Goal: Task Accomplishment & Management: Manage account settings

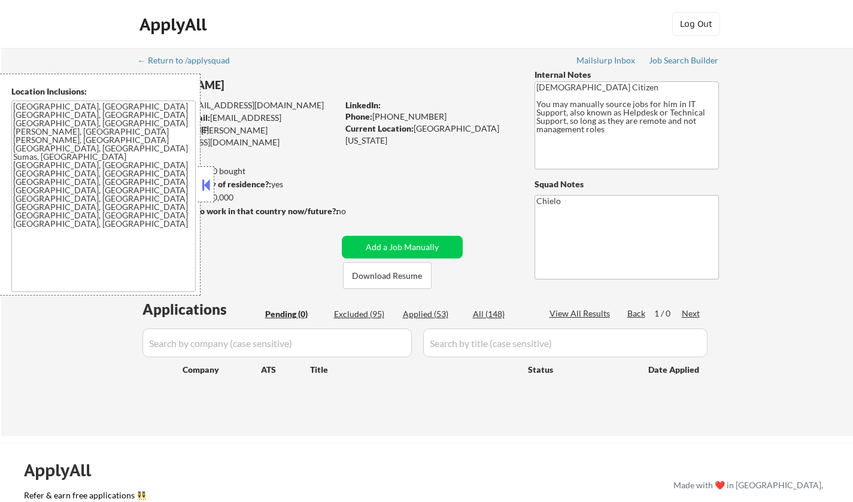
click at [208, 187] on button at bounding box center [205, 185] width 13 height 18
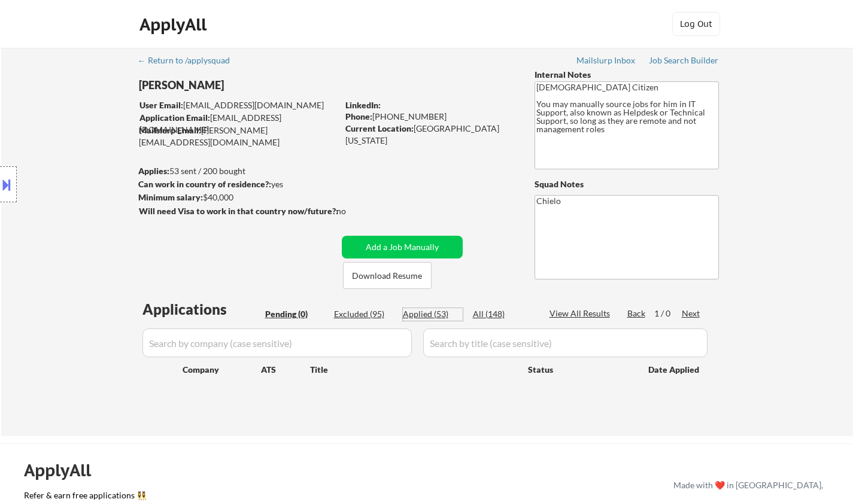
click at [433, 315] on div "Applied (53)" at bounding box center [433, 314] width 60 height 12
select select ""applied""
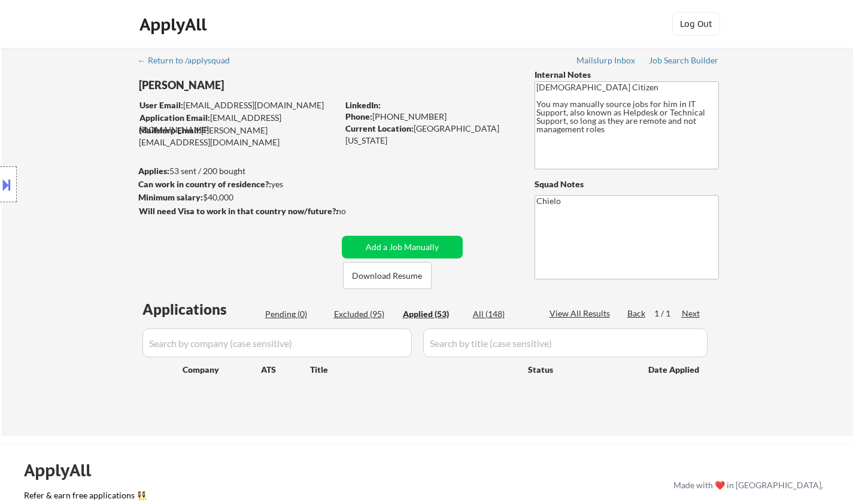
select select ""applied""
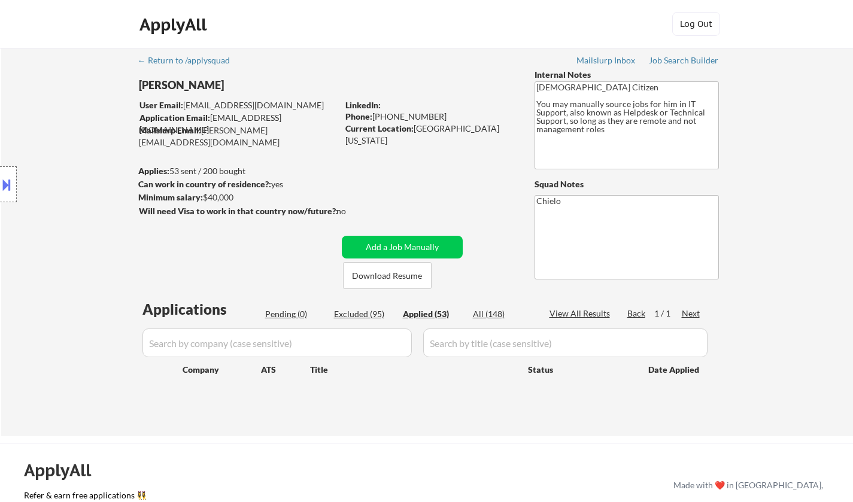
select select ""applied""
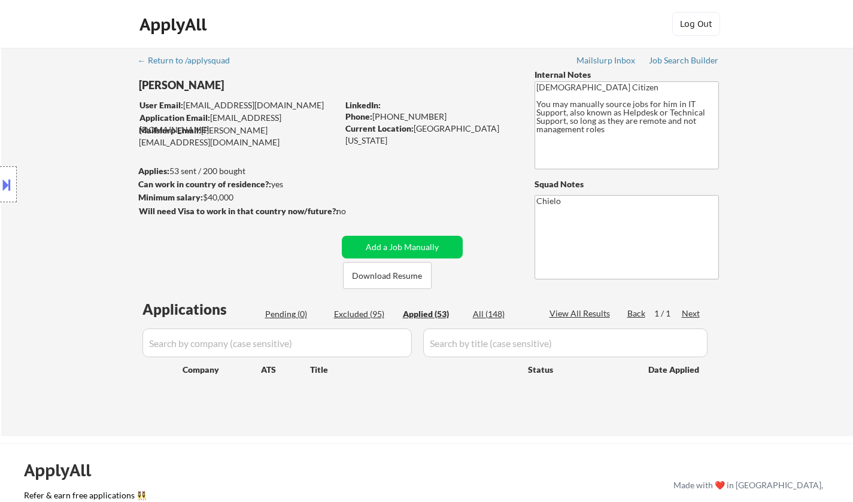
select select ""applied""
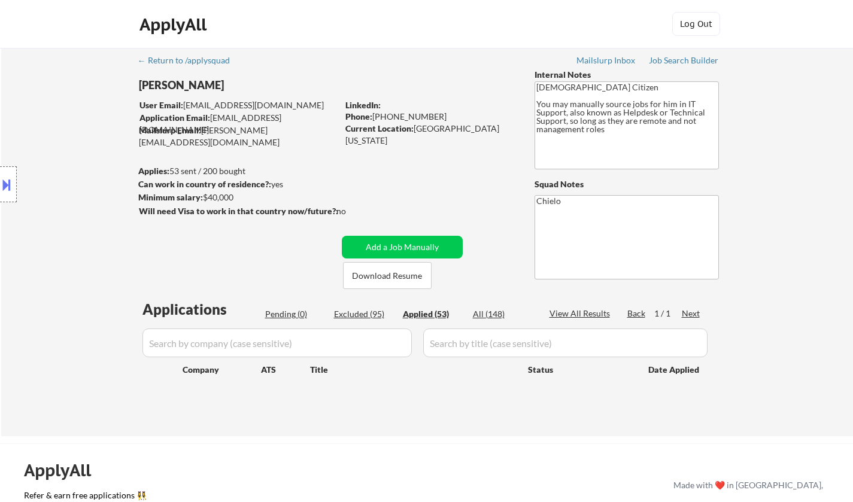
select select ""applied""
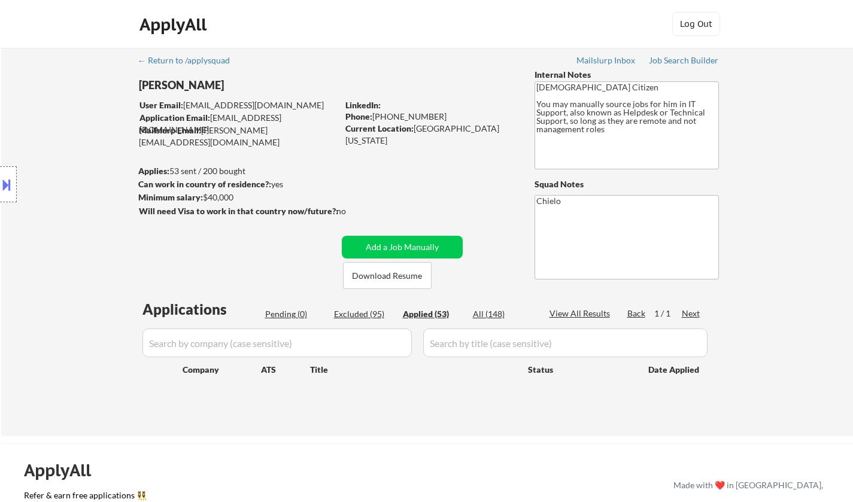
select select ""applied""
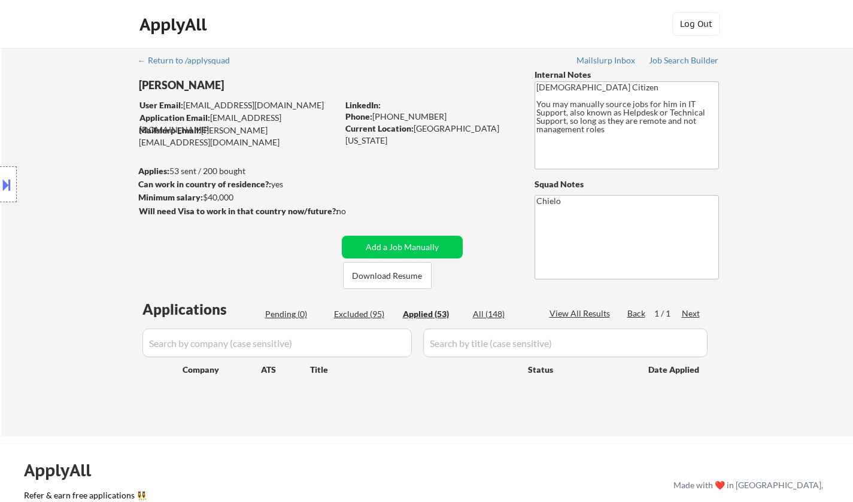
select select ""applied""
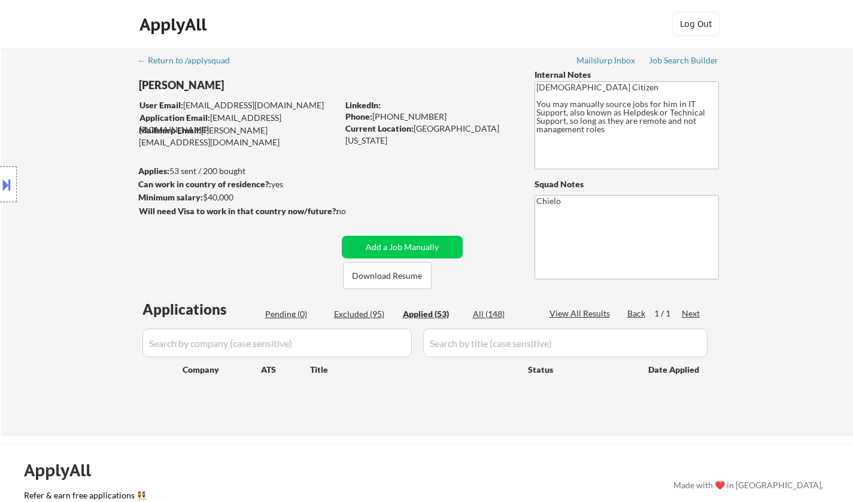
select select ""applied""
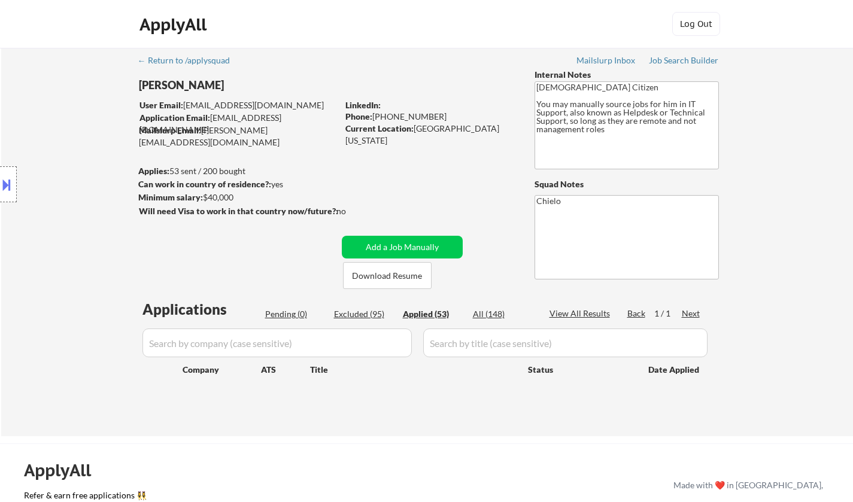
select select ""applied""
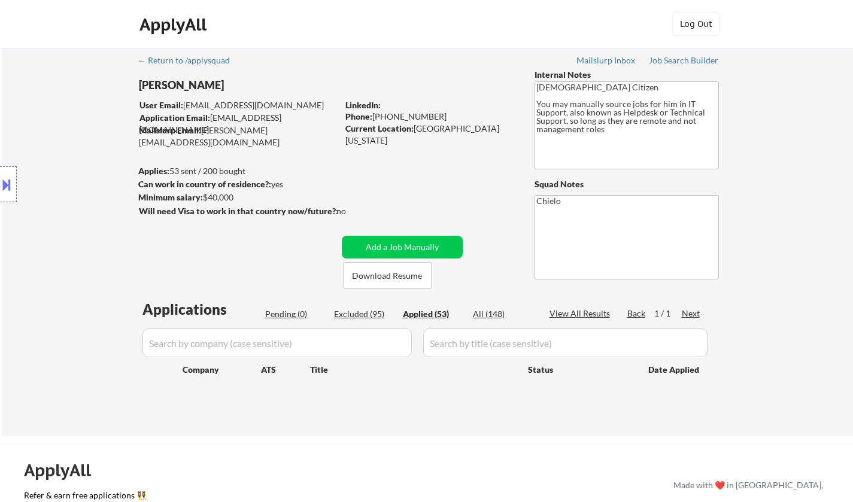
select select ""applied""
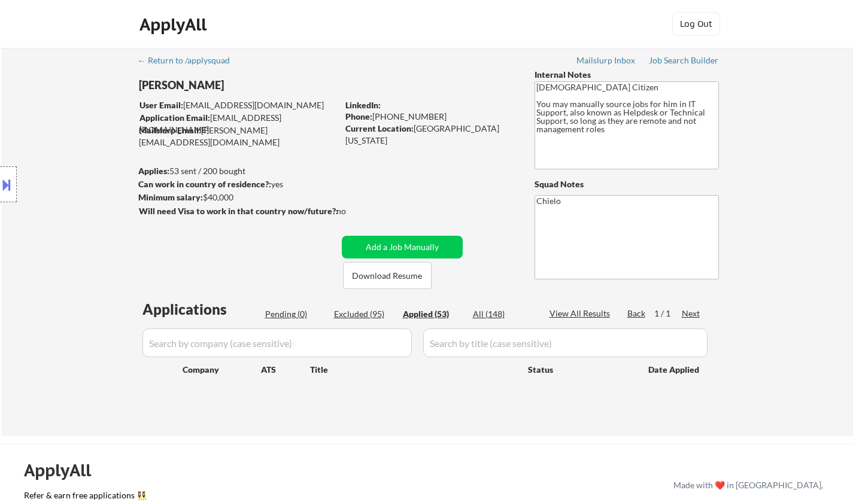
select select ""applied""
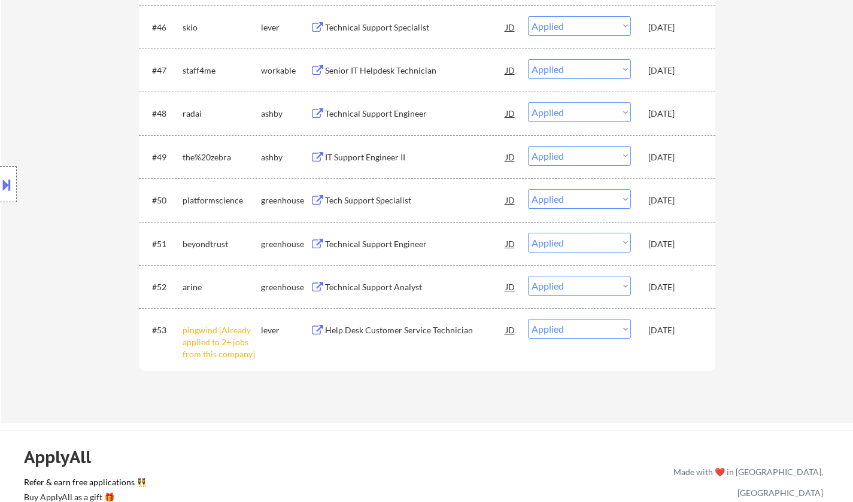
scroll to position [2689, 0]
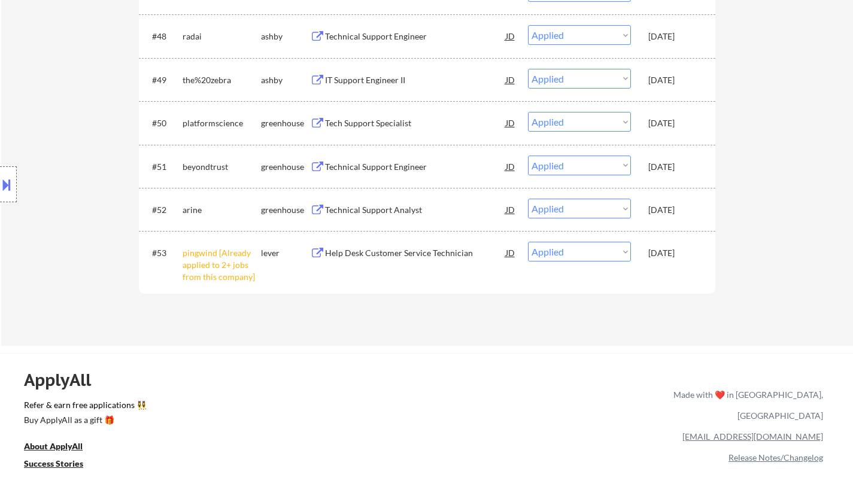
select select ""applied""
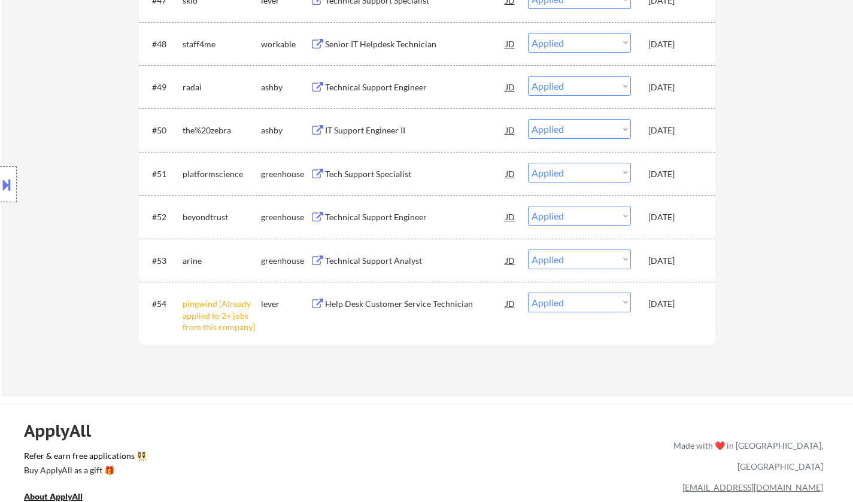
scroll to position [1632, 0]
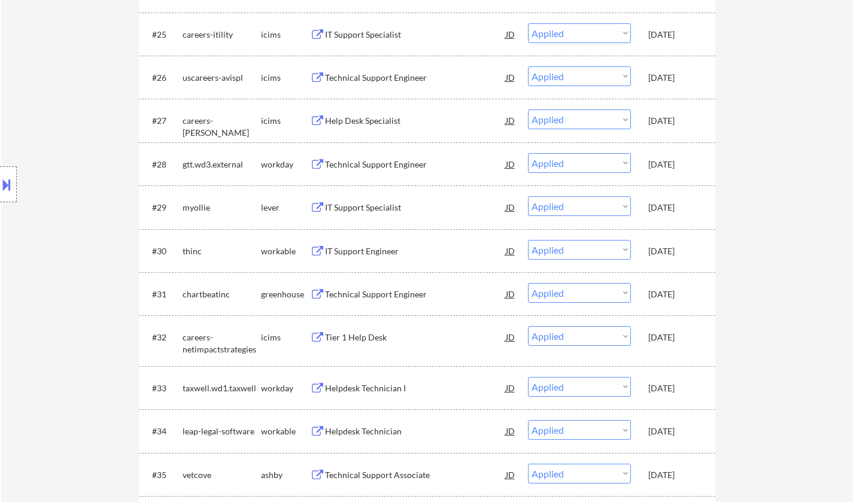
click at [357, 246] on div "IT Support Engineer" at bounding box center [415, 251] width 181 height 12
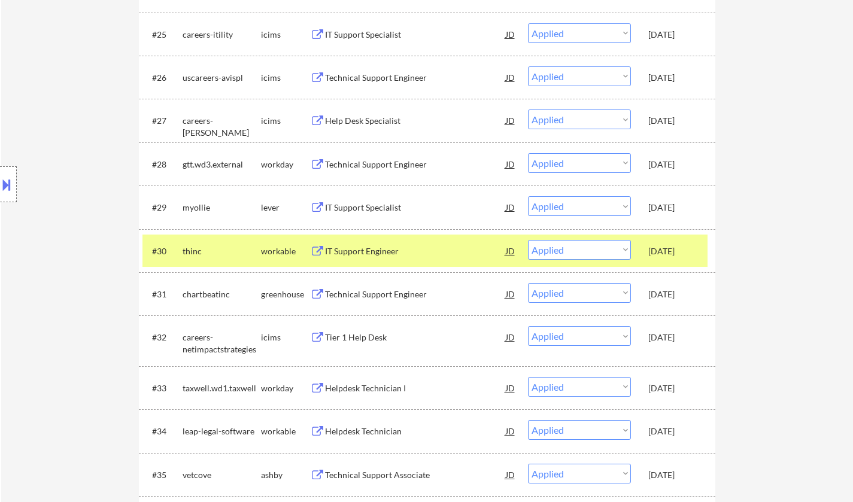
select select ""applied""
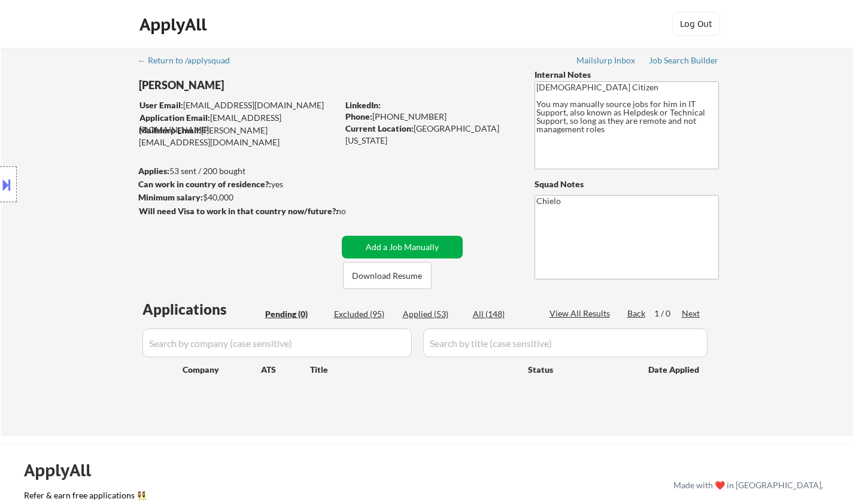
click at [429, 250] on button "Add a Job Manually" at bounding box center [402, 247] width 121 height 23
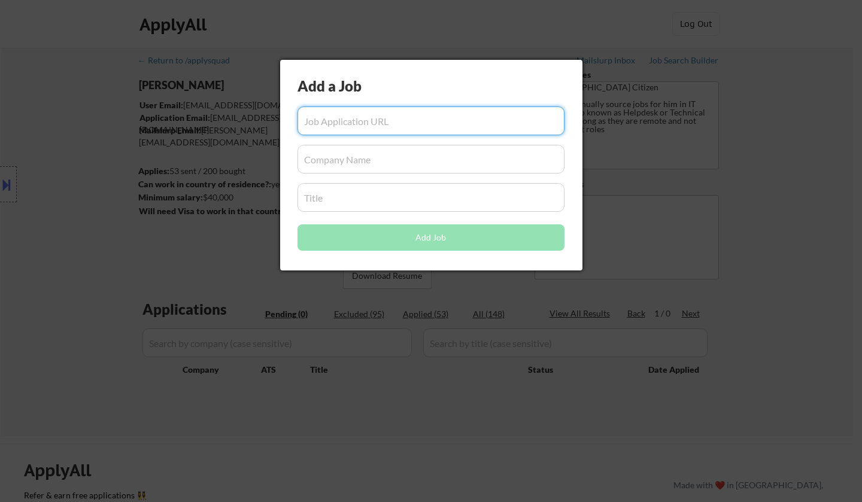
click at [383, 125] on input "input" at bounding box center [430, 121] width 267 height 29
paste input "https://jobs.jobvite.com/amerisavecareers/job/o7y1xfwX"
type input "https://jobs.jobvite.com/amerisavecareers/job/o7y1xfwX"
click at [386, 162] on input "input" at bounding box center [430, 159] width 267 height 29
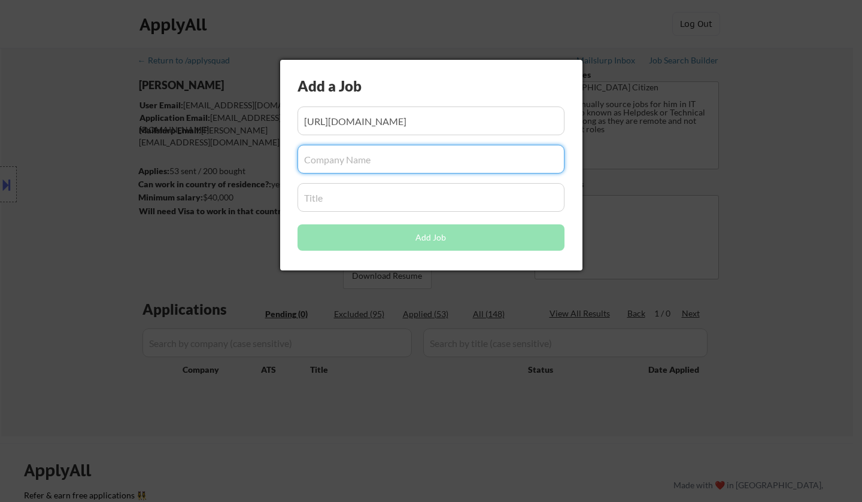
click at [341, 155] on input "input" at bounding box center [430, 159] width 267 height 29
paste input "AmeriSave Mortgage Corp. Careers"
type input "AmeriSave Mortgage Corp. Careers"
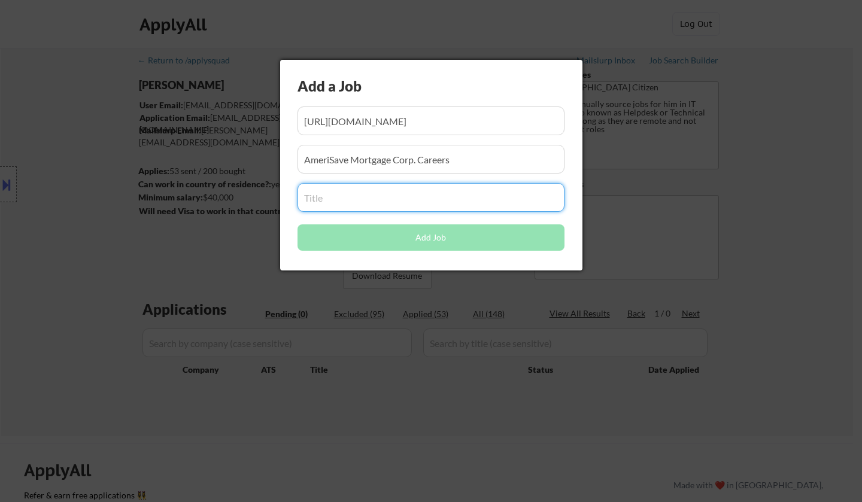
click at [361, 196] on input "input" at bounding box center [430, 197] width 267 height 29
click at [328, 198] on input "input" at bounding box center [430, 197] width 267 height 29
paste input "IT Help Desk"
type input "IT Help Desk"
click at [456, 157] on input "input" at bounding box center [430, 159] width 267 height 29
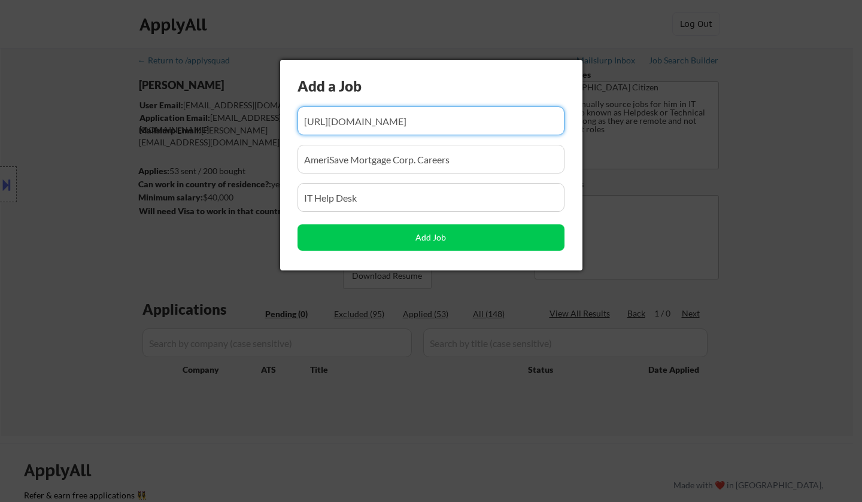
click at [391, 114] on input "input" at bounding box center [430, 121] width 267 height 29
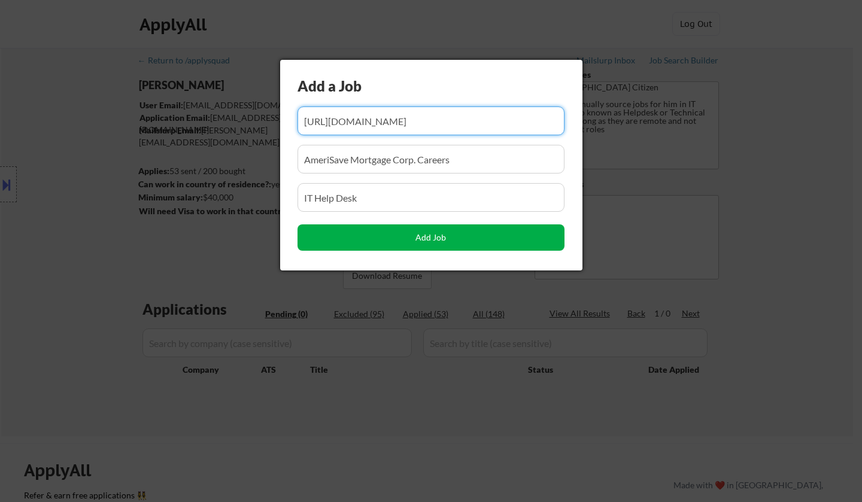
click at [426, 244] on button "Add Job" at bounding box center [430, 237] width 267 height 26
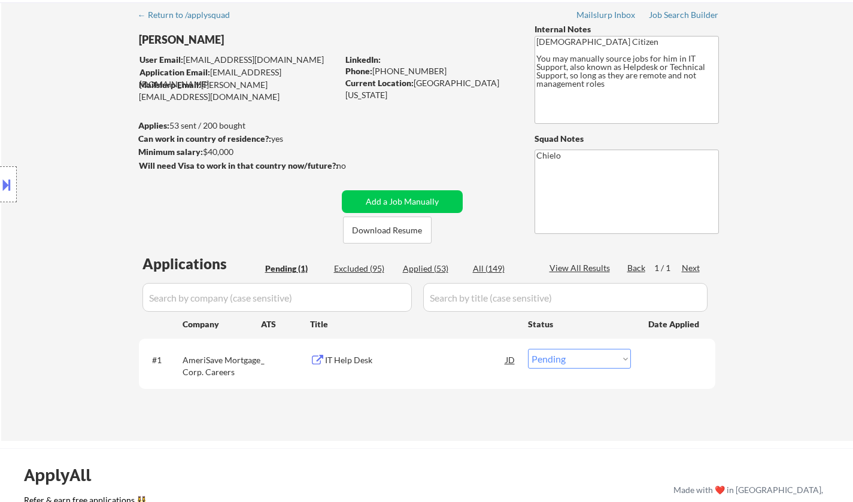
scroll to position [60, 0]
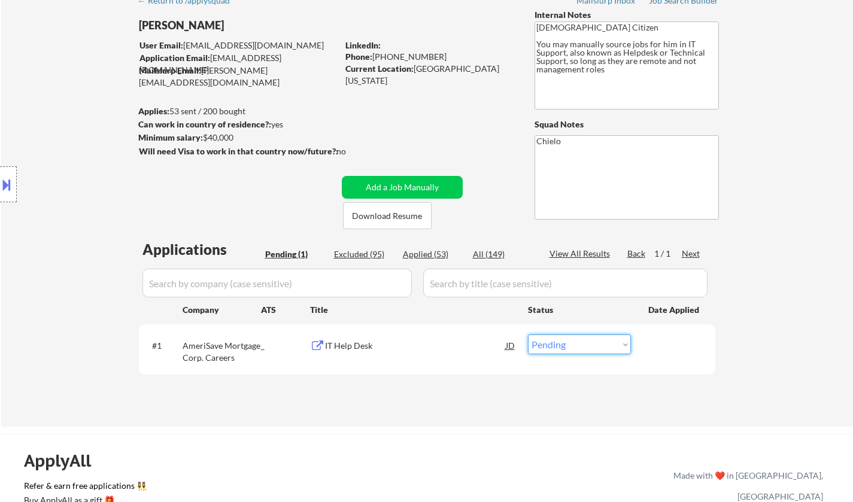
click at [590, 345] on select "Choose an option... Pending Applied Excluded (Questions) Excluded (Expired) Exc…" at bounding box center [579, 345] width 103 height 20
select select ""applied""
click at [528, 335] on select "Choose an option... Pending Applied Excluded (Questions) Excluded (Expired) Exc…" at bounding box center [579, 345] width 103 height 20
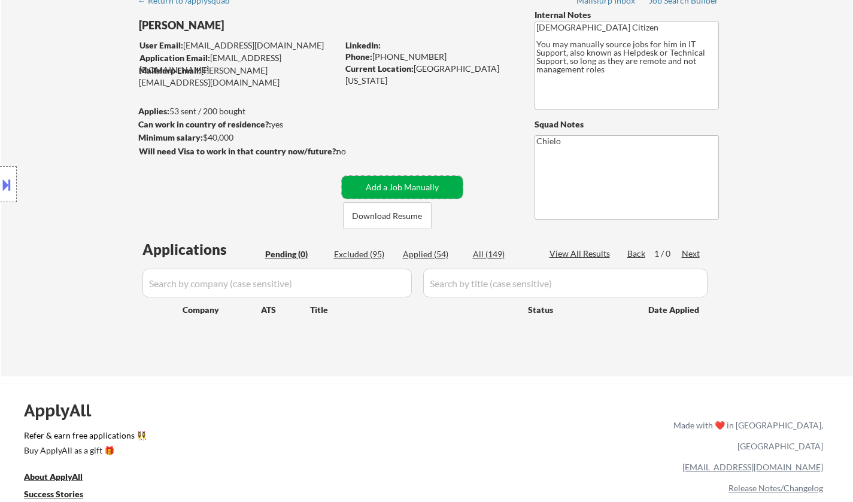
click at [414, 181] on button "Add a Job Manually" at bounding box center [402, 187] width 121 height 23
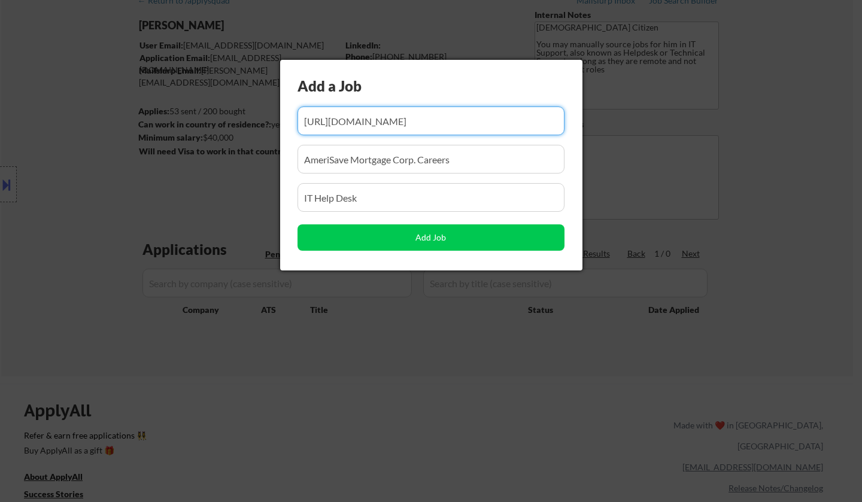
click at [384, 121] on input "input" at bounding box center [430, 121] width 267 height 29
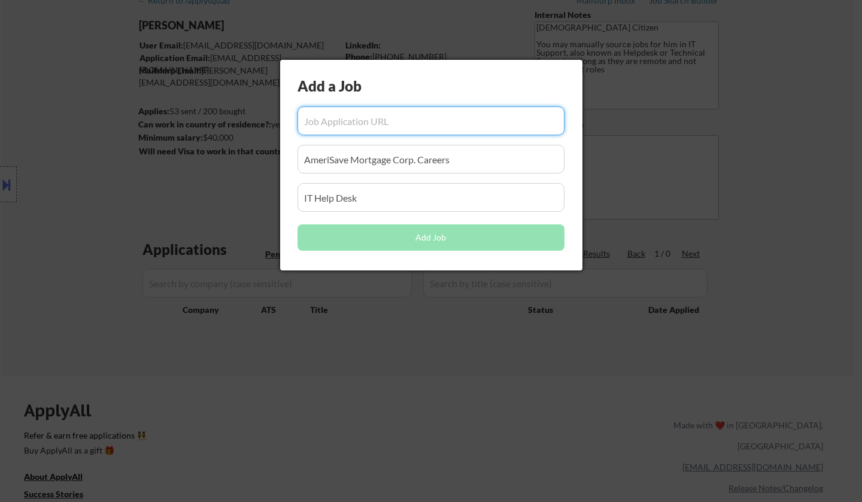
drag, startPoint x: 260, startPoint y: 155, endPoint x: 159, endPoint y: 164, distance: 100.9
click at [152, 164] on body "← Return to /applysquad Mailslurp Inbox Job Search Builder Kevin SchaefferII Us…" at bounding box center [431, 191] width 862 height 502
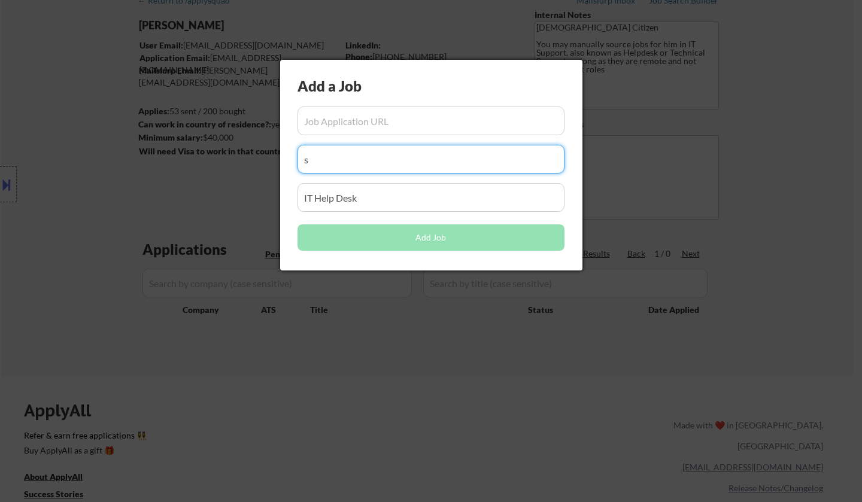
type input "s"
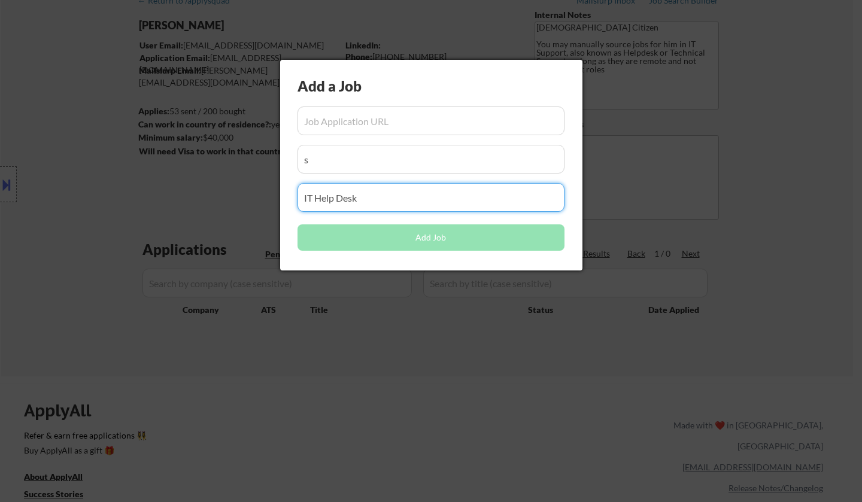
drag, startPoint x: 367, startPoint y: 206, endPoint x: 218, endPoint y: 206, distance: 149.0
click at [218, 206] on body "← Return to /applysquad Mailslurp Inbox Job Search Builder Kevin SchaefferII Us…" at bounding box center [431, 191] width 862 height 502
click at [260, 157] on body "← Return to /applysquad Mailslurp Inbox Job Search Builder Kevin SchaefferII Us…" at bounding box center [431, 191] width 862 height 502
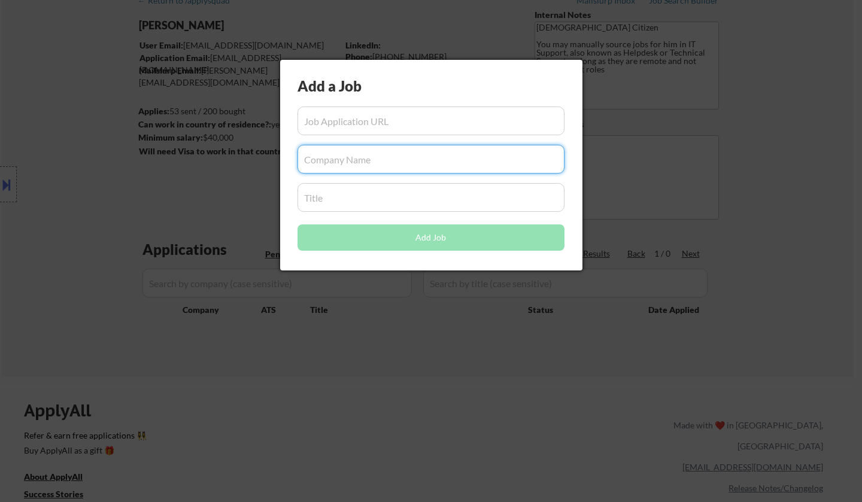
click at [357, 116] on input "input" at bounding box center [430, 121] width 267 height 29
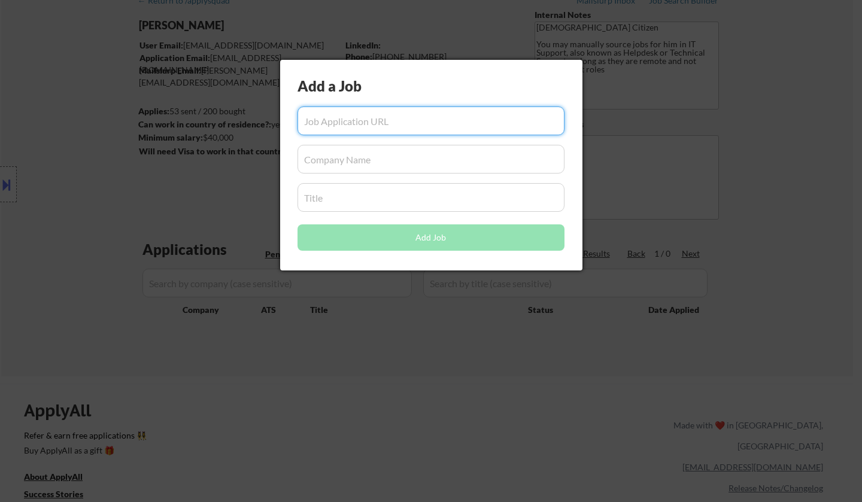
paste input "https://apply.workable.com/thinc/j/1474C68B2B/"
type input "https://apply.workable.com/thinc/j/1474C68B2B/"
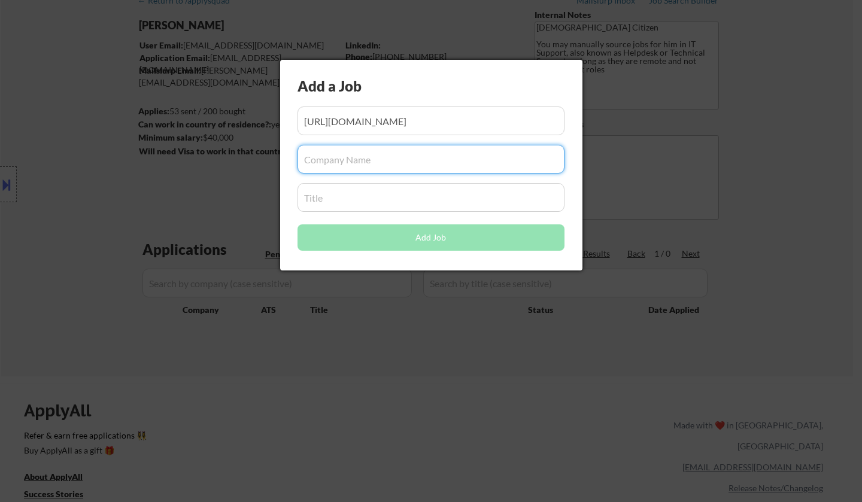
click at [373, 165] on input "input" at bounding box center [430, 159] width 267 height 29
type input "t"
type input "Thinc"
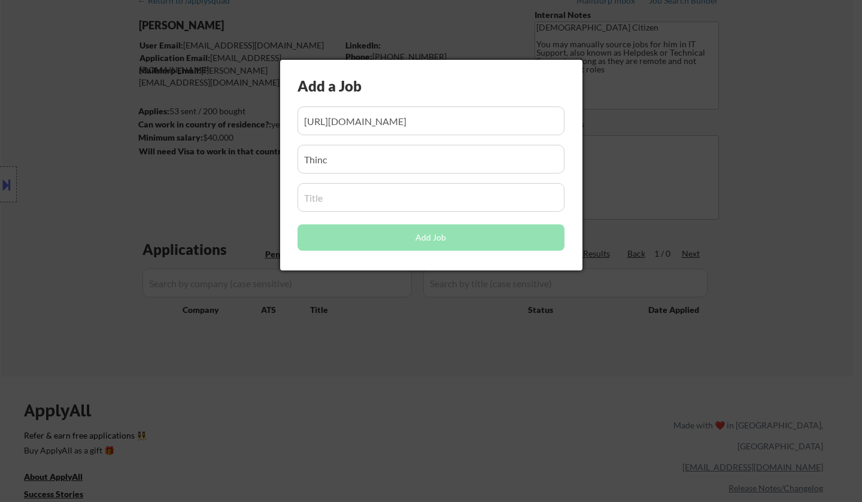
click at [341, 216] on div "Add a Job Add Job" at bounding box center [431, 165] width 302 height 211
click at [344, 202] on input "input" at bounding box center [430, 197] width 267 height 29
paste input "Help Desk Technician - Tier 1"
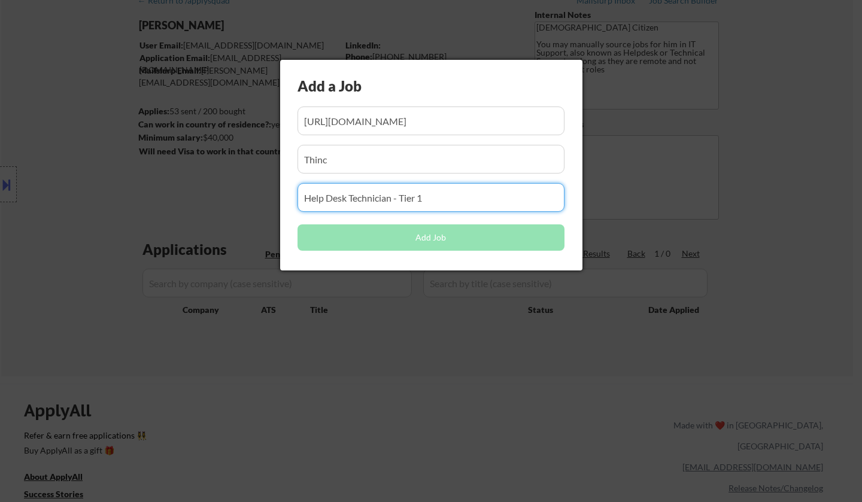
type input "Help Desk Technician - Tier 1"
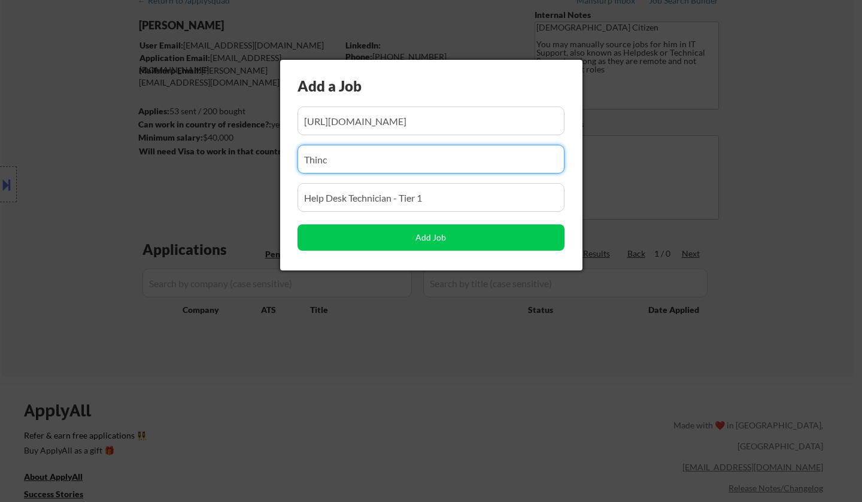
click at [459, 159] on input "input" at bounding box center [430, 159] width 267 height 29
click at [487, 197] on input "input" at bounding box center [430, 197] width 267 height 29
click at [463, 162] on input "input" at bounding box center [430, 159] width 267 height 29
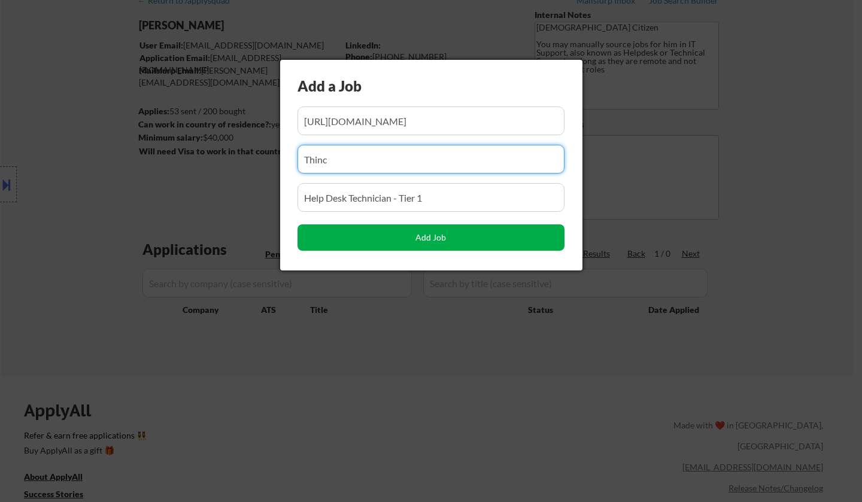
click at [469, 238] on button "Add Job" at bounding box center [430, 237] width 267 height 26
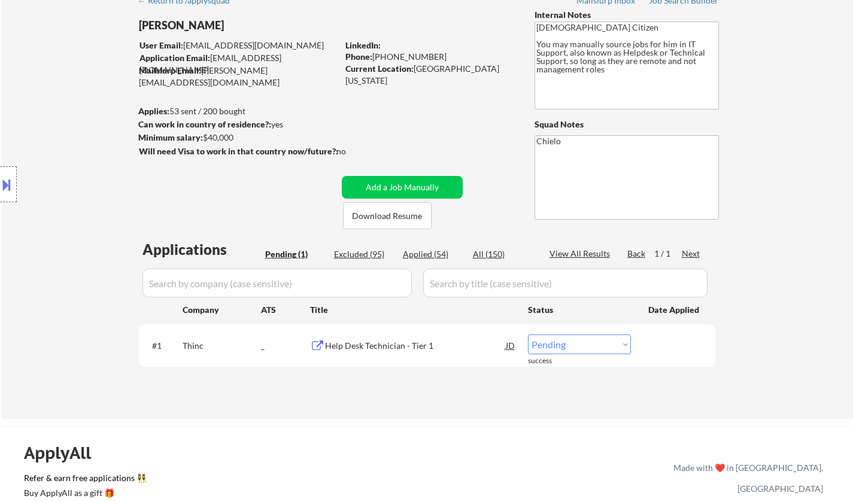
click at [579, 344] on select "Choose an option... Pending Applied Excluded (Questions) Excluded (Expired) Exc…" at bounding box center [579, 345] width 103 height 20
click at [576, 347] on select "Choose an option... Pending Applied Excluded (Questions) Excluded (Expired) Exc…" at bounding box center [579, 345] width 103 height 20
select select ""applied""
click at [528, 335] on select "Choose an option... Pending Applied Excluded (Questions) Excluded (Expired) Exc…" at bounding box center [579, 345] width 103 height 20
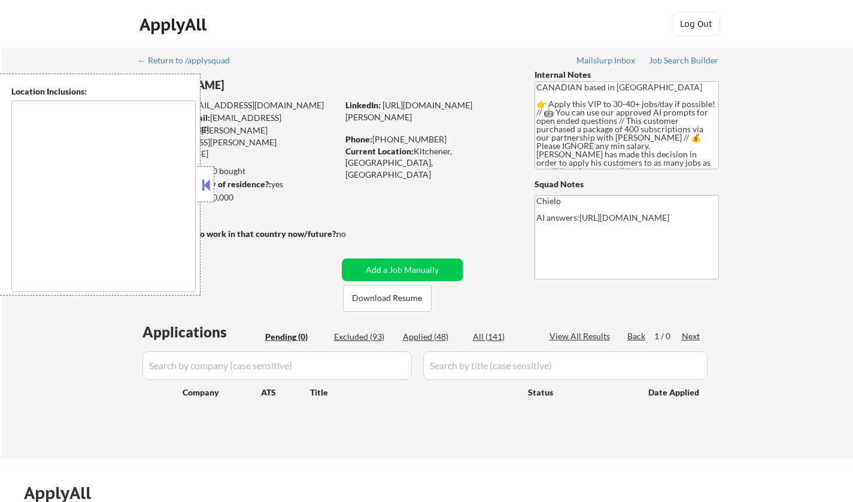
click at [203, 184] on button at bounding box center [205, 185] width 13 height 18
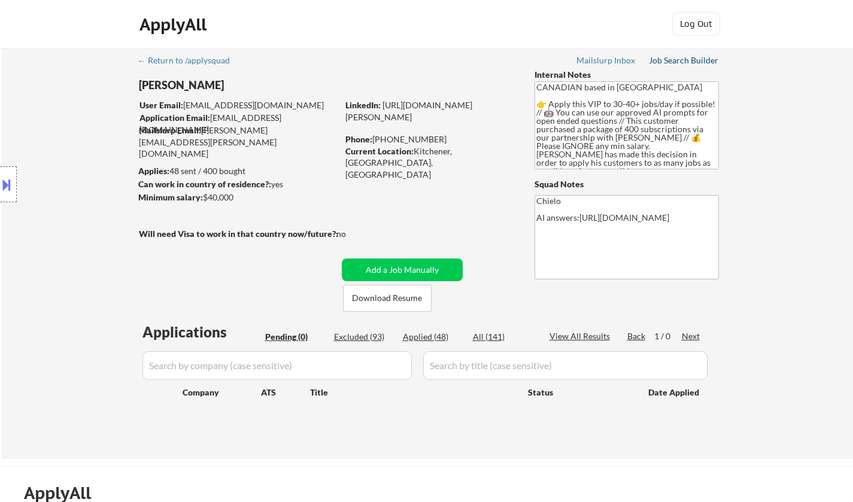
drag, startPoint x: 684, startPoint y: 55, endPoint x: 717, endPoint y: 66, distance: 34.8
click at [717, 66] on link "Job Search Builder" at bounding box center [684, 62] width 70 height 12
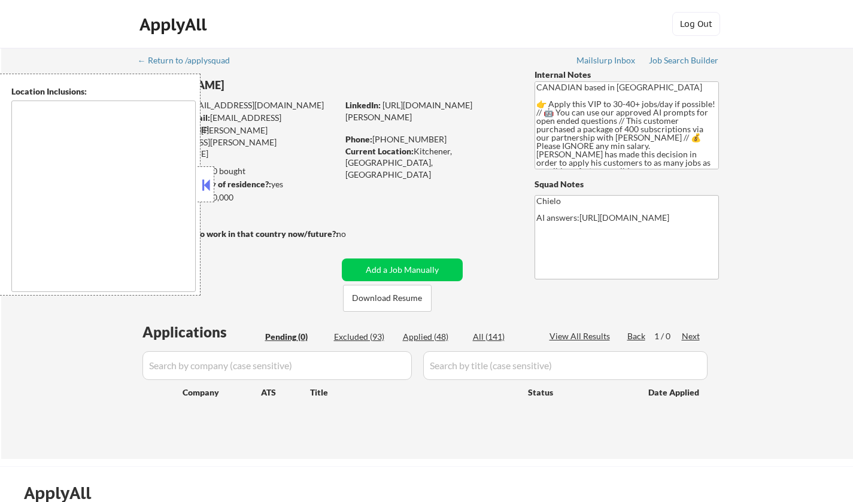
drag, startPoint x: 207, startPoint y: 183, endPoint x: 206, endPoint y: 169, distance: 14.4
click at [207, 183] on button at bounding box center [205, 185] width 13 height 18
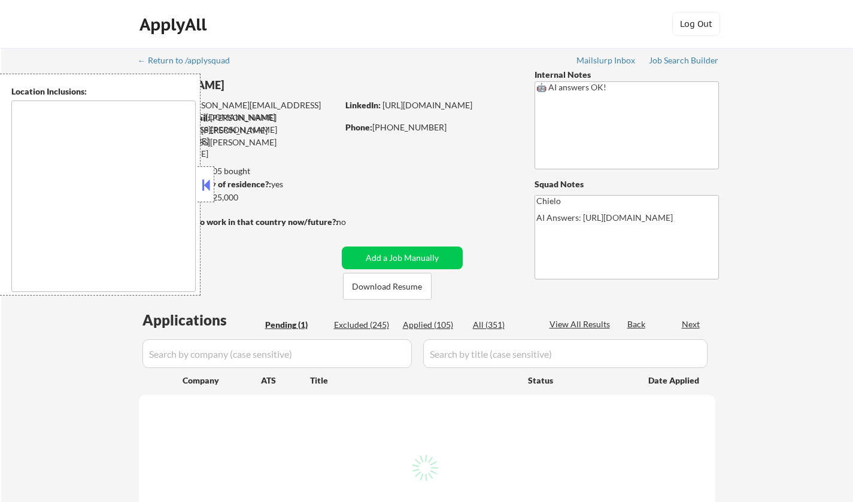
type textarea "[GEOGRAPHIC_DATA], [GEOGRAPHIC_DATA] [GEOGRAPHIC_DATA], [GEOGRAPHIC_DATA] [GEOG…"
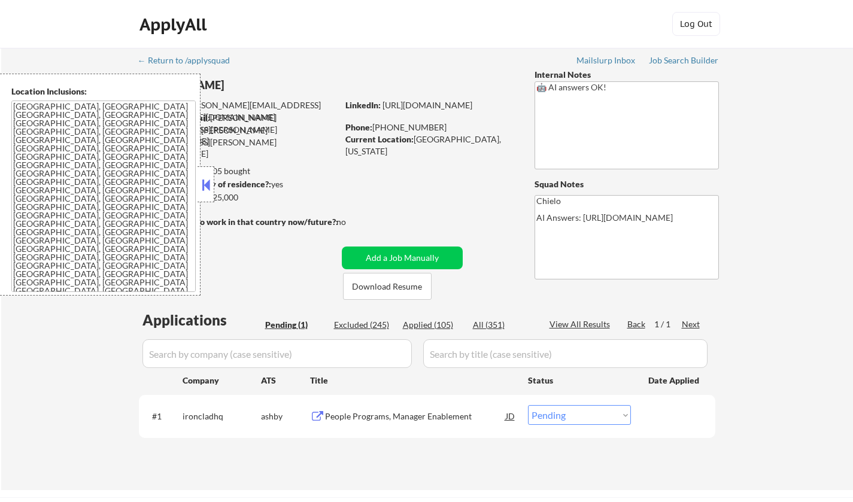
click at [206, 181] on button at bounding box center [205, 185] width 13 height 18
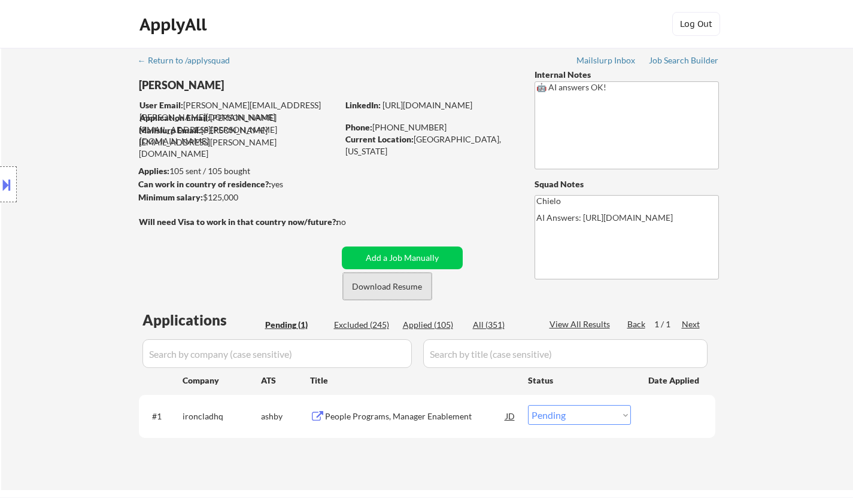
click at [399, 285] on button "Download Resume" at bounding box center [387, 286] width 89 height 27
click at [399, 417] on div "People Programs, Manager Enablement" at bounding box center [415, 417] width 181 height 12
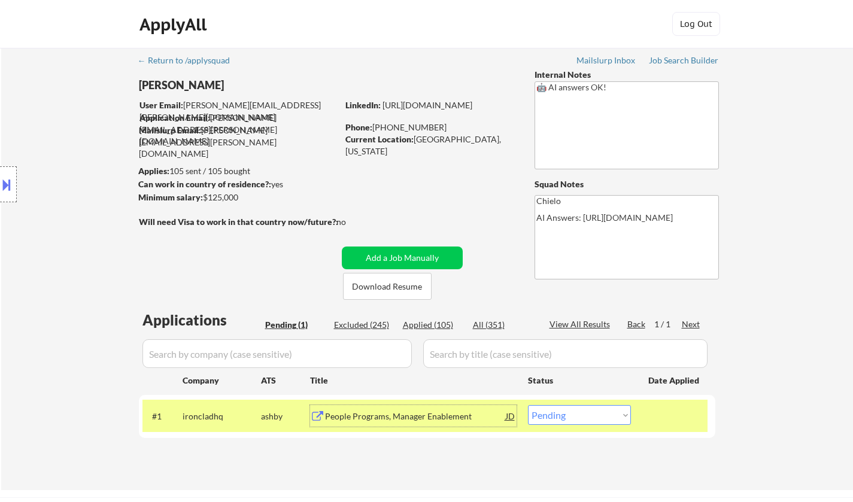
click at [573, 419] on select "Choose an option... Pending Applied Excluded (Questions) Excluded (Expired) Exc…" at bounding box center [579, 415] width 103 height 20
select select ""excluded__location_""
click at [528, 405] on select "Choose an option... Pending Applied Excluded (Questions) Excluded (Expired) Exc…" at bounding box center [579, 415] width 103 height 20
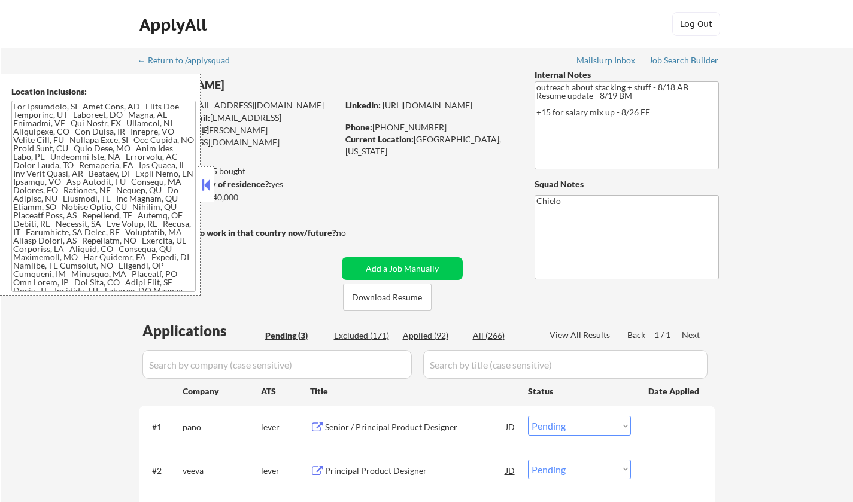
select select ""pending""
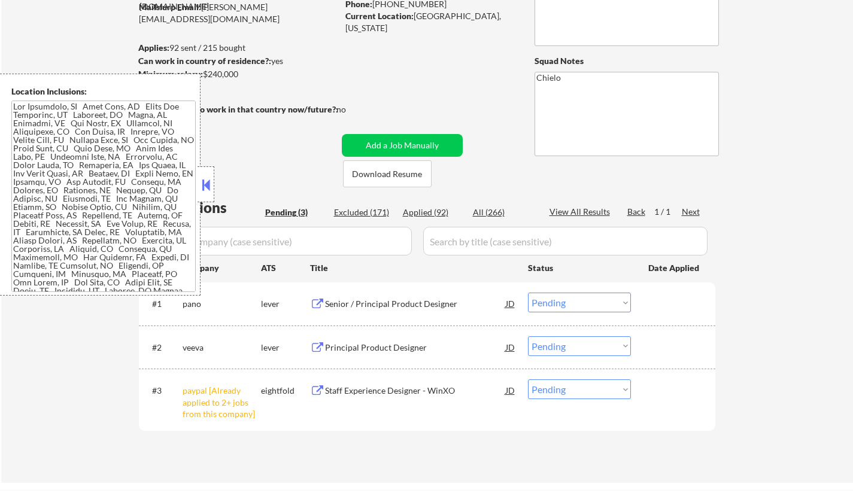
scroll to position [180, 0]
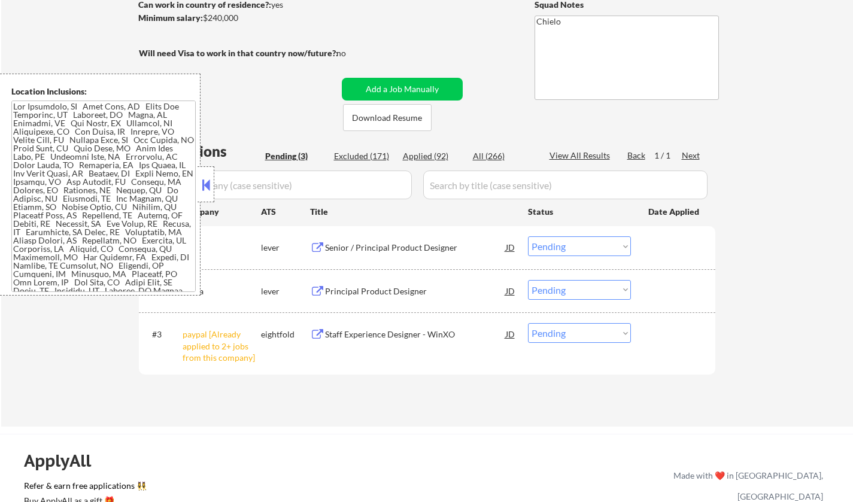
click at [207, 187] on button at bounding box center [205, 185] width 13 height 18
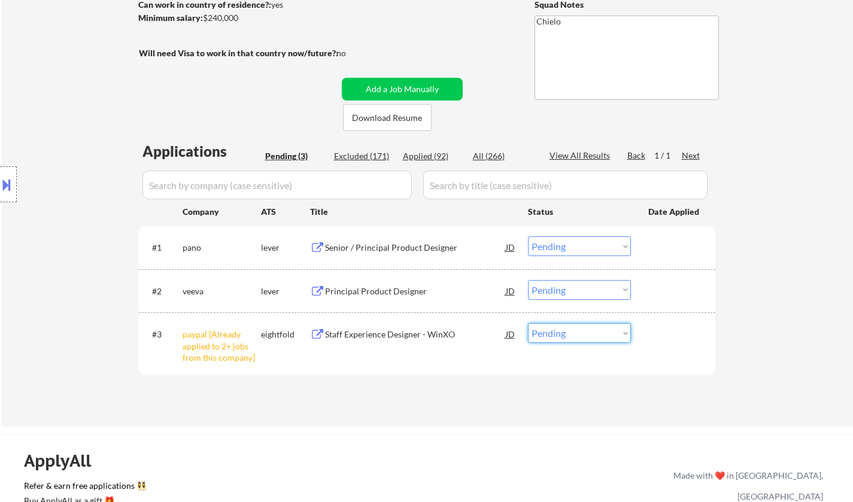
drag, startPoint x: 597, startPoint y: 324, endPoint x: 597, endPoint y: 340, distance: 15.6
click at [597, 324] on select "Choose an option... Pending Applied Excluded (Questions) Excluded (Expired) Exc…" at bounding box center [579, 333] width 103 height 20
select select ""excluded__other_""
click at [528, 323] on select "Choose an option... Pending Applied Excluded (Questions) Excluded (Expired) Exc…" at bounding box center [579, 333] width 103 height 20
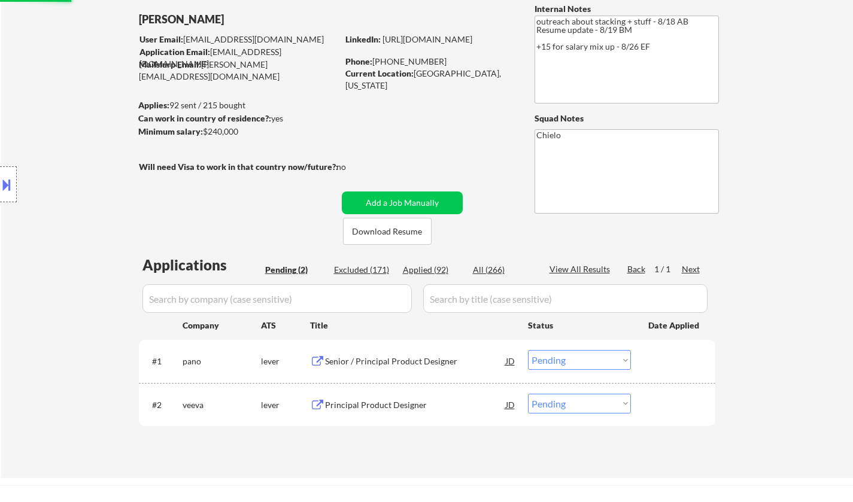
scroll to position [0, 0]
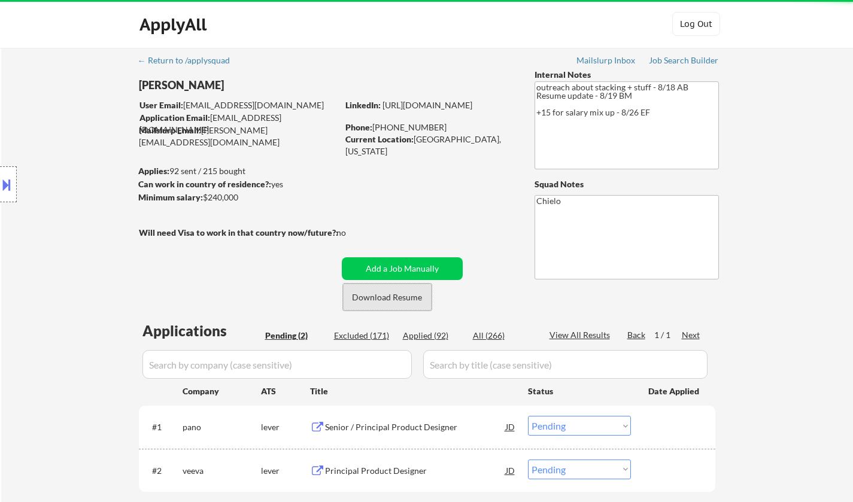
drag, startPoint x: 393, startPoint y: 301, endPoint x: 386, endPoint y: 306, distance: 8.6
click at [392, 301] on button "Download Resume" at bounding box center [387, 297] width 89 height 27
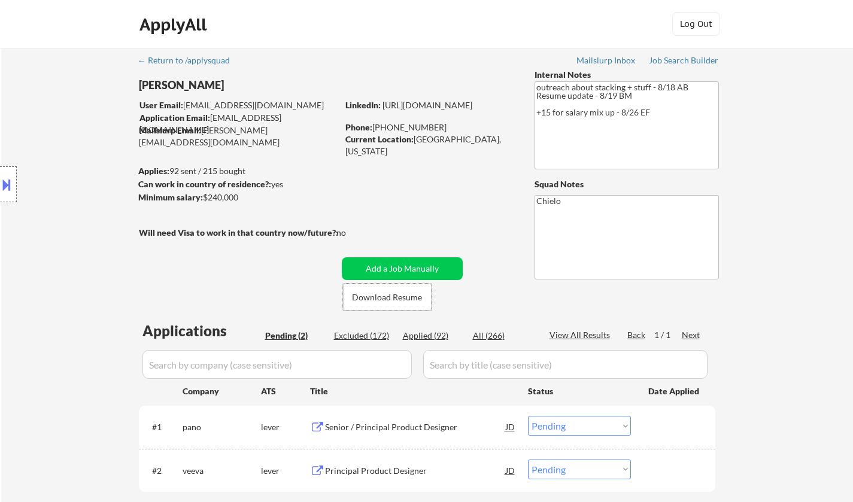
click at [370, 430] on div "Senior / Principal Product Designer" at bounding box center [415, 427] width 181 height 12
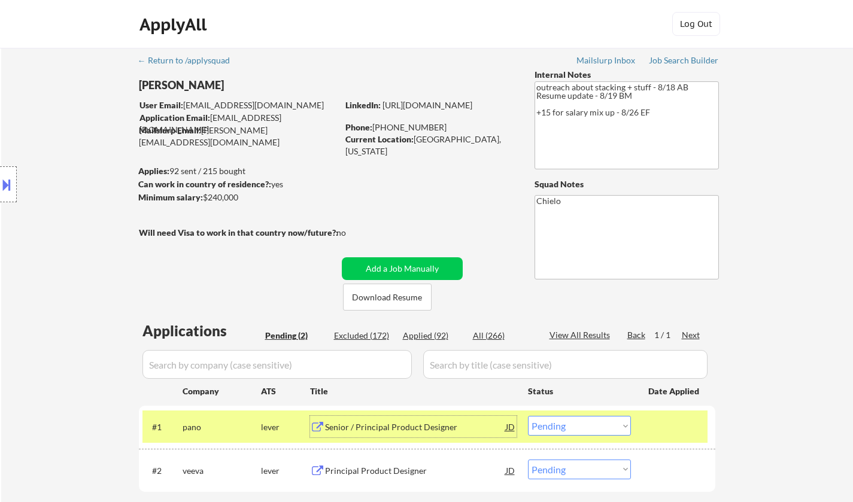
click at [598, 424] on select "Choose an option... Pending Applied Excluded (Questions) Excluded (Expired) Exc…" at bounding box center [579, 426] width 103 height 20
click at [528, 416] on select "Choose an option... Pending Applied Excluded (Questions) Excluded (Expired) Exc…" at bounding box center [579, 426] width 103 height 20
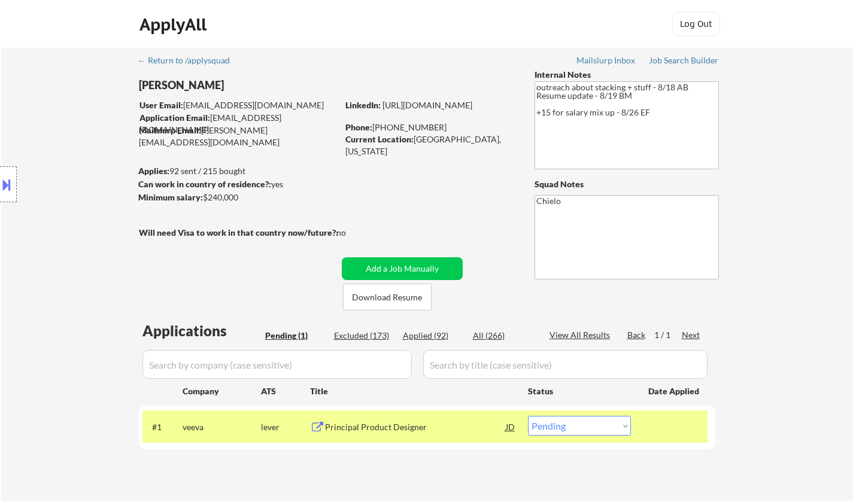
scroll to position [120, 0]
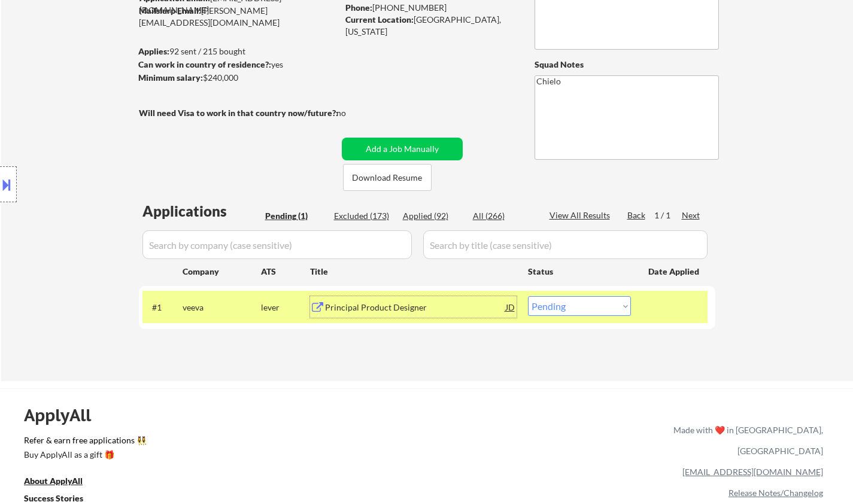
click at [388, 306] on div "Principal Product Designer" at bounding box center [415, 308] width 181 height 12
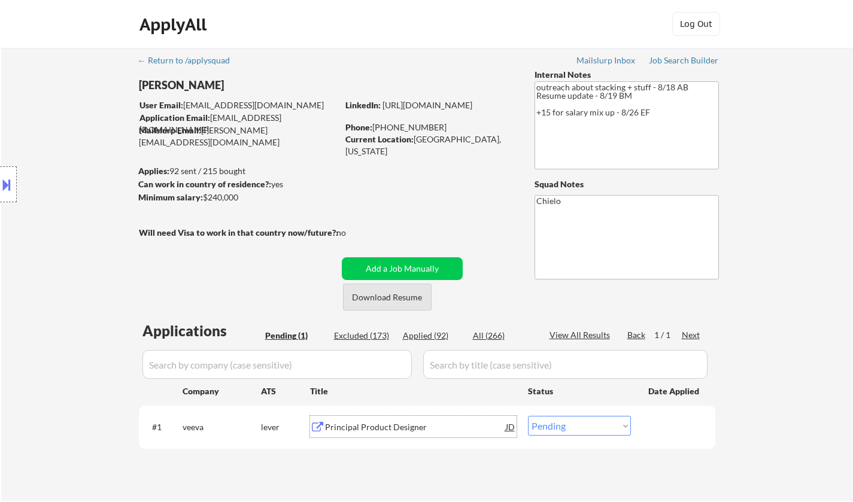
scroll to position [239, 0]
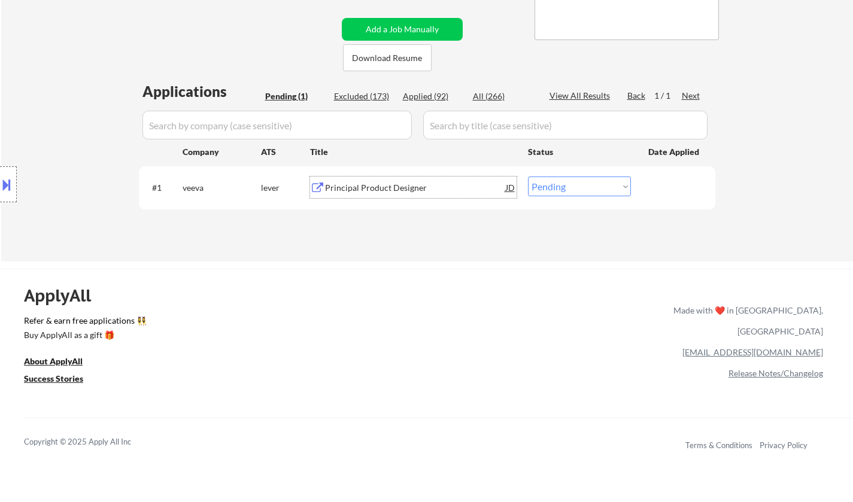
click at [586, 190] on select "Choose an option... Pending Applied Excluded (Questions) Excluded (Expired) Exc…" at bounding box center [579, 187] width 103 height 20
select select ""applied""
click at [528, 177] on select "Choose an option... Pending Applied Excluded (Questions) Excluded (Expired) Exc…" at bounding box center [579, 187] width 103 height 20
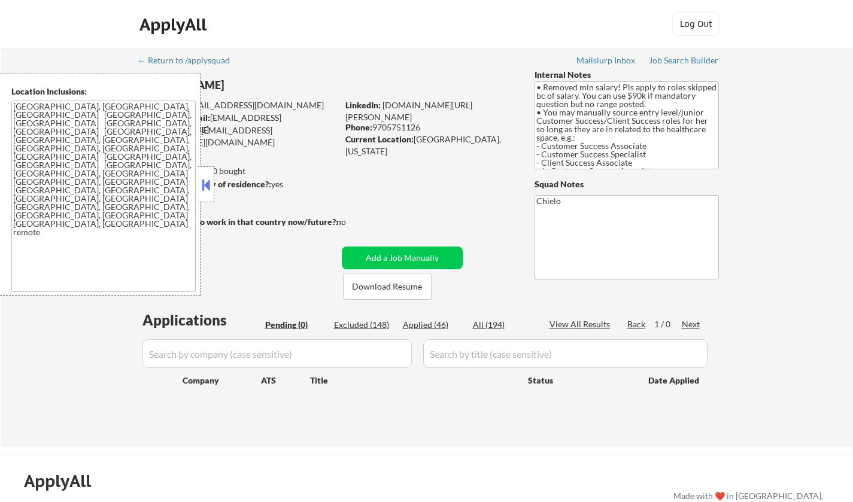
click at [200, 189] on button at bounding box center [205, 185] width 13 height 18
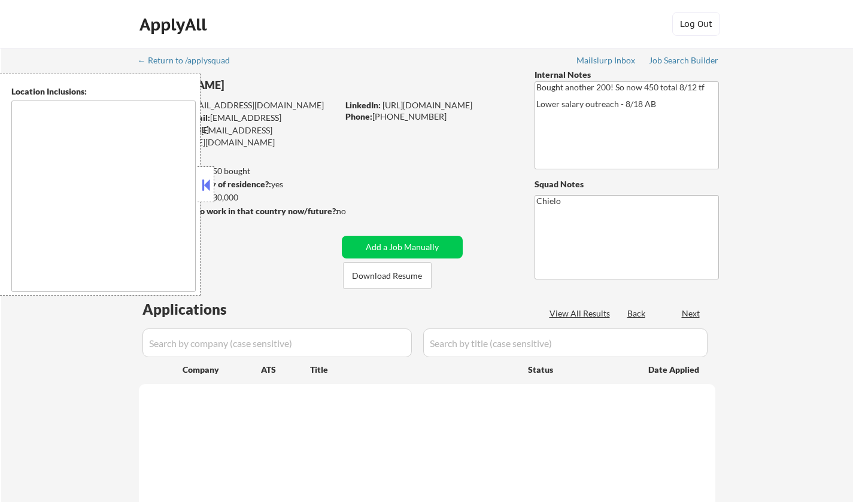
select select ""pending""
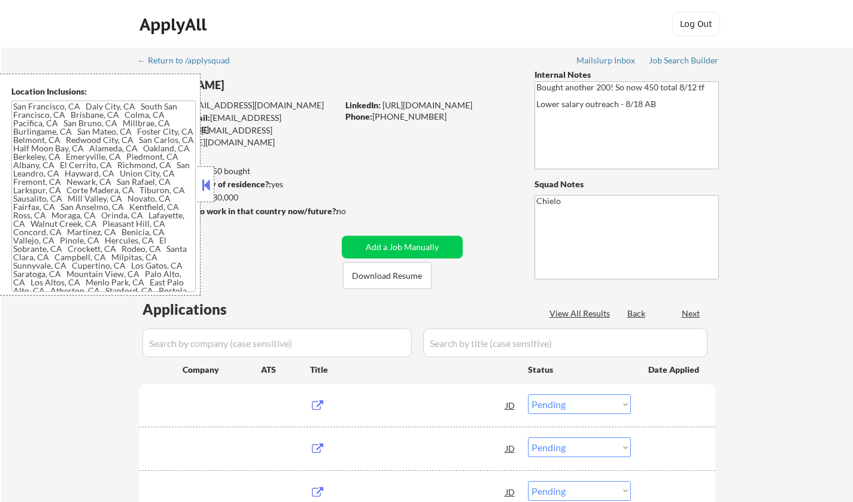
type textarea "San Francisco, CA Daly City, CA South San Francisco, CA Brisbane, CA Colma, CA …"
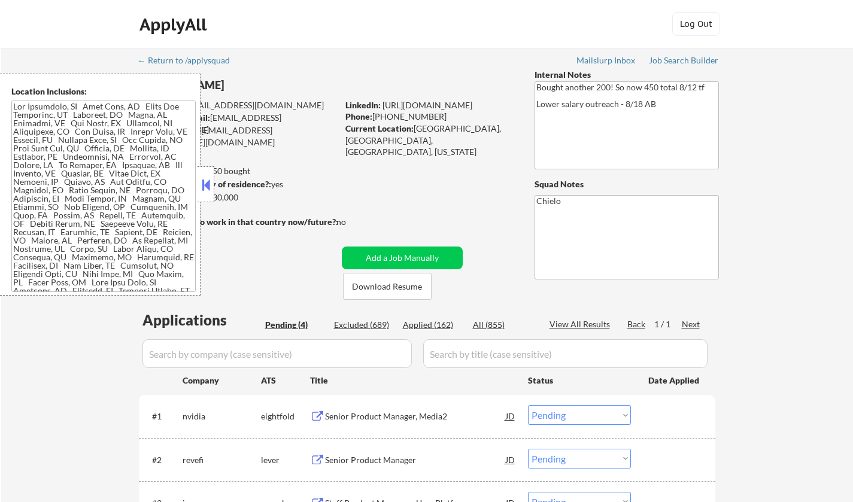
click at [199, 184] on button at bounding box center [205, 185] width 13 height 18
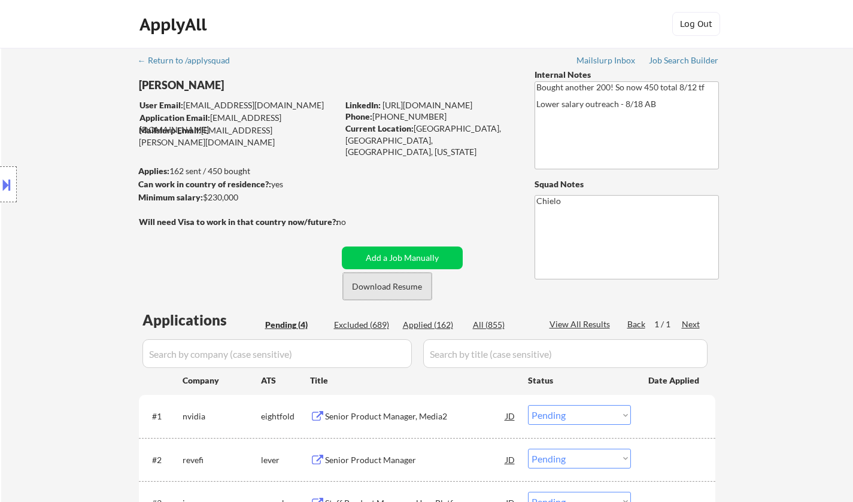
click at [402, 285] on button "Download Resume" at bounding box center [387, 286] width 89 height 27
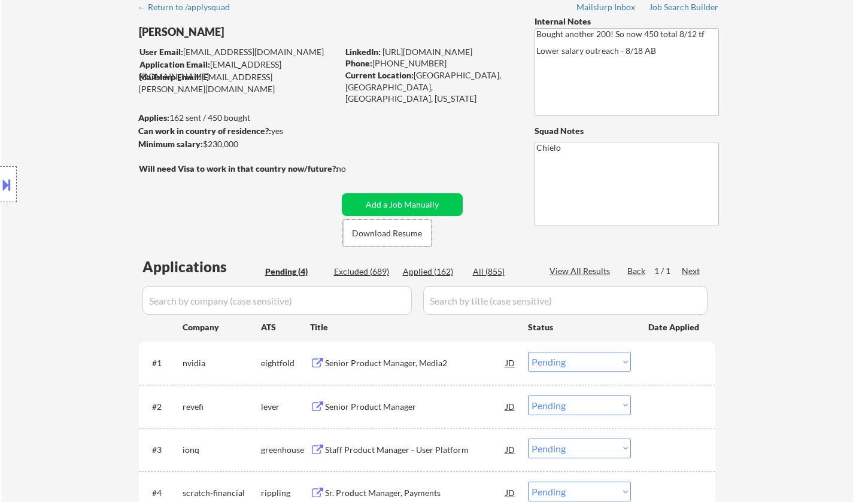
scroll to position [120, 0]
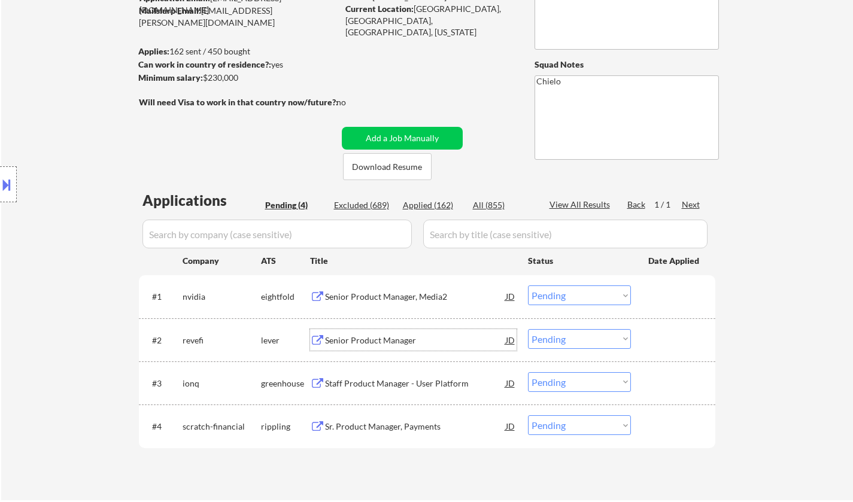
click at [363, 342] on div "Senior Product Manager" at bounding box center [415, 341] width 181 height 12
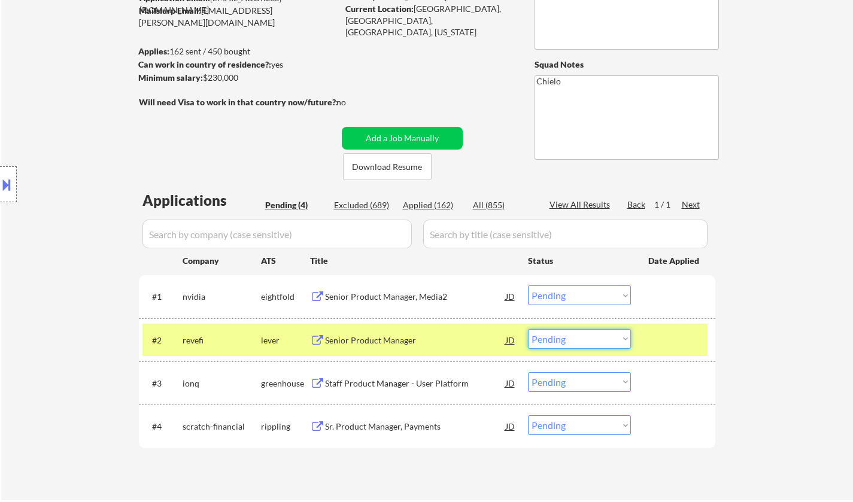
click at [563, 348] on select "Choose an option... Pending Applied Excluded (Questions) Excluded (Expired) Exc…" at bounding box center [579, 339] width 103 height 20
click at [528, 329] on select "Choose an option... Pending Applied Excluded (Questions) Excluded (Expired) Exc…" at bounding box center [579, 339] width 103 height 20
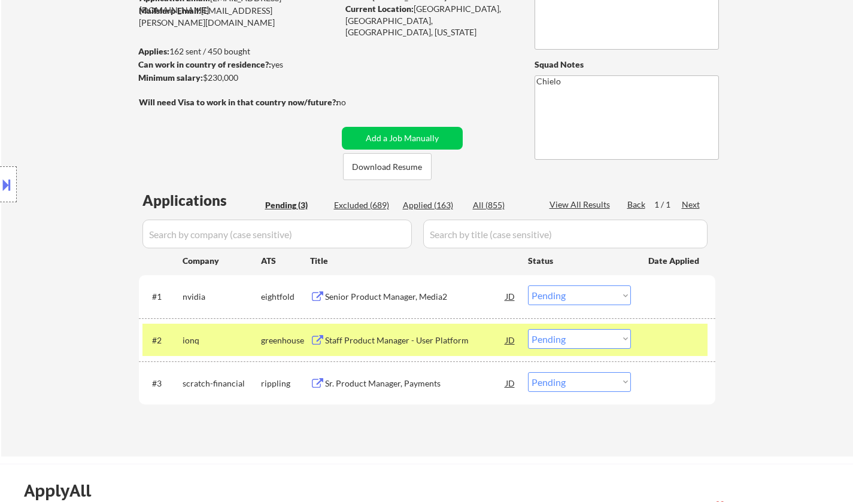
click at [395, 341] on div "Staff Product Manager - User Platform" at bounding box center [415, 341] width 181 height 12
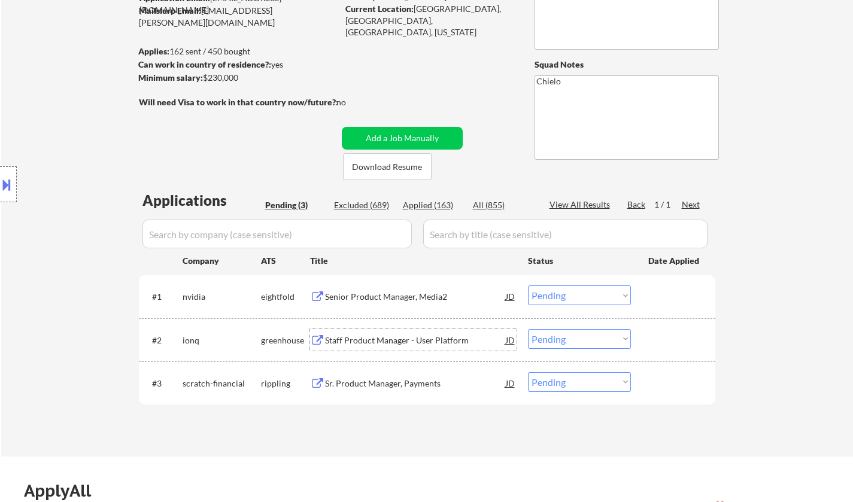
click at [601, 342] on select "Choose an option... Pending Applied Excluded (Questions) Excluded (Expired) Exc…" at bounding box center [579, 339] width 103 height 20
click at [591, 341] on select "Choose an option... Pending Applied Excluded (Questions) Excluded (Expired) Exc…" at bounding box center [579, 339] width 103 height 20
click at [528, 329] on select "Choose an option... Pending Applied Excluded (Questions) Excluded (Expired) Exc…" at bounding box center [579, 339] width 103 height 20
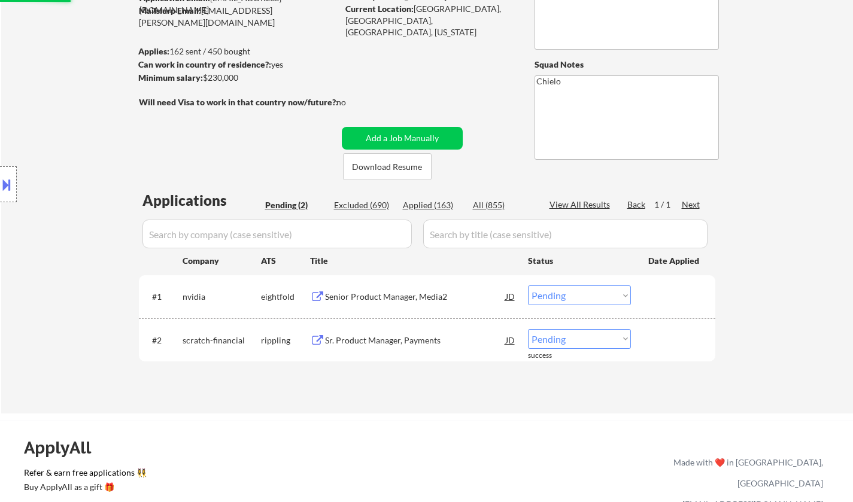
click at [385, 382] on div "Applications Pending (2) Excluded (690) Applied (163) All (855) View All Result…" at bounding box center [427, 290] width 576 height 200
click at [360, 336] on div "Sr. Product Manager, Payments" at bounding box center [415, 341] width 181 height 12
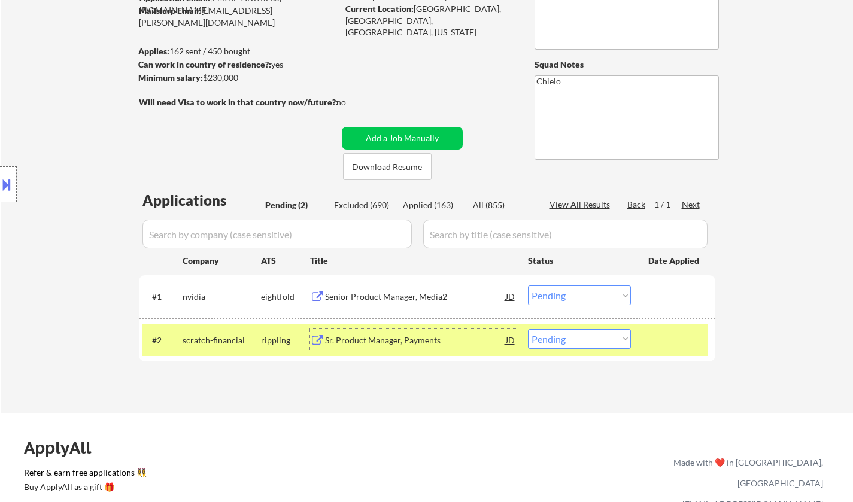
click at [600, 345] on select "Choose an option... Pending Applied Excluded (Questions) Excluded (Expired) Exc…" at bounding box center [579, 339] width 103 height 20
select select ""excluded__salary_""
click at [528, 329] on select "Choose an option... Pending Applied Excluded (Questions) Excluded (Expired) Exc…" at bounding box center [579, 339] width 103 height 20
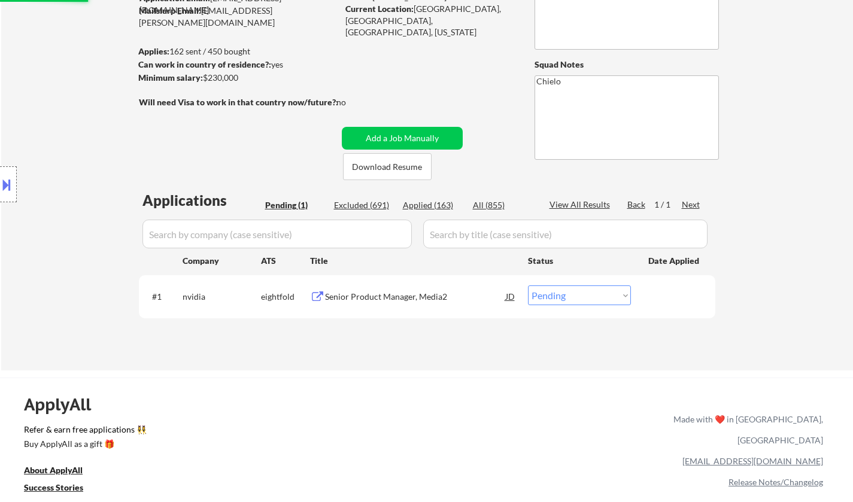
click at [395, 290] on div "Senior Product Manager, Media2" at bounding box center [415, 296] width 181 height 22
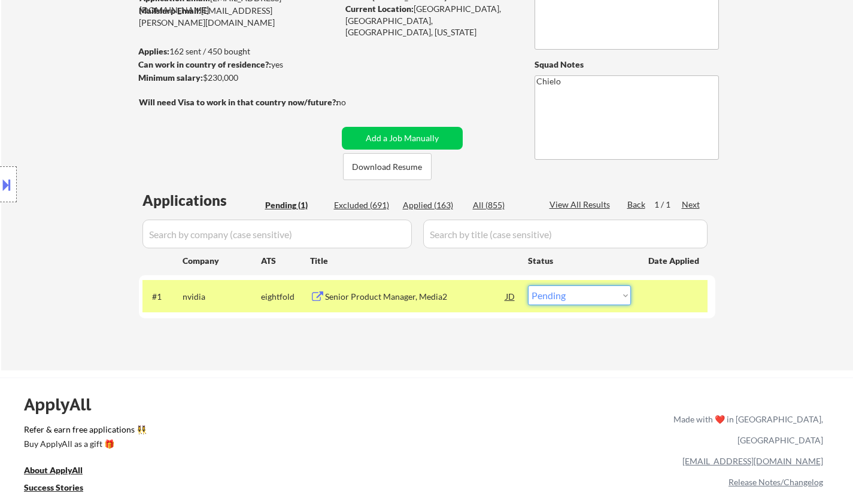
drag, startPoint x: 579, startPoint y: 293, endPoint x: 590, endPoint y: 296, distance: 10.6
click at [580, 293] on select "Choose an option... Pending Applied Excluded (Questions) Excluded (Expired) Exc…" at bounding box center [579, 295] width 103 height 20
select select ""excluded__expired_""
click at [528, 285] on select "Choose an option... Pending Applied Excluded (Questions) Excluded (Expired) Exc…" at bounding box center [579, 295] width 103 height 20
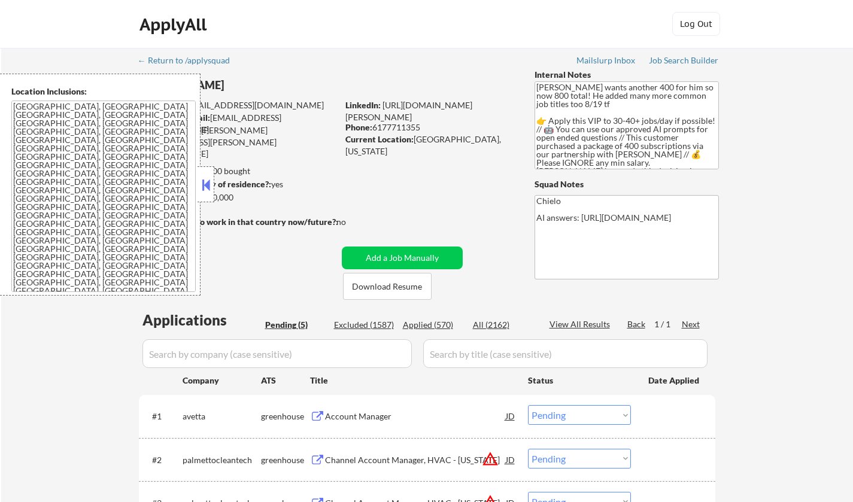
select select ""pending""
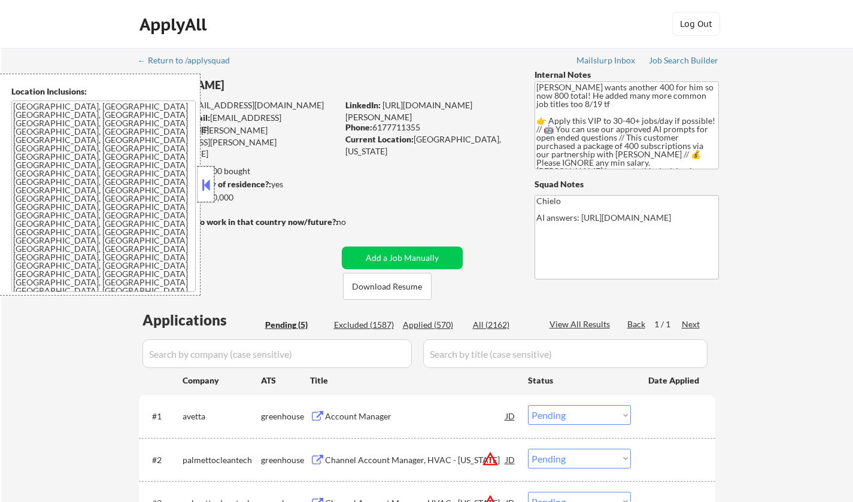
click at [198, 186] on div at bounding box center [205, 184] width 17 height 36
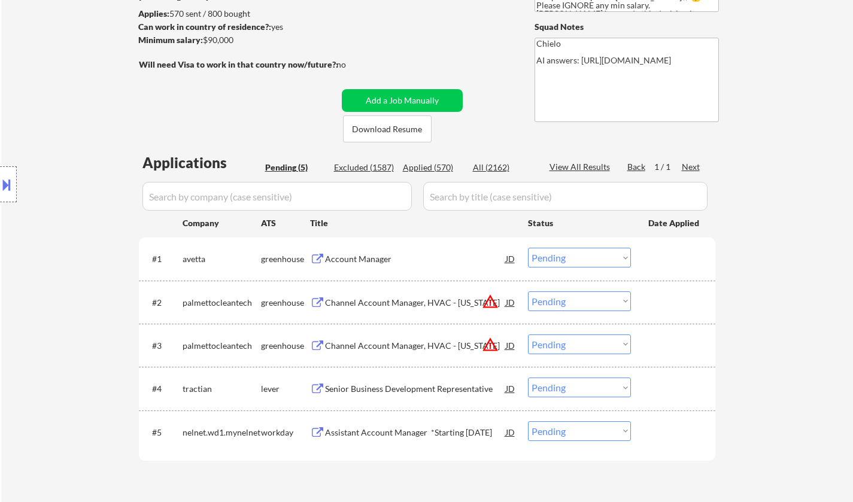
scroll to position [239, 0]
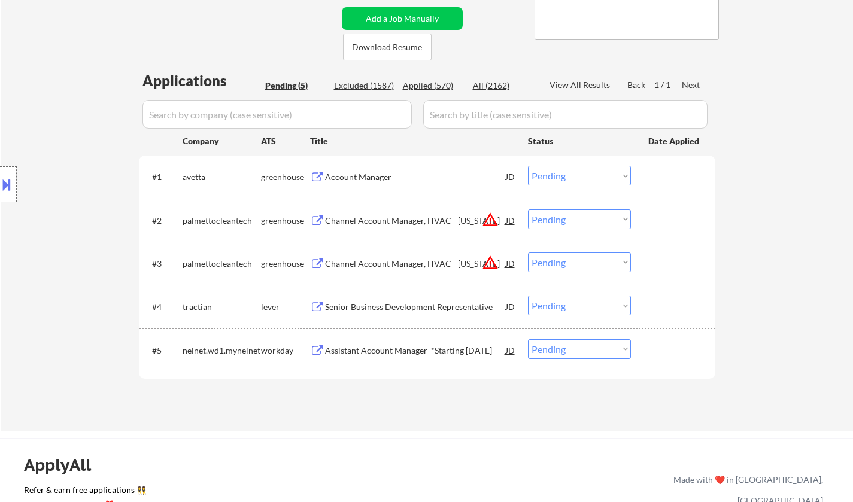
click at [0, 182] on button at bounding box center [6, 185] width 13 height 20
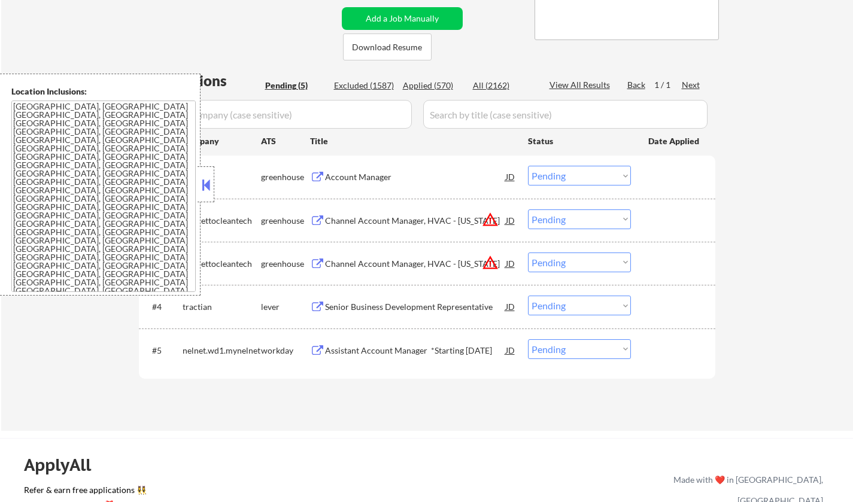
drag, startPoint x: 569, startPoint y: 217, endPoint x: 581, endPoint y: 227, distance: 15.3
click at [569, 217] on select "Choose an option... Pending Applied Excluded (Questions) Excluded (Expired) Exc…" at bounding box center [579, 219] width 103 height 20
click at [528, 209] on select "Choose an option... Pending Applied Excluded (Questions) Excluded (Expired) Exc…" at bounding box center [579, 219] width 103 height 20
click at [204, 187] on button at bounding box center [205, 185] width 13 height 18
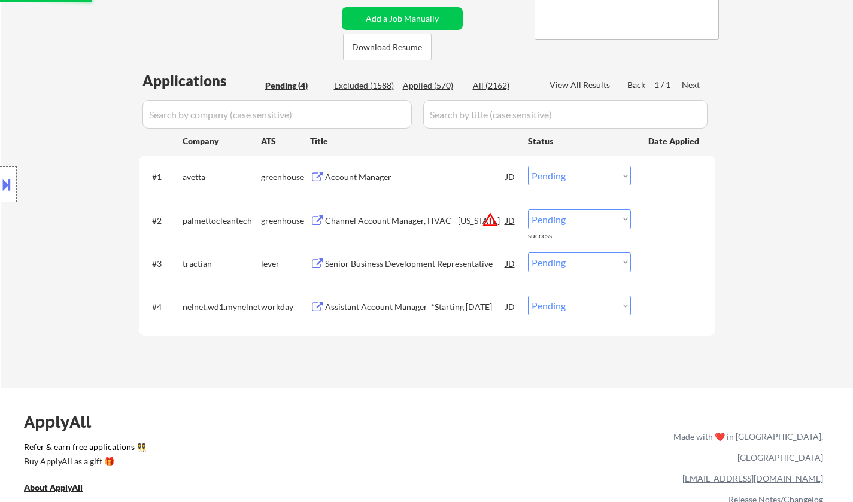
click at [567, 224] on select "Choose an option... Pending Applied Excluded (Questions) Excluded (Expired) Exc…" at bounding box center [579, 219] width 103 height 20
select select ""excluded__location_""
click at [528, 209] on select "Choose an option... Pending Applied Excluded (Questions) Excluded (Expired) Exc…" at bounding box center [579, 219] width 103 height 20
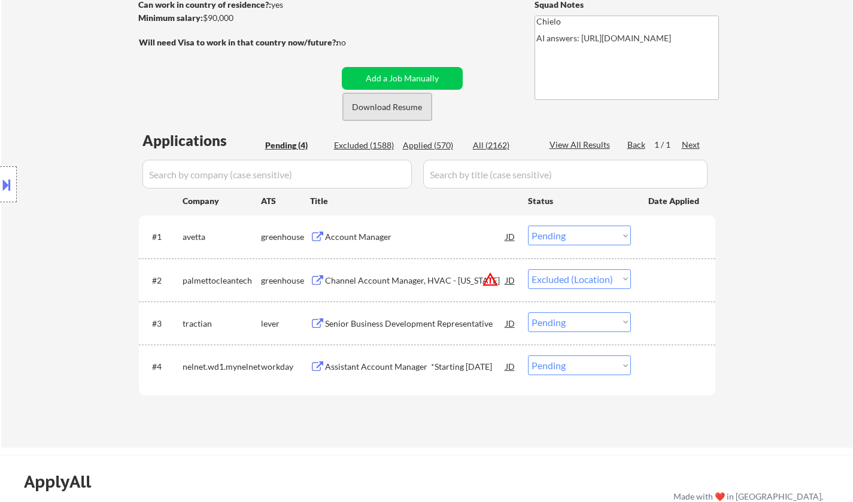
click at [385, 105] on button "Download Resume" at bounding box center [387, 106] width 89 height 27
drag, startPoint x: 369, startPoint y: 245, endPoint x: 370, endPoint y: 239, distance: 6.7
click at [369, 244] on div "Account Manager" at bounding box center [415, 237] width 181 height 22
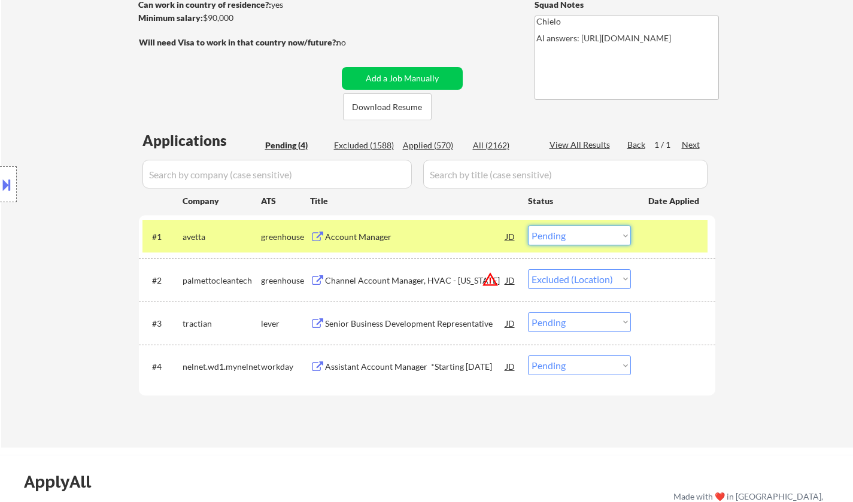
click at [557, 236] on select "Choose an option... Pending Applied Excluded (Questions) Excluded (Expired) Exc…" at bounding box center [579, 236] width 103 height 20
click at [528, 226] on select "Choose an option... Pending Applied Excluded (Questions) Excluded (Expired) Exc…" at bounding box center [579, 236] width 103 height 20
select select ""pending""
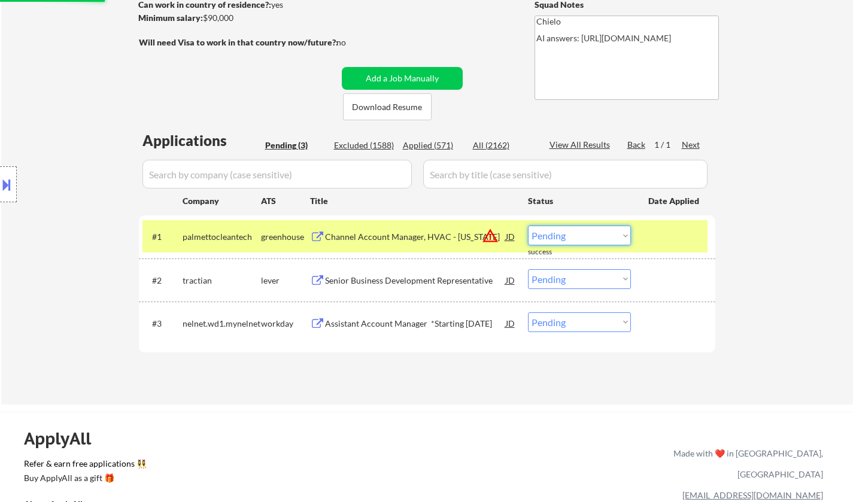
click at [569, 230] on select "Choose an option... Pending Applied Excluded (Questions) Excluded (Expired) Exc…" at bounding box center [579, 236] width 103 height 20
click at [528, 226] on select "Choose an option... Pending Applied Excluded (Questions) Excluded (Expired) Exc…" at bounding box center [579, 236] width 103 height 20
select select ""pending""
click at [394, 286] on div "Senior Business Development Representative" at bounding box center [415, 281] width 181 height 12
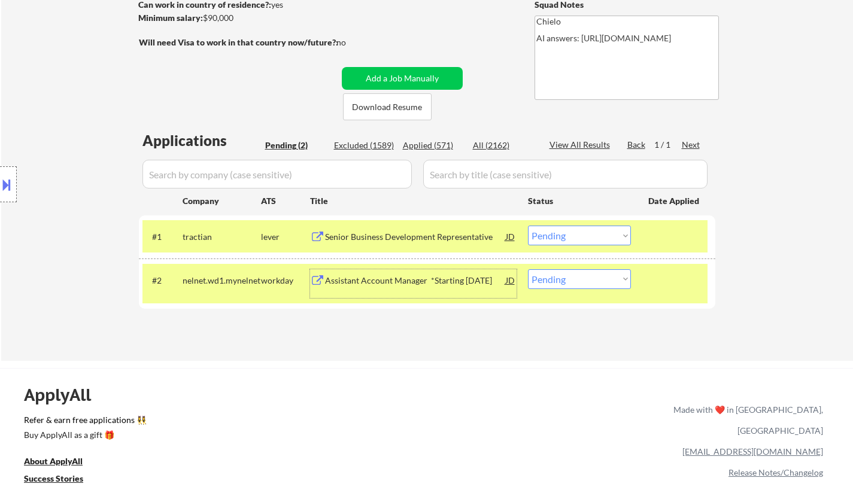
click at [376, 282] on div "Assistant Account Manager *Starting October 13th, 2025" at bounding box center [415, 281] width 181 height 12
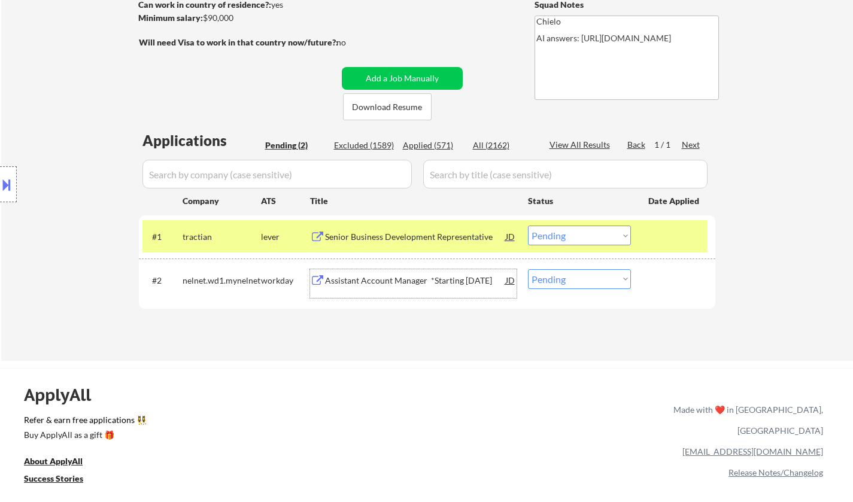
click at [571, 272] on select "Choose an option... Pending Applied Excluded (Questions) Excluded (Expired) Exc…" at bounding box center [579, 279] width 103 height 20
select select ""excluded__other_""
click at [528, 269] on select "Choose an option... Pending Applied Excluded (Questions) Excluded (Expired) Exc…" at bounding box center [579, 279] width 103 height 20
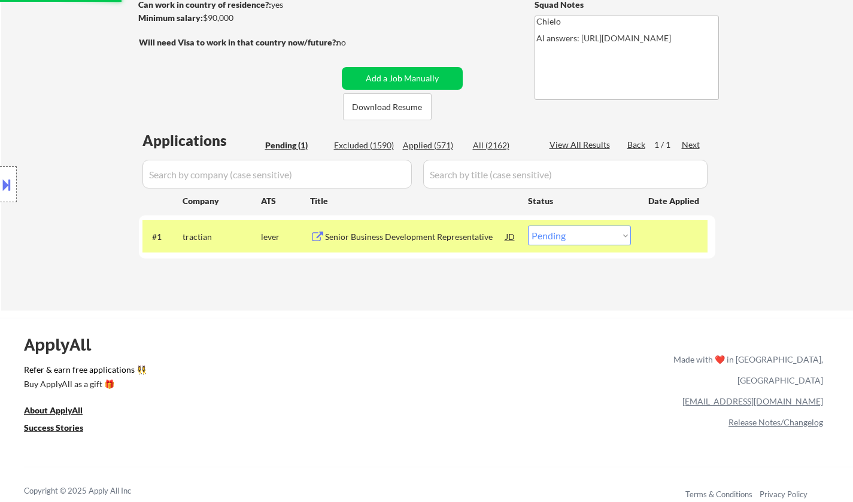
click at [415, 238] on div "Senior Business Development Representative" at bounding box center [415, 237] width 181 height 12
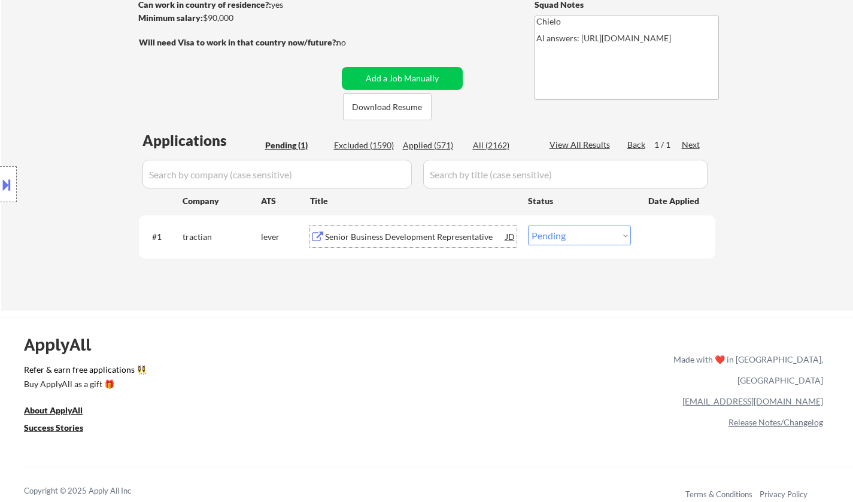
drag, startPoint x: 570, startPoint y: 236, endPoint x: 574, endPoint y: 243, distance: 7.5
click at [570, 236] on select "Choose an option... Pending Applied Excluded (Questions) Excluded (Expired) Exc…" at bounding box center [579, 236] width 103 height 20
click at [528, 226] on select "Choose an option... Pending Applied Excluded (Questions) Excluded (Expired) Exc…" at bounding box center [579, 236] width 103 height 20
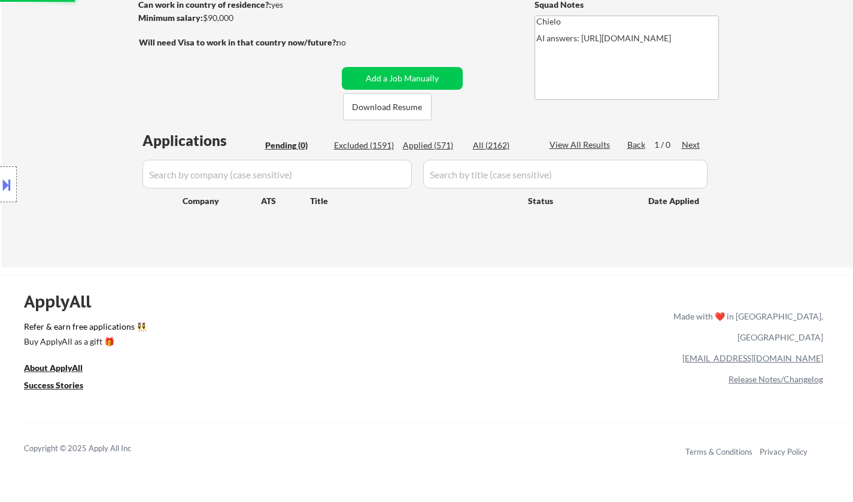
click at [377, 142] on div "Excluded (1591)" at bounding box center [364, 145] width 60 height 12
select select ""excluded__location_""
select select ""excluded__bad_match_""
select select ""excluded__location_""
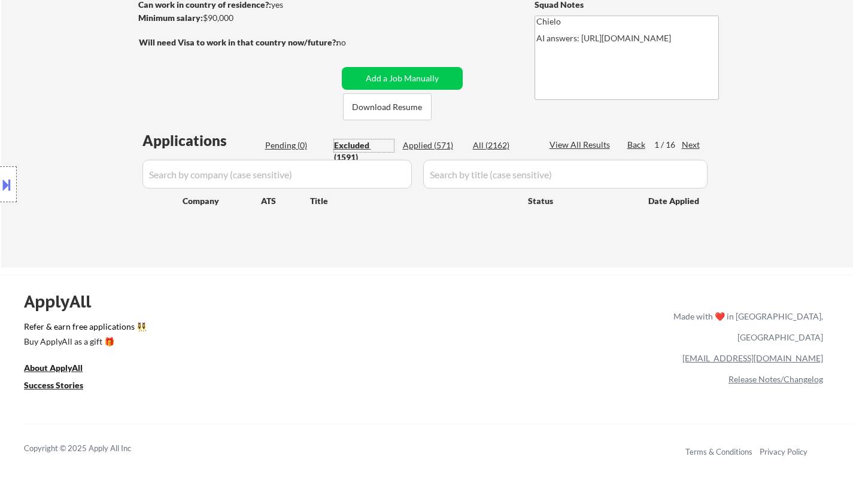
select select ""excluded__expired_""
select select ""excluded__location_""
select select ""excluded__expired_""
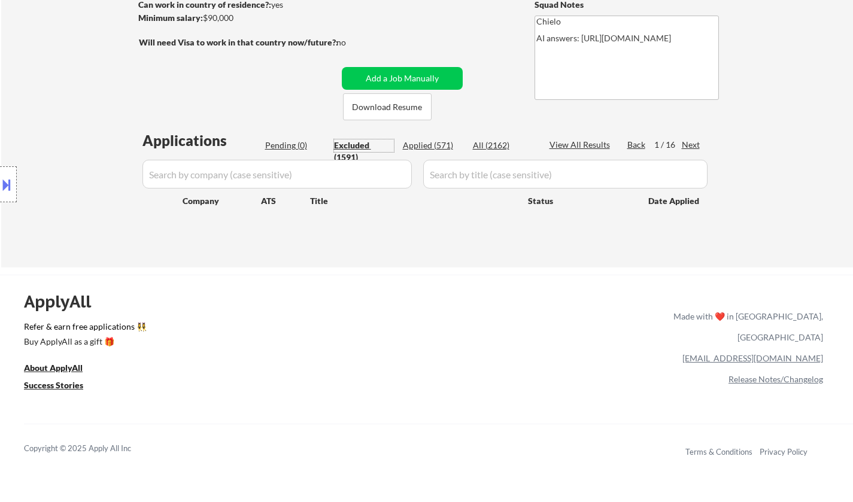
select select ""excluded__expired_""
select select ""excluded__blocklist_""
select select ""excluded__location_""
select select ""excluded__other_""
select select ""excluded__location_""
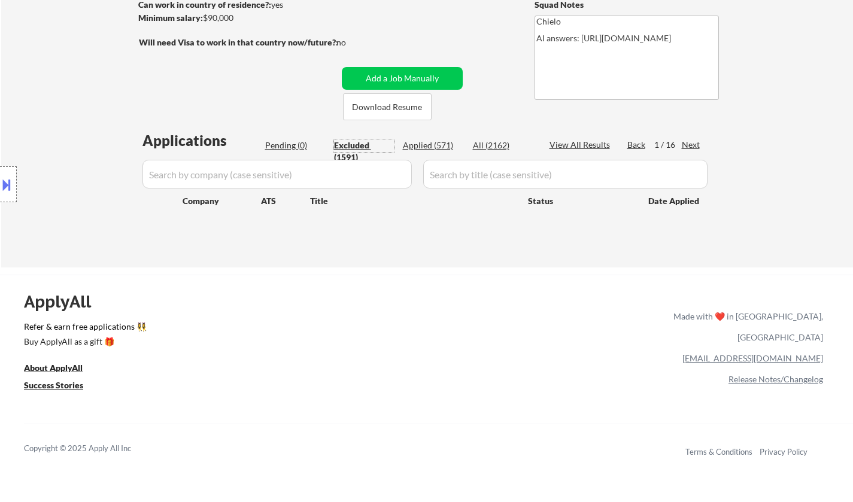
select select ""excluded__location_""
select select ""excluded__expired_""
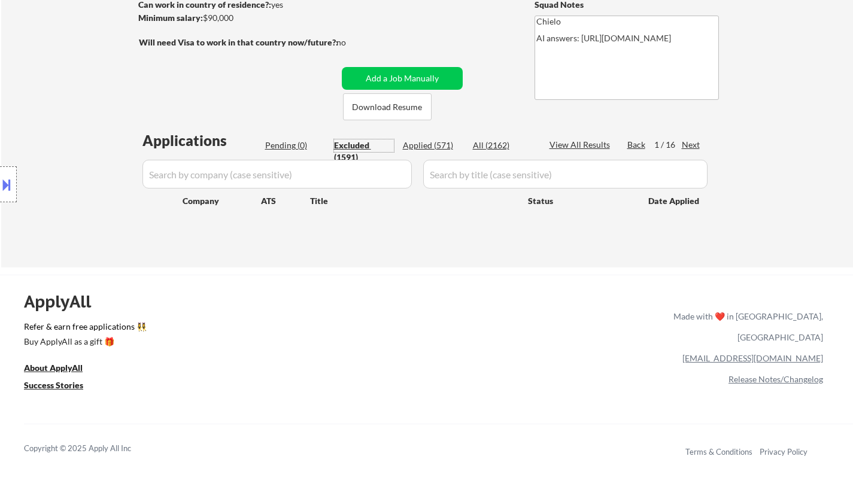
select select ""excluded__expired_""
select select ""excluded__location_""
select select ""excluded__expired_""
select select ""excluded__other_""
select select ""excluded__location_""
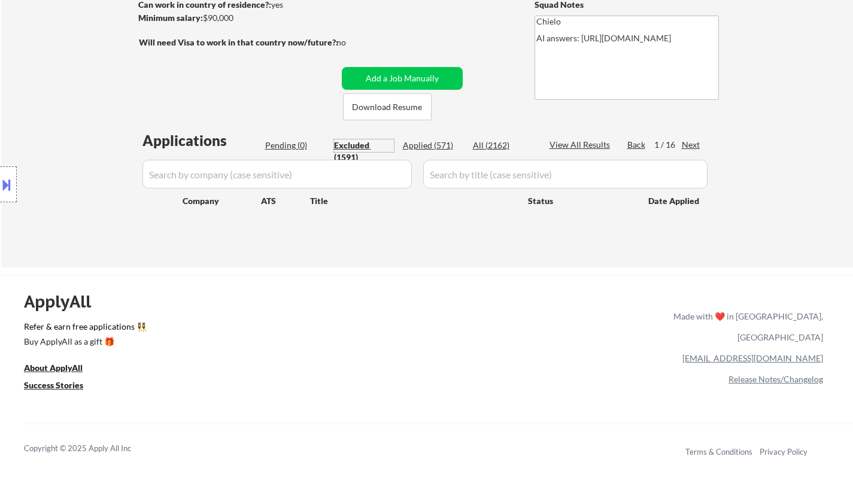
select select ""excluded__location_""
select select ""excluded__expired_""
select select ""excluded__other_""
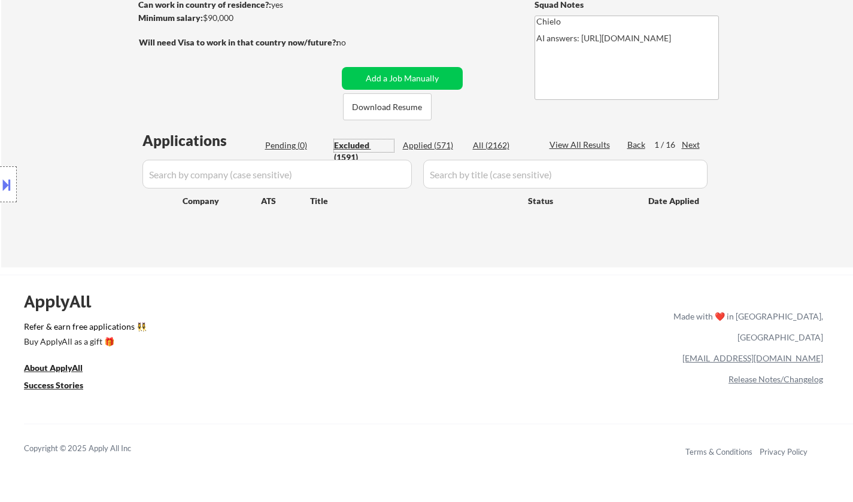
select select ""excluded__location_""
select select ""excluded__salary_""
select select ""excluded__expired_""
select select ""excluded__blocklist_""
select select ""excluded__location_""
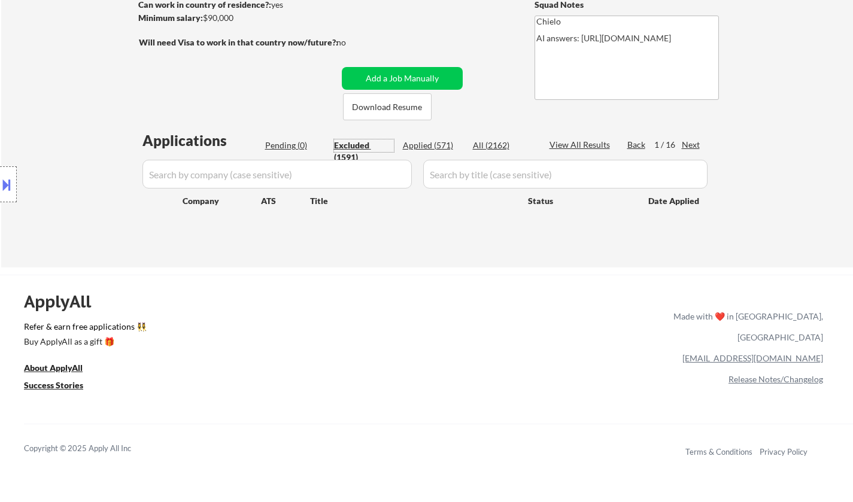
select select ""excluded__location_""
select select ""excluded__expired_""
select select ""excluded__other_""
select select ""excluded__expired_""
select select ""excluded__location_""
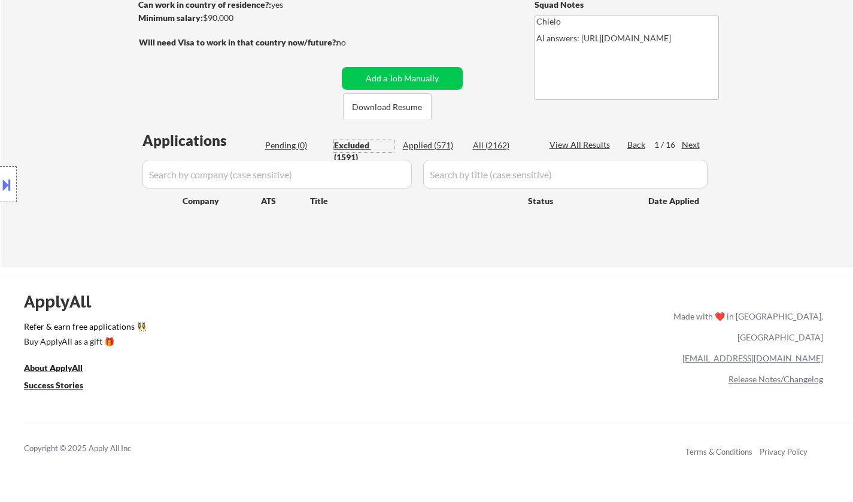
select select ""excluded__expired_""
select select ""excluded__salary_""
select select ""excluded__bad_match_""
select select ""excluded__other_""
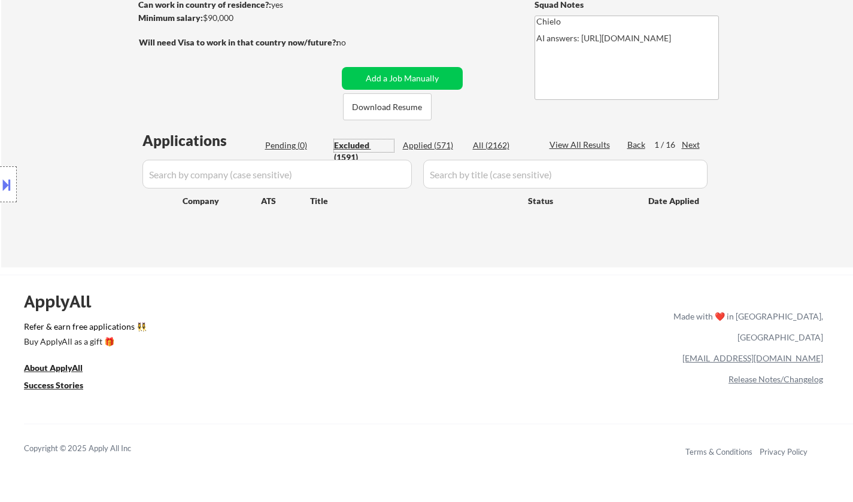
select select ""excluded__location_""
select select ""excluded""
select select ""excluded__expired_""
select select ""excluded__salary_""
select select ""excluded__other_""
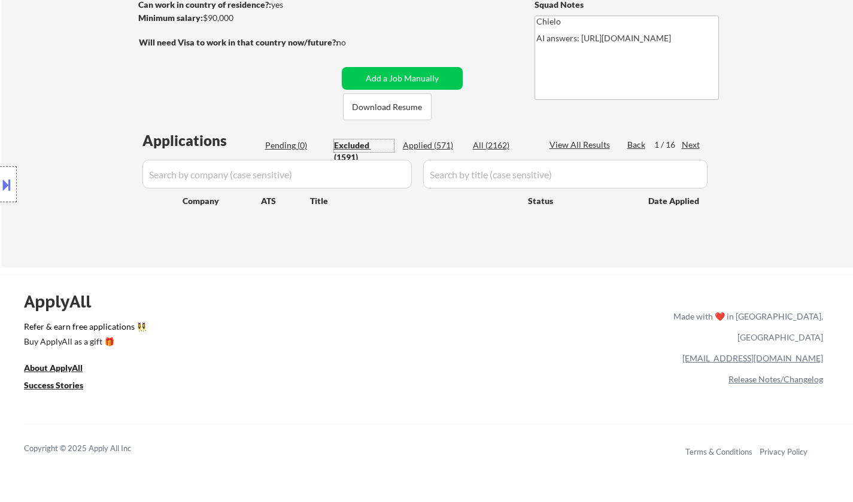
select select ""excluded__location_""
select select ""excluded__expired_""
select select ""excluded__bad_match_""
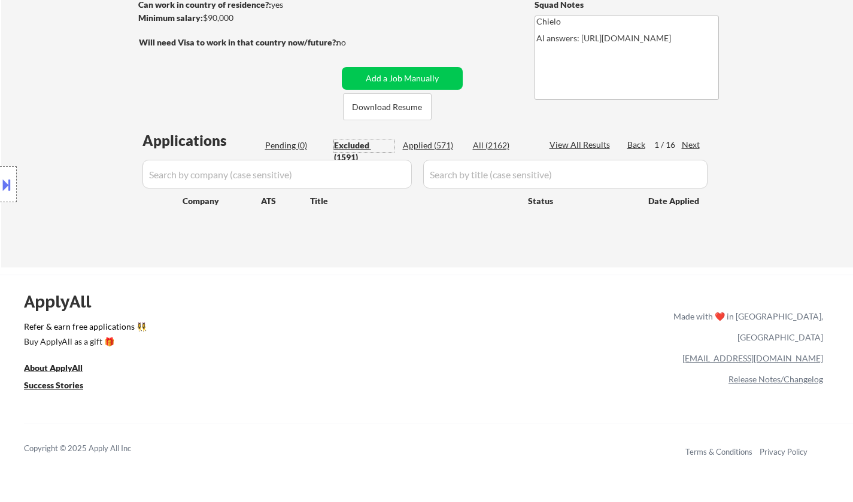
select select ""excluded__expired_""
select select ""excluded__location_""
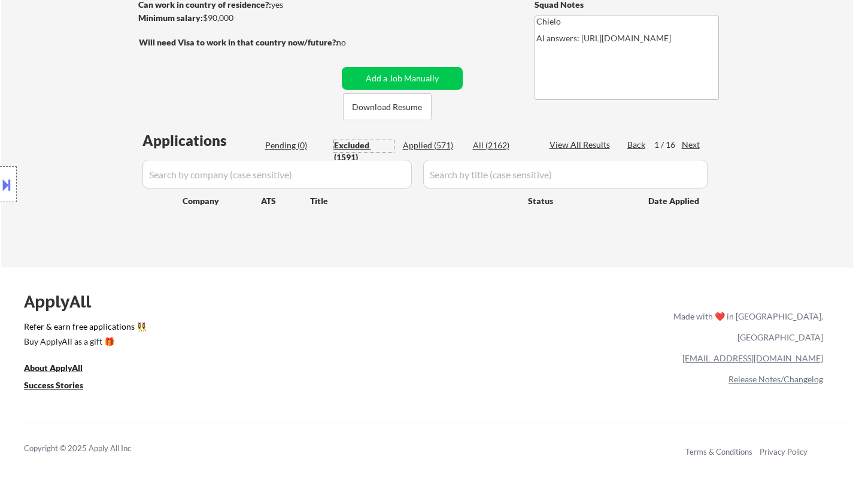
select select ""excluded__location_""
select select ""excluded__salary_""
select select ""excluded__location_""
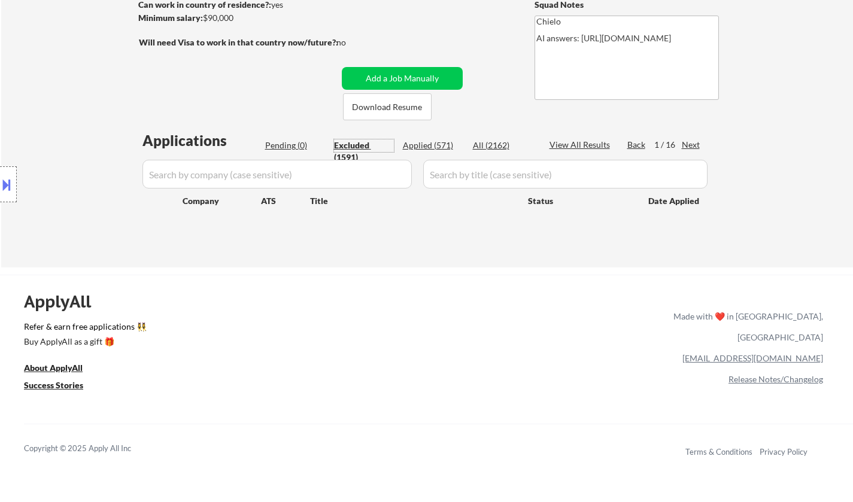
select select ""excluded__expired_""
select select ""excluded__location_""
select select ""excluded""
select select ""excluded__bad_match_""
select select ""excluded__location_""
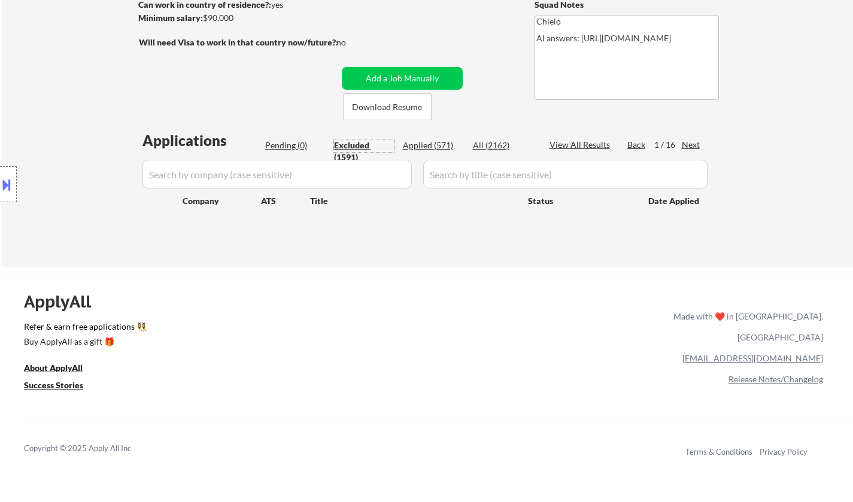
select select ""excluded__expired_""
select select ""excluded__location_""
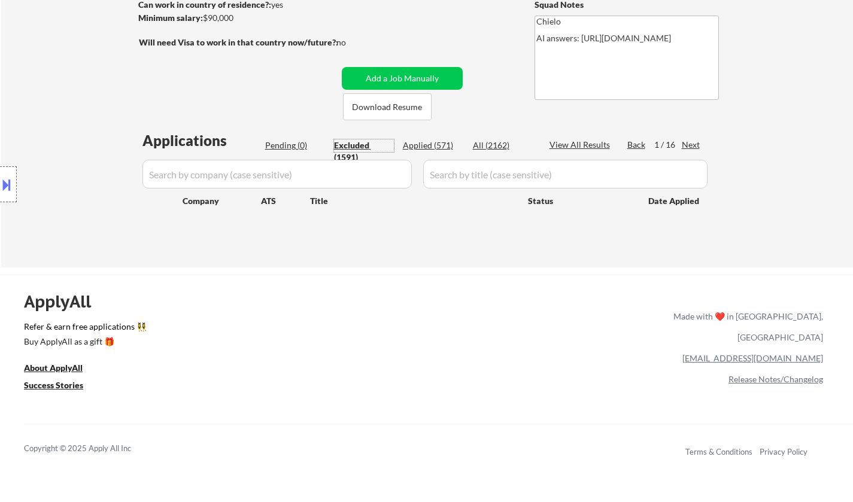
select select ""excluded__expired_""
select select ""excluded__location_""
select select ""excluded__expired_""
select select ""excluded__location_""
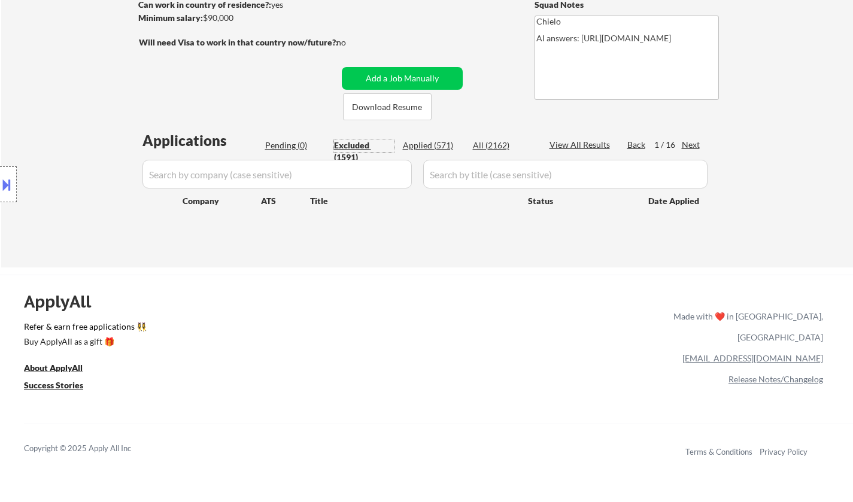
select select ""excluded__location_""
select select ""excluded__other_""
select select ""excluded__expired_""
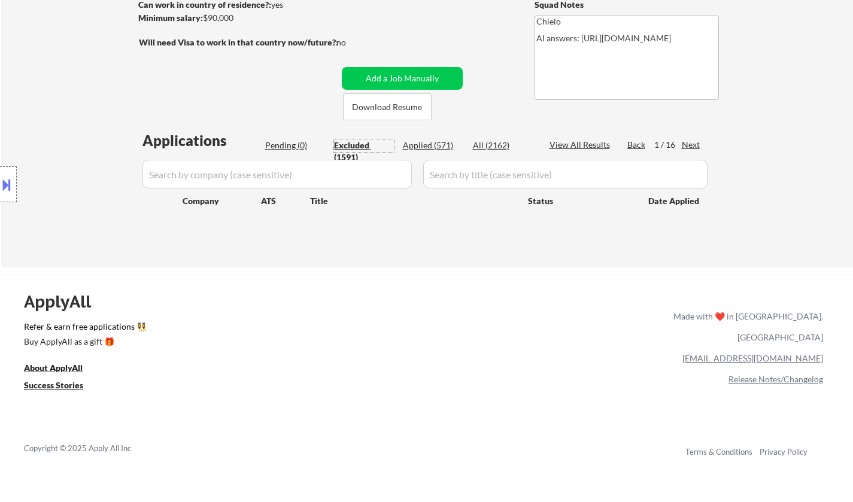
select select ""excluded__location_""
select select ""excluded__expired_""
select select ""excluded__location_""
select select ""excluded__expired_""
select select ""excluded__location_""
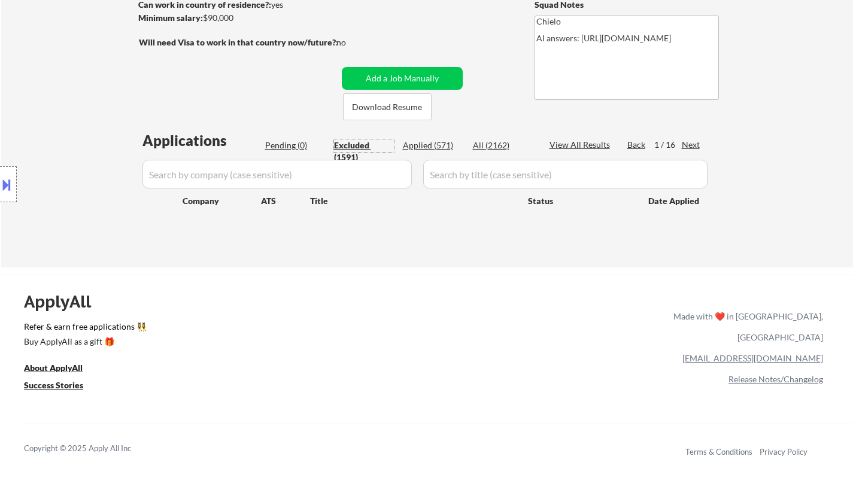
select select ""excluded__expired_""
select select ""excluded__location_""
select select ""excluded__expired_""
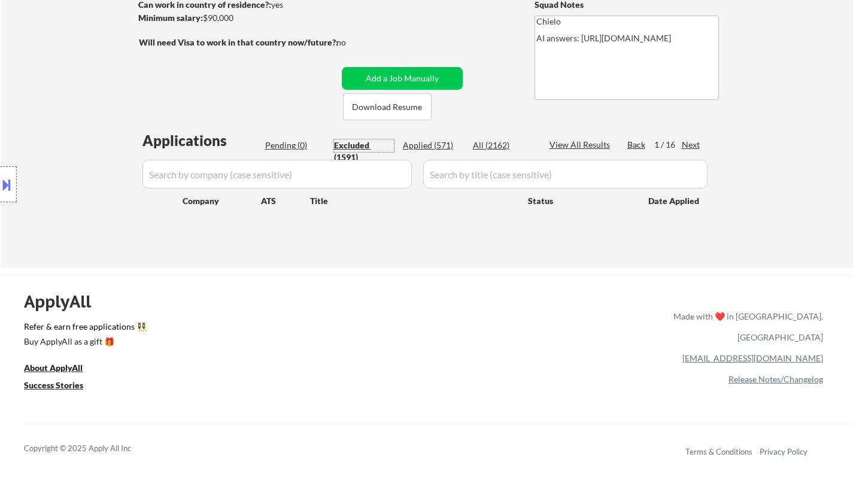
select select ""excluded__location_""
select select ""excluded__expired_""
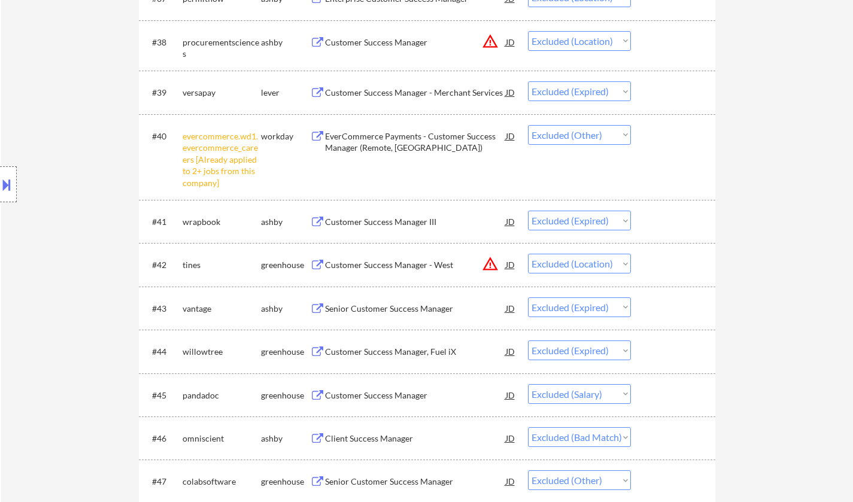
scroll to position [2214, 0]
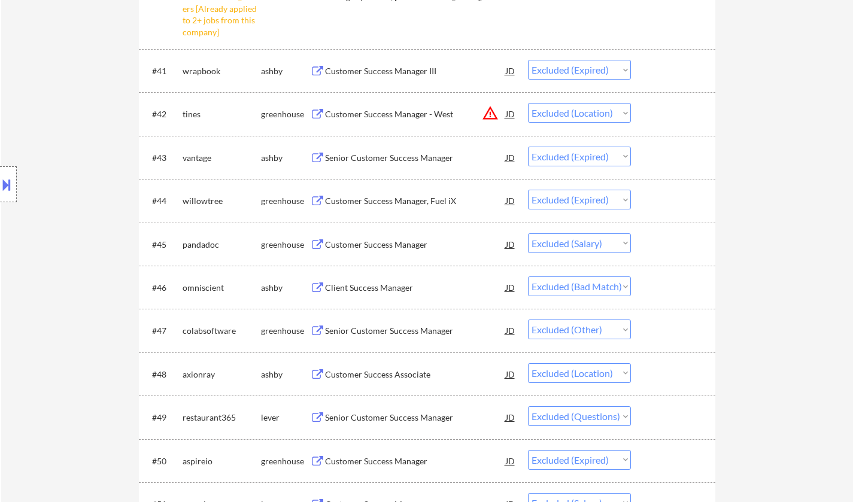
click at [381, 291] on div "Client Success Manager" at bounding box center [415, 288] width 181 height 12
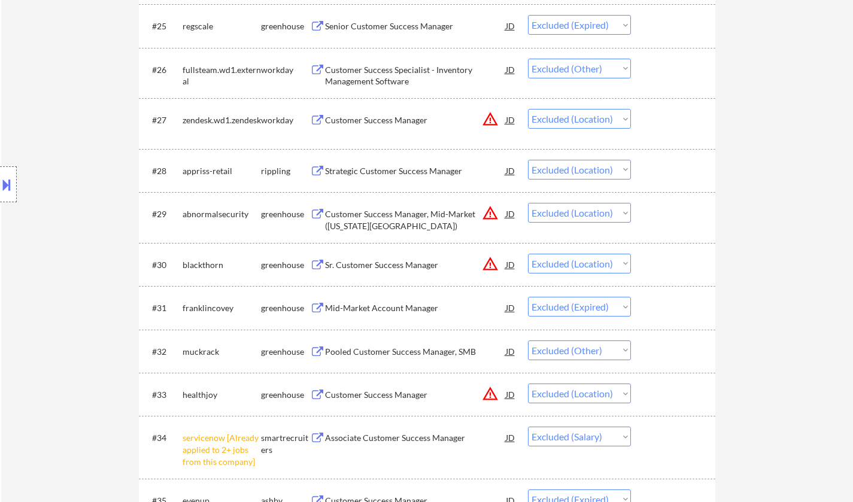
scroll to position [0, 0]
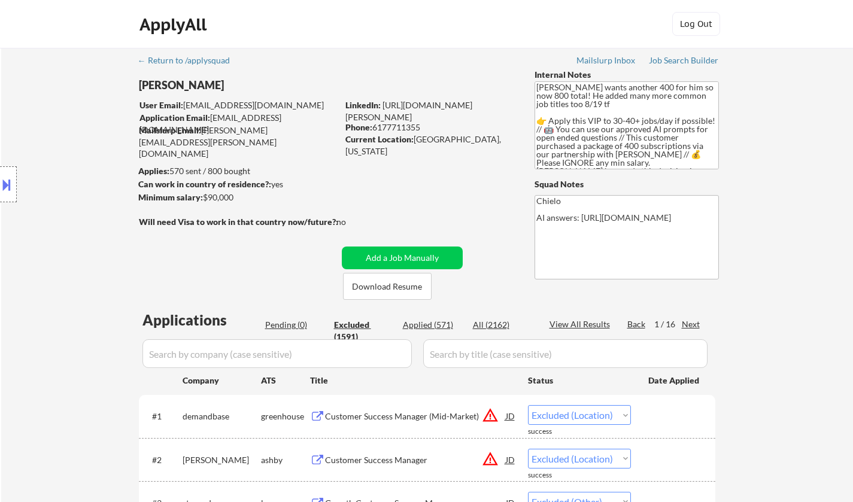
click at [690, 324] on div "Next" at bounding box center [691, 324] width 19 height 12
select select ""excluded__bad_match_""
select select ""excluded__expired_""
select select ""excluded__other_""
select select ""excluded__location_""
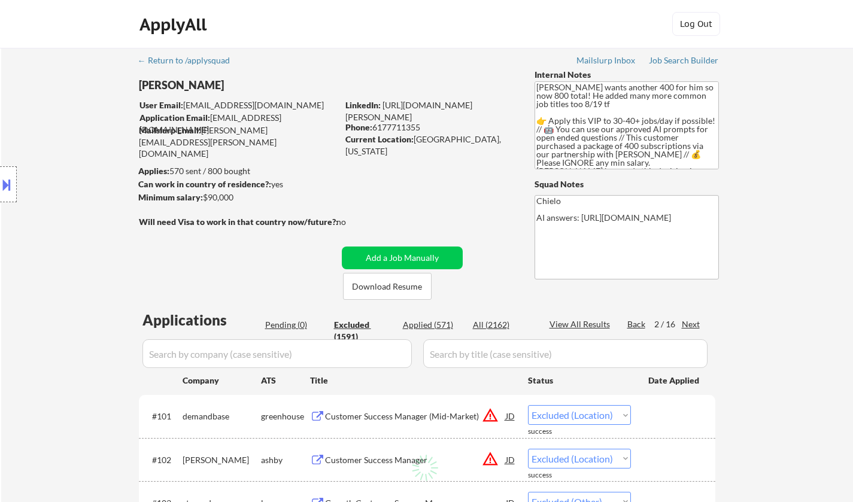
select select ""excluded__location_""
select select ""excluded__expired_""
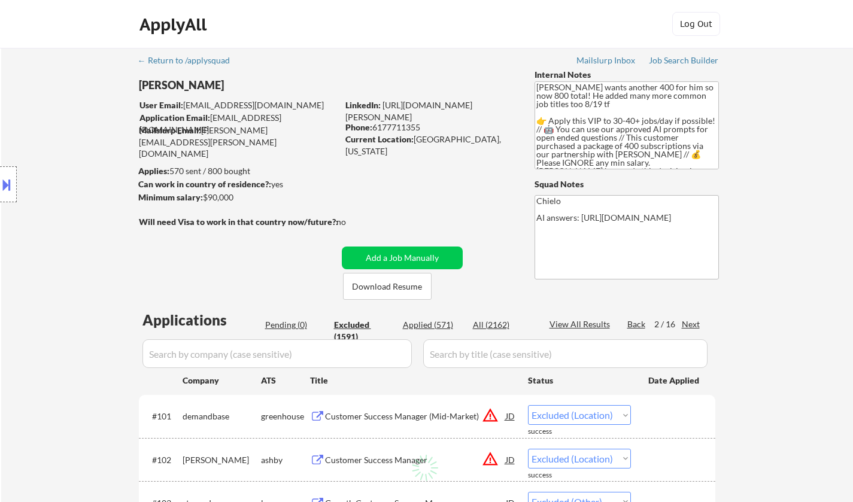
select select ""excluded__bad_match_""
select select ""excluded__other_""
select select ""excluded__location_""
select select ""excluded__expired_""
select select ""excluded__other_""
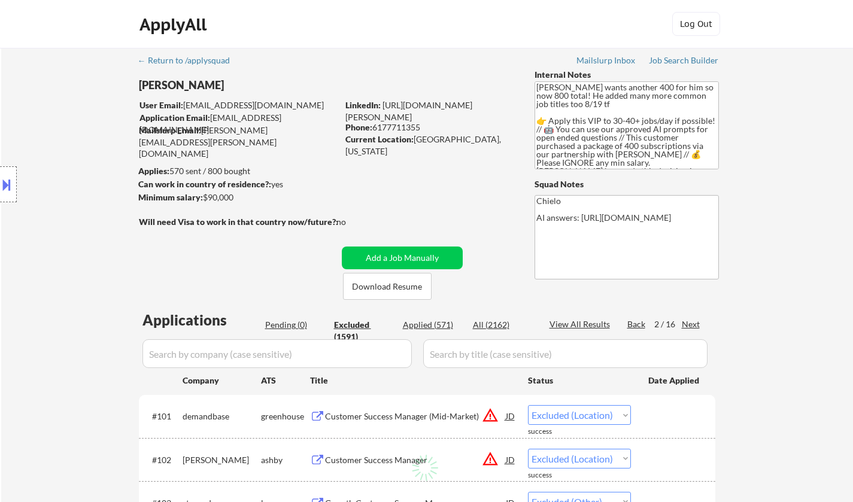
select select ""excluded__expired_""
select select ""excluded""
select select ""excluded__expired_""
select select ""excluded__location_""
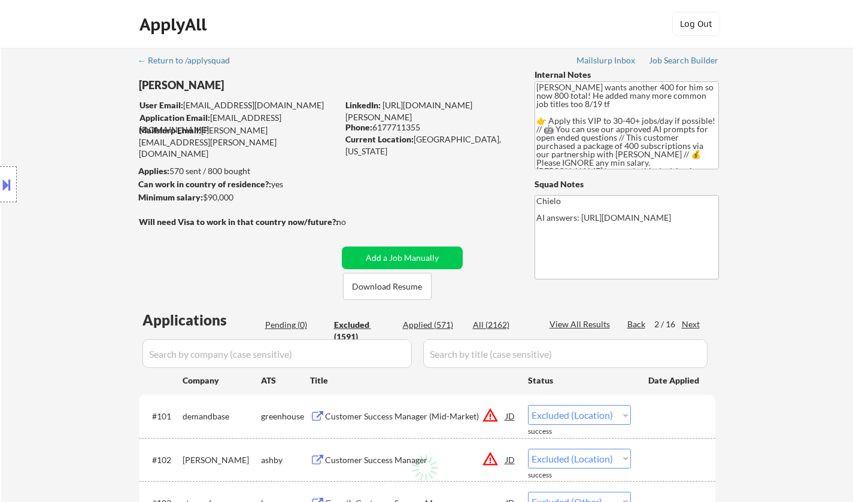
select select ""excluded__expired_""
select select ""excluded__location_""
select select ""excluded__expired_""
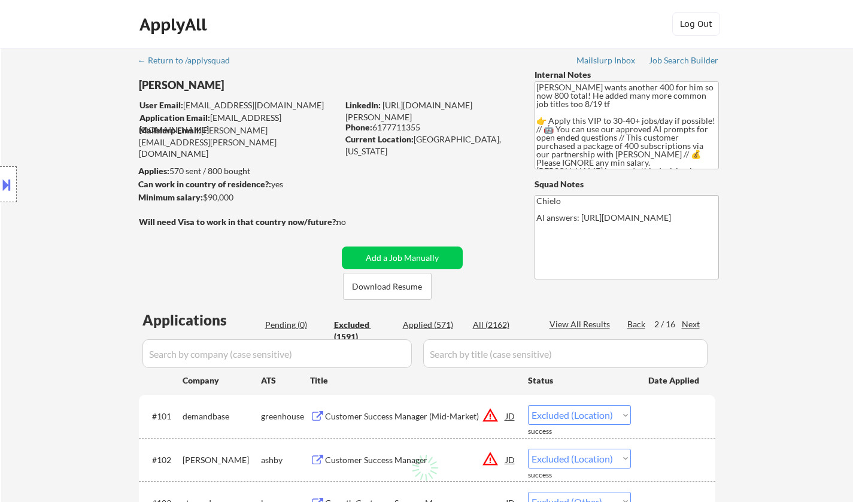
select select ""excluded__expired_""
select select ""excluded__location_""
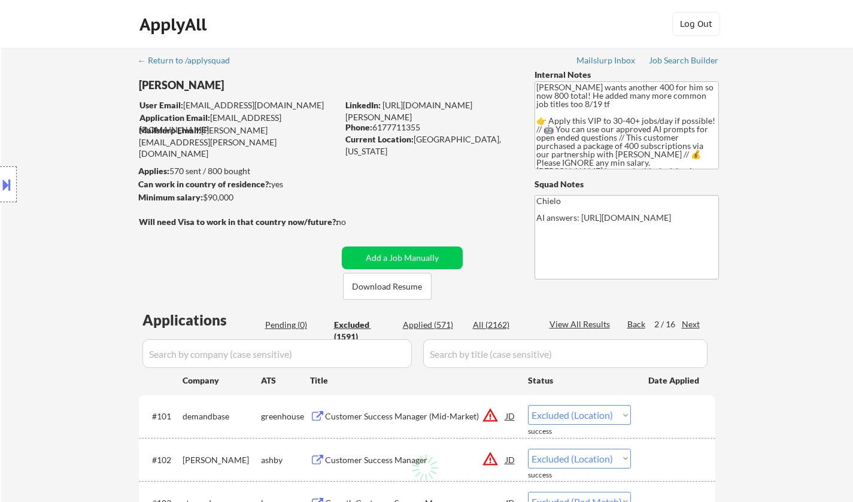
select select ""excluded__other_""
select select ""excluded__location_""
select select ""excluded__expired_""
select select ""excluded__salary_""
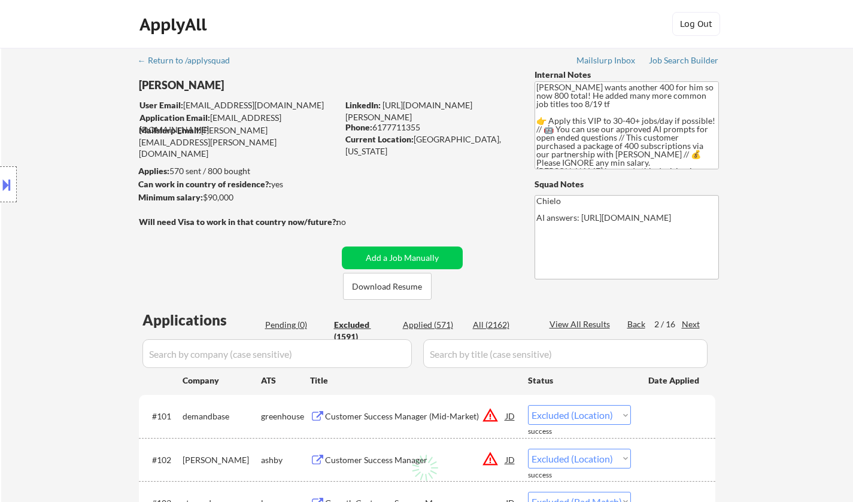
select select ""excluded__expired_""
select select ""excluded__other_""
select select ""excluded__expired_""
select select ""excluded__bad_match_""
select select ""excluded__expired_""
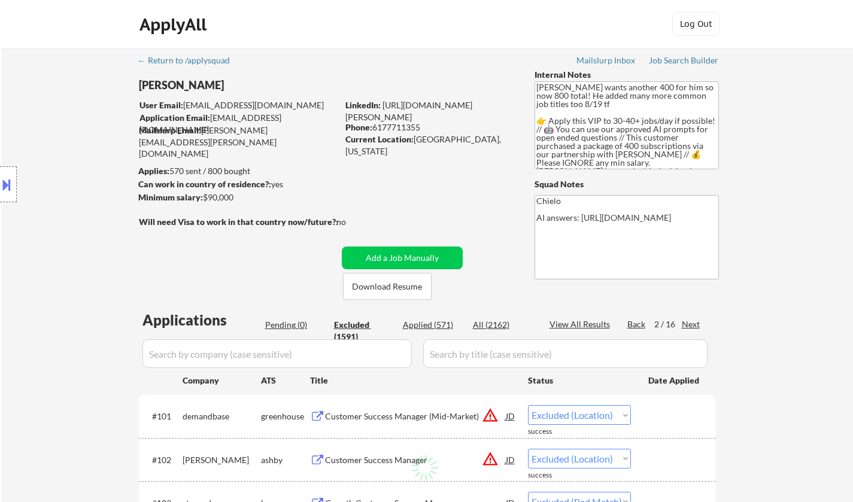
select select ""excluded__location_""
select select ""excluded__expired_""
select select ""excluded__other_""
select select ""excluded__expired_""
select select ""excluded__other_""
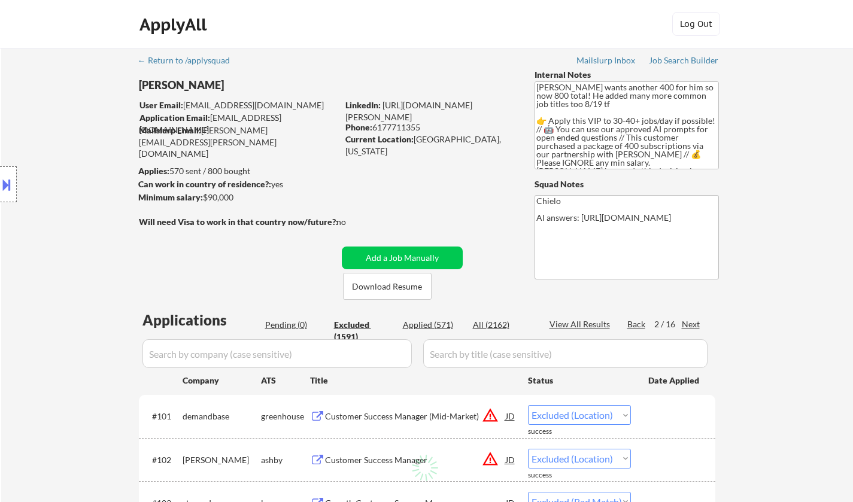
select select ""excluded__other_""
select select ""excluded__expired_""
select select ""excluded__bad_match_""
select select ""excluded__other_""
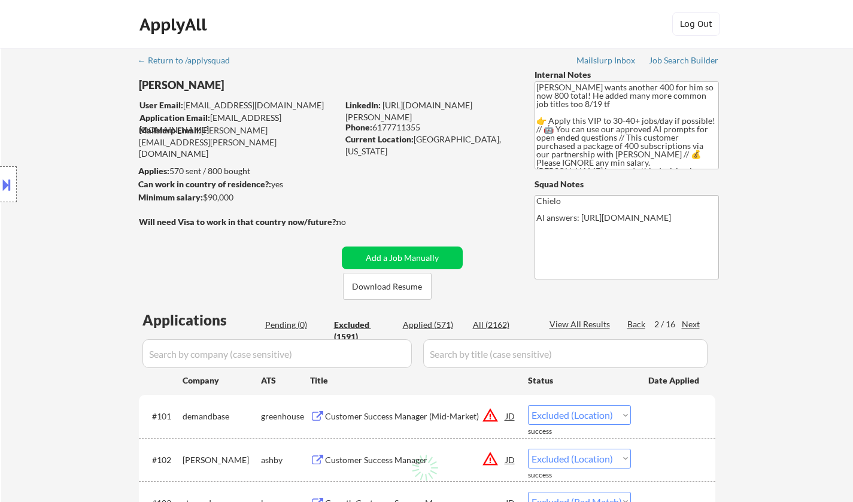
select select ""excluded__expired_""
select select ""excluded__location_""
select select ""excluded__other_""
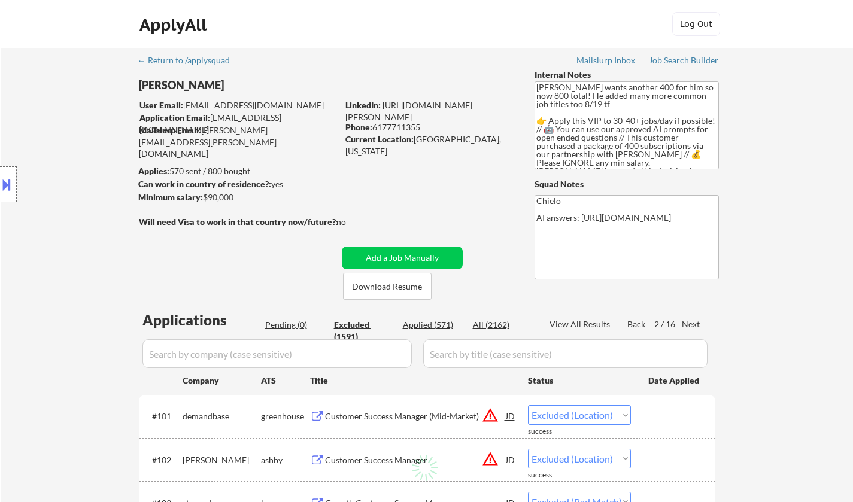
select select ""excluded__expired_""
select select ""excluded__location_""
select select ""excluded__other_""
select select ""excluded__expired_""
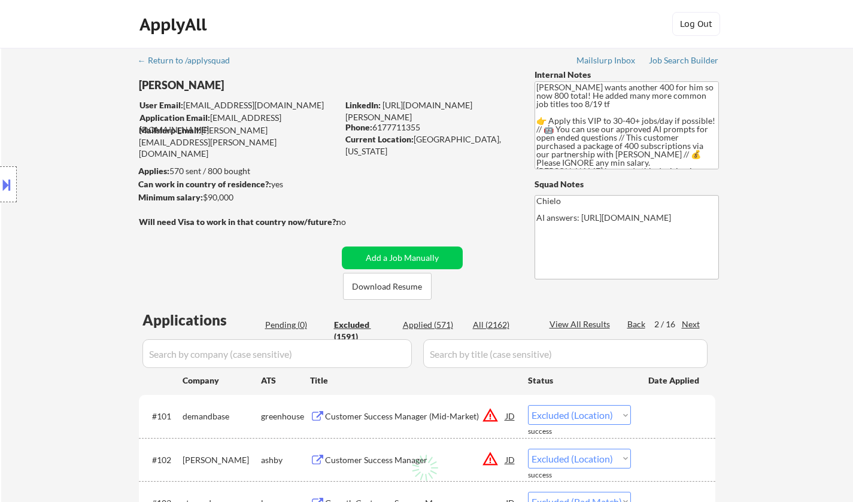
select select ""excluded__location_""
select select ""excluded__other_""
select select ""excluded__location_""
click at [688, 324] on div "Next" at bounding box center [691, 324] width 19 height 12
select select ""excluded""
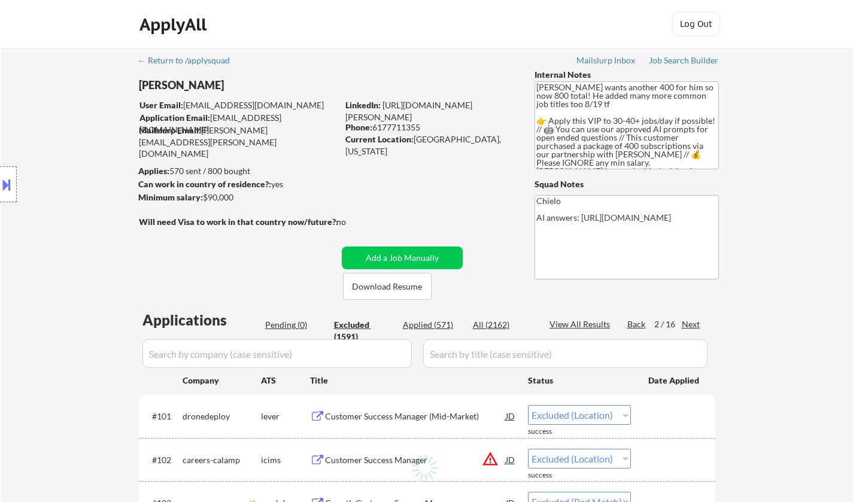
select select ""excluded__expired_""
select select ""excluded__bad_match_""
select select ""excluded__location_""
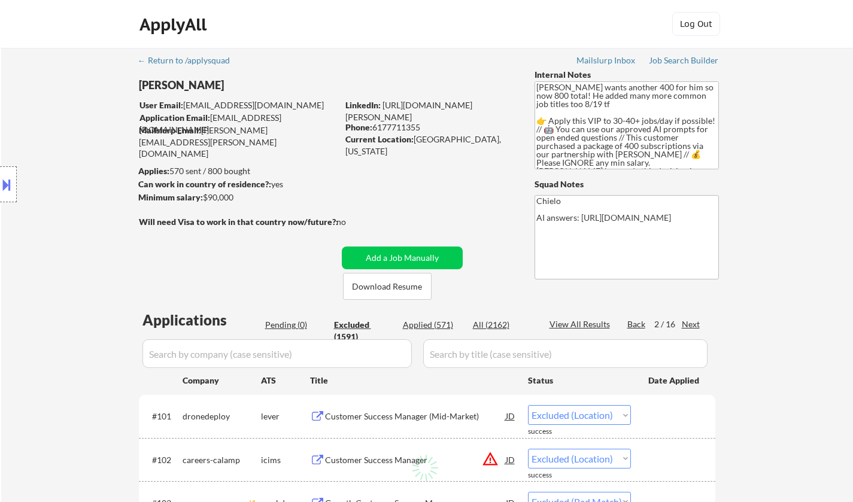
select select ""excluded__expired_""
select select ""excluded__other_""
select select ""excluded__bad_match_""
select select ""excluded__other_""
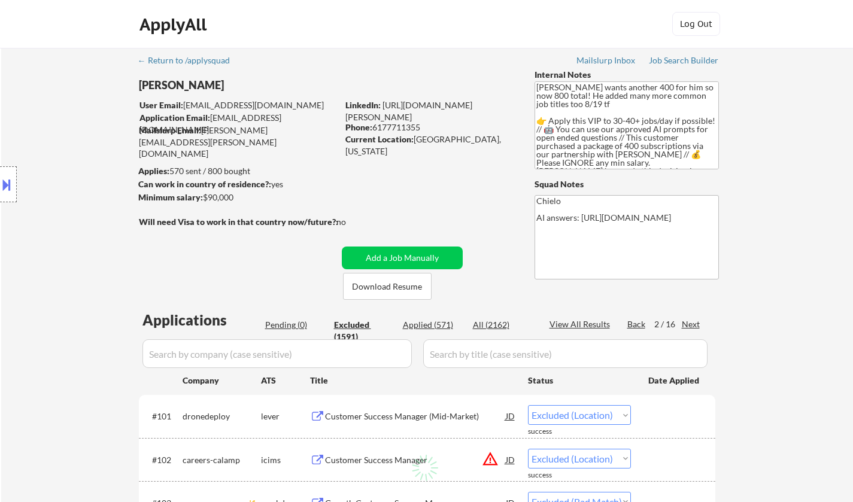
select select ""excluded__bad_match_""
select select ""excluded__location_""
select select ""excluded__other_""
select select ""excluded__location_""
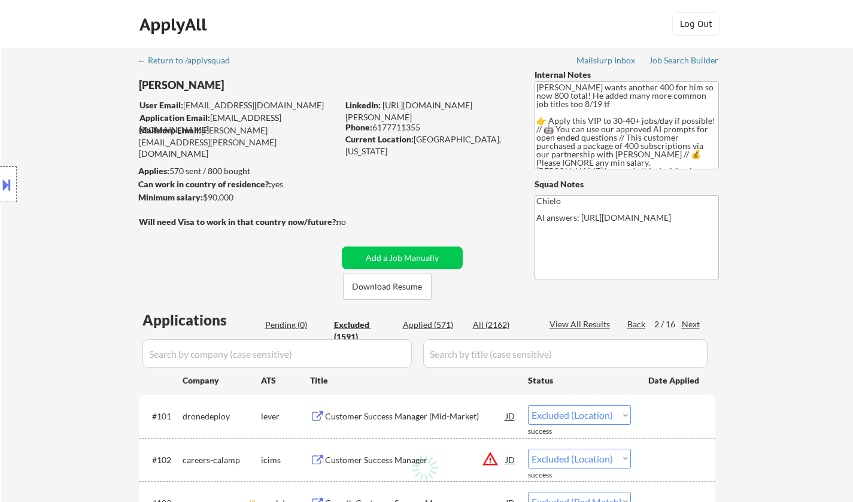
select select ""excluded__location_""
select select ""excluded__other_""
select select ""excluded__location_""
select select ""excluded__bad_match_""
select select ""excluded__location_""
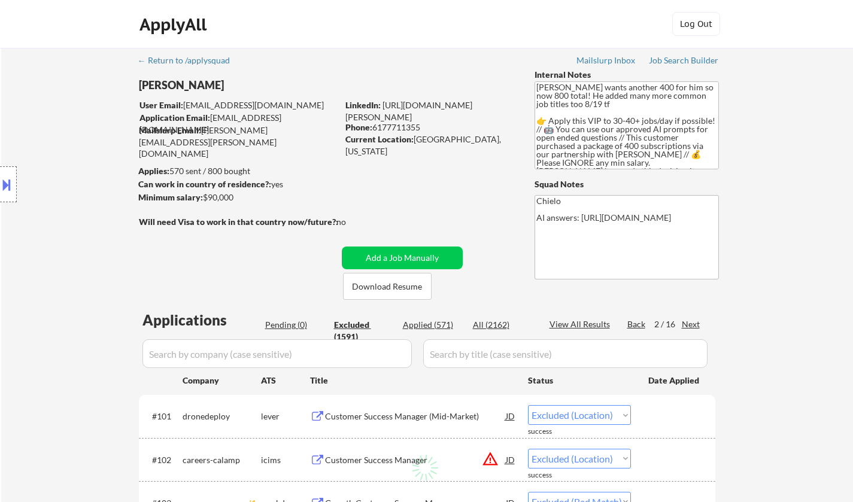
select select ""excluded__location_""
select select ""excluded__other_""
select select ""excluded__expired_""
select select ""excluded__bad_match_""
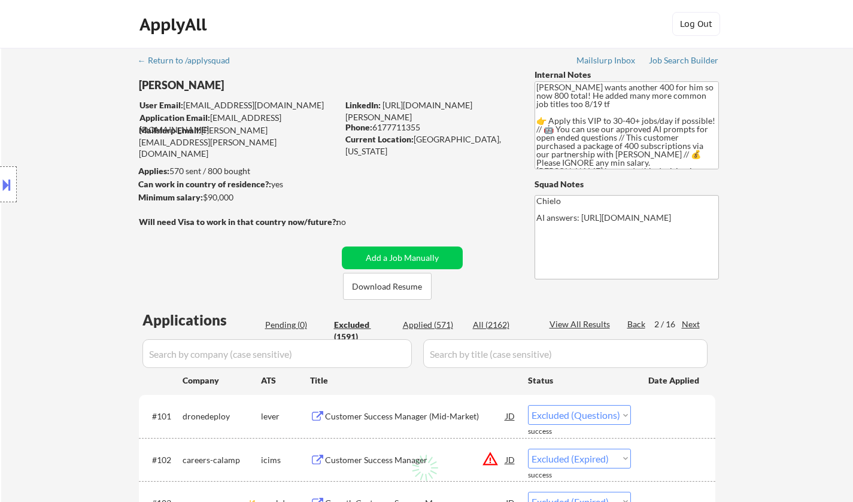
select select ""excluded__bad_match_""
select select ""excluded__expired_""
select select ""excluded__bad_match_""
select select ""excluded__location_""
select select ""excluded__bad_match_""
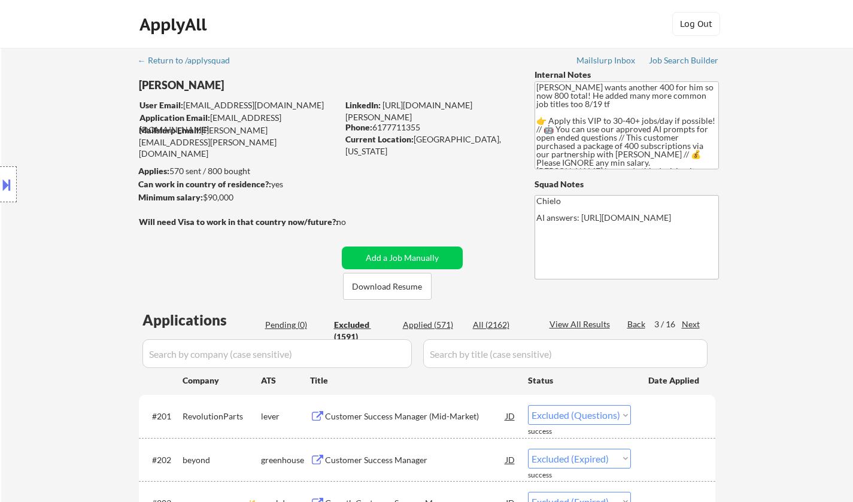
click at [688, 323] on div "Next" at bounding box center [691, 324] width 19 height 12
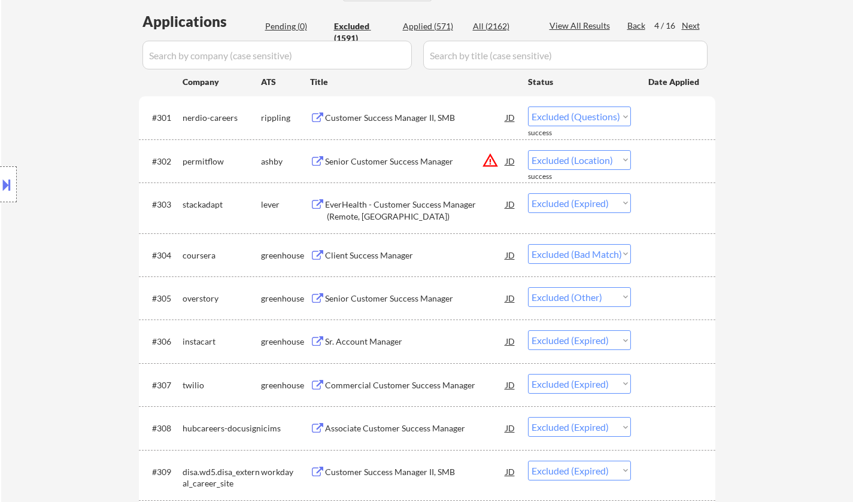
scroll to position [299, 0]
click at [355, 251] on div "Client Success Manager" at bounding box center [415, 255] width 181 height 12
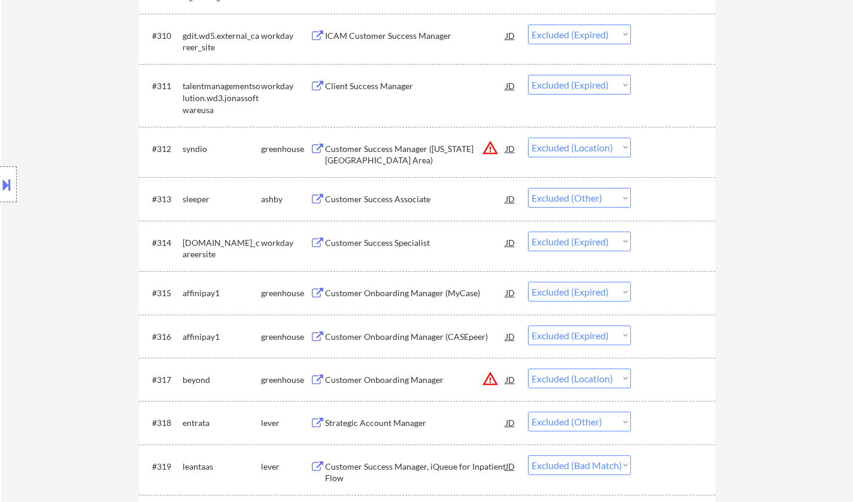
scroll to position [1077, 0]
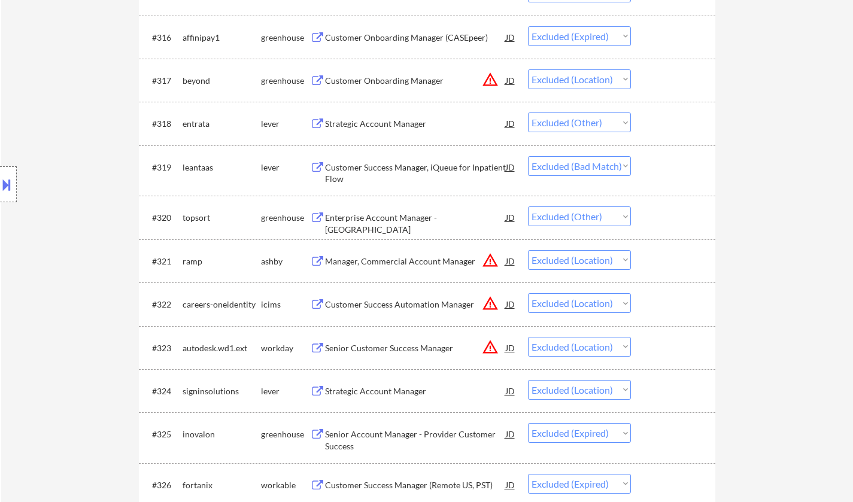
click at [407, 168] on div "Customer Success Manager, iQueue for Inpatient Flow" at bounding box center [415, 173] width 181 height 23
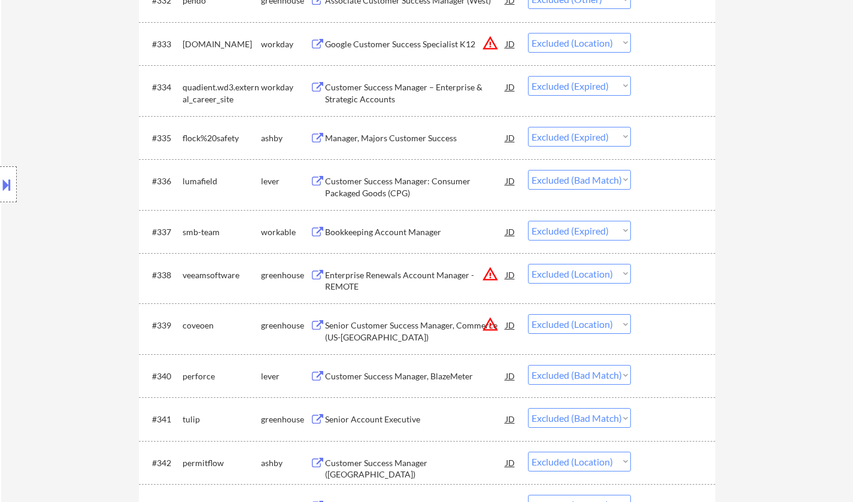
scroll to position [2035, 0]
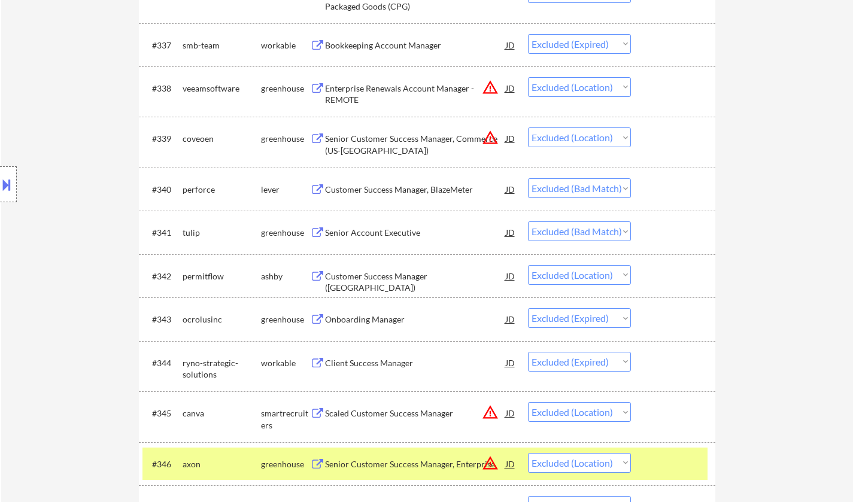
drag, startPoint x: 366, startPoint y: 235, endPoint x: 360, endPoint y: 221, distance: 15.0
click at [364, 233] on div "Senior Account Executive" at bounding box center [415, 233] width 181 height 12
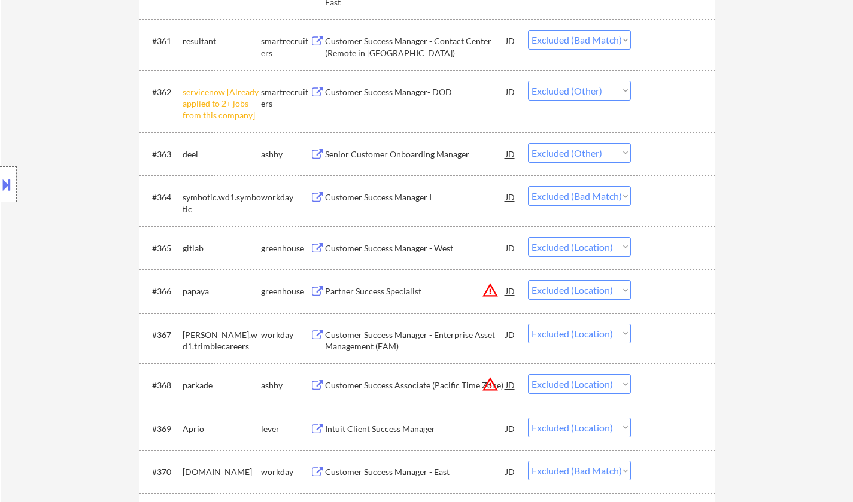
scroll to position [3052, 0]
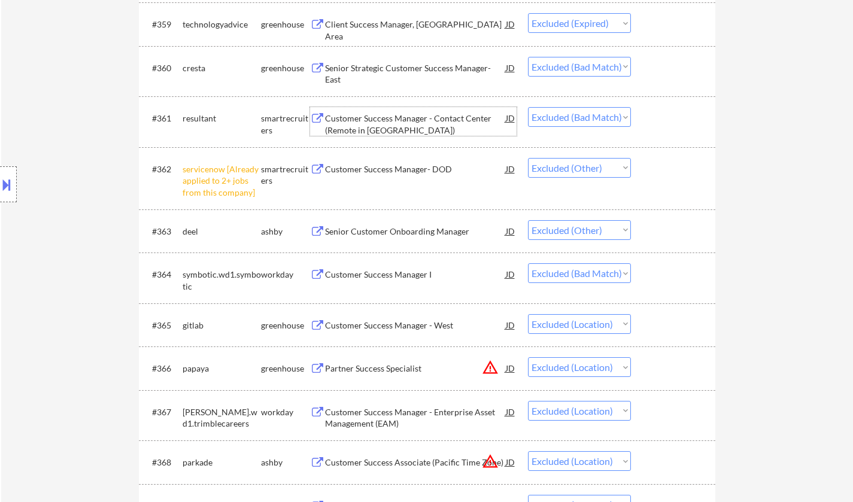
click at [369, 120] on div "Customer Success Manager - Contact Center (Remote in US)" at bounding box center [415, 124] width 181 height 23
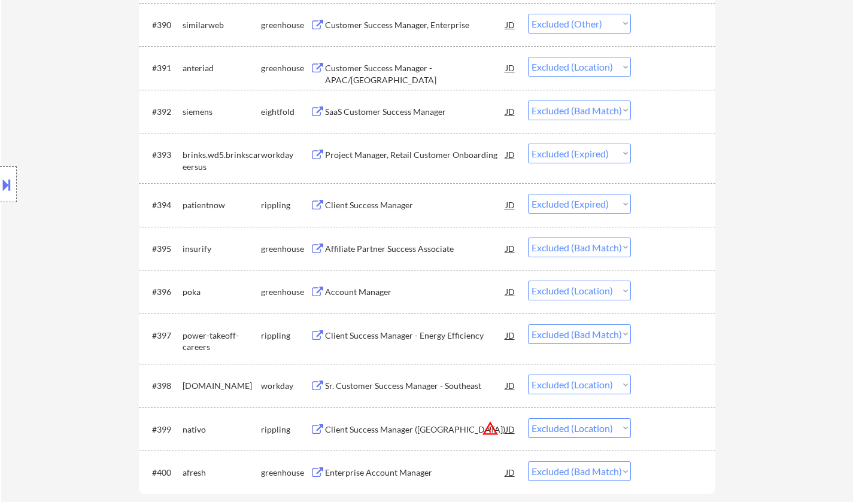
scroll to position [4668, 0]
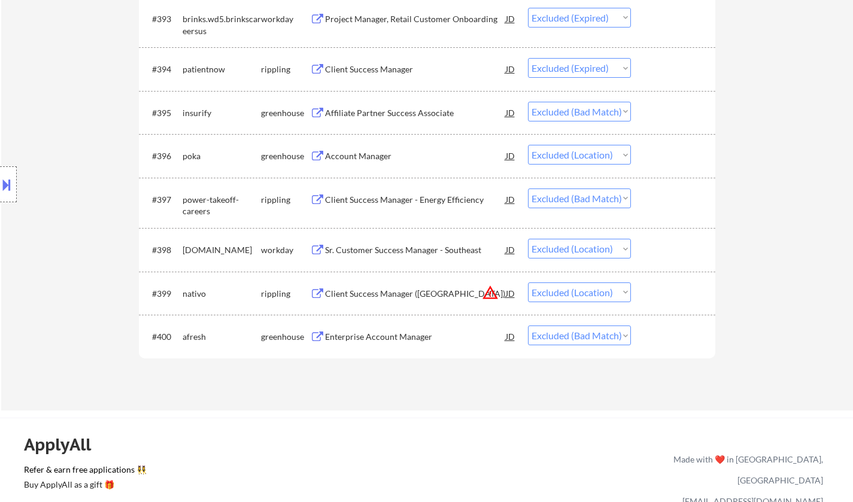
click at [406, 334] on div "Enterprise Account Manager" at bounding box center [415, 337] width 181 height 12
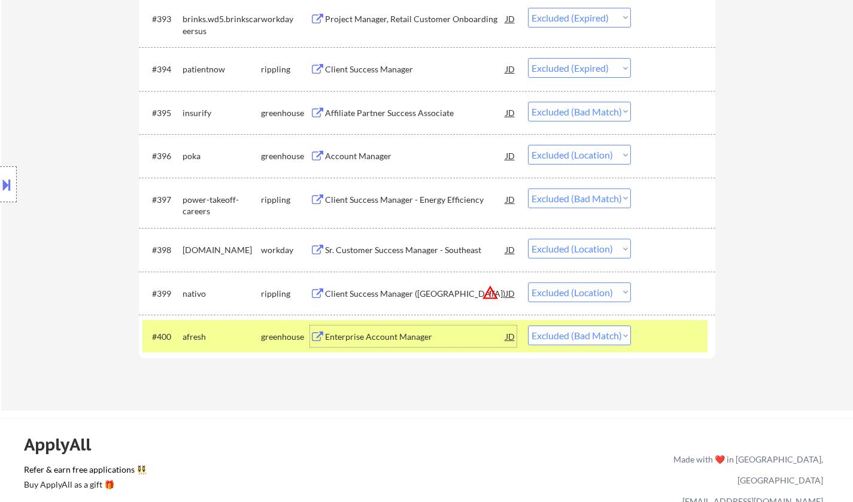
scroll to position [0, 0]
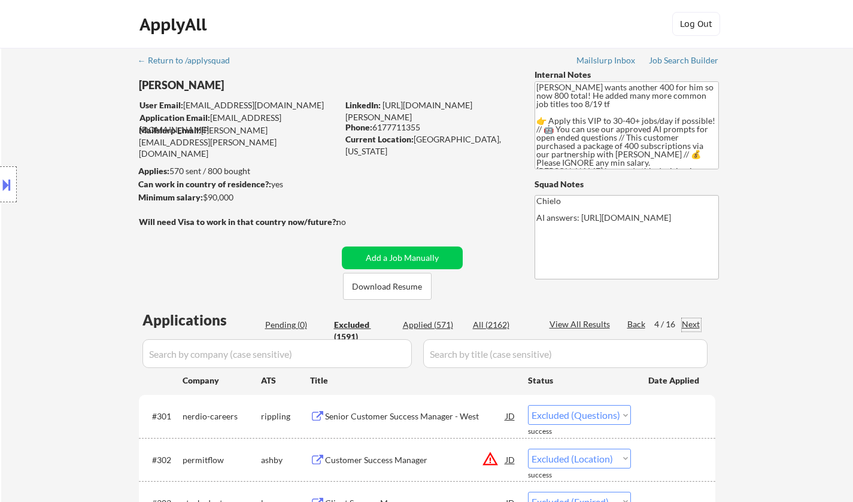
click at [685, 328] on div "Next" at bounding box center [691, 324] width 19 height 12
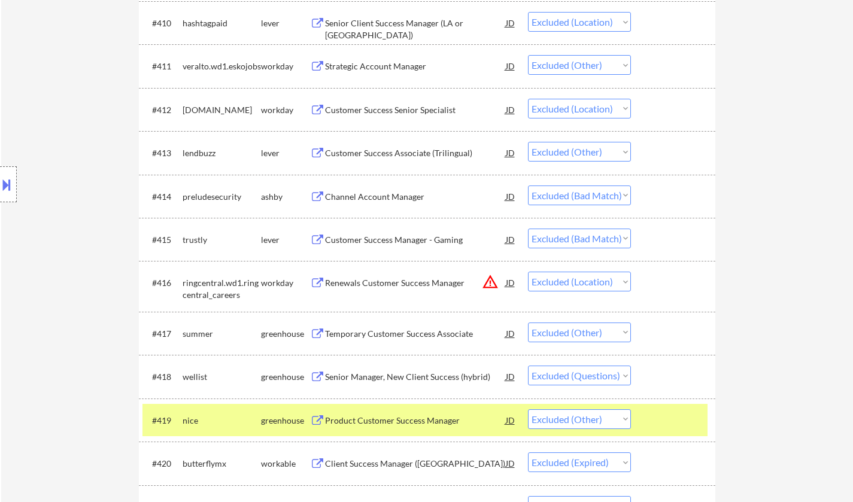
scroll to position [838, 0]
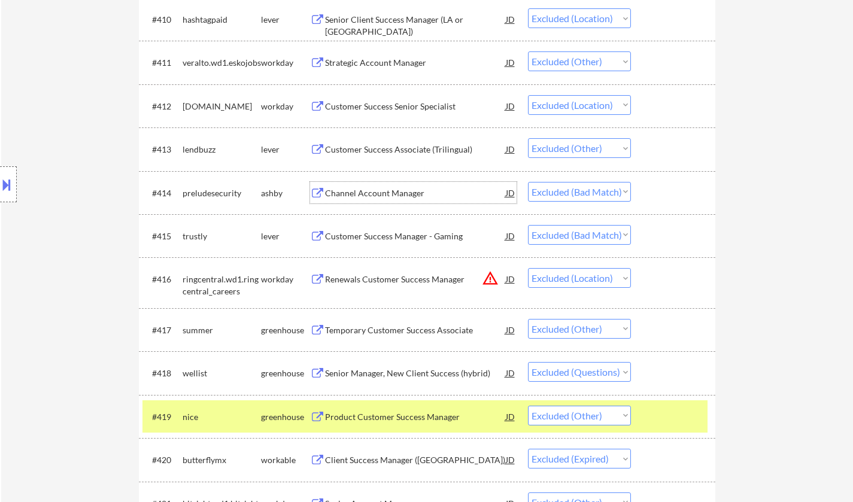
click at [399, 192] on div "Channel Account Manager" at bounding box center [415, 193] width 181 height 12
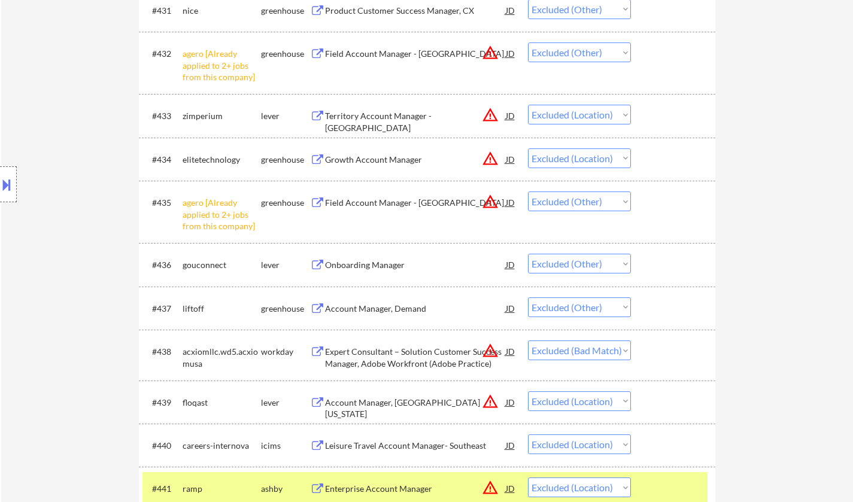
scroll to position [1915, 0]
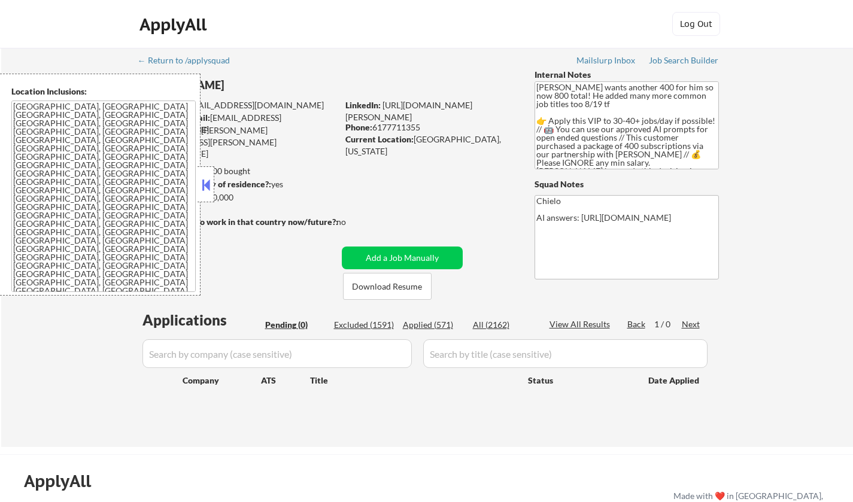
click at [209, 184] on button at bounding box center [205, 185] width 13 height 18
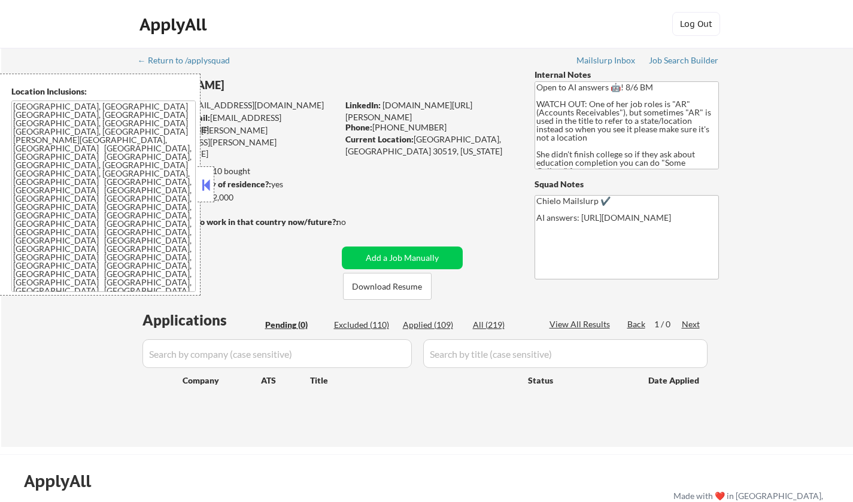
click at [211, 187] on button at bounding box center [205, 185] width 13 height 18
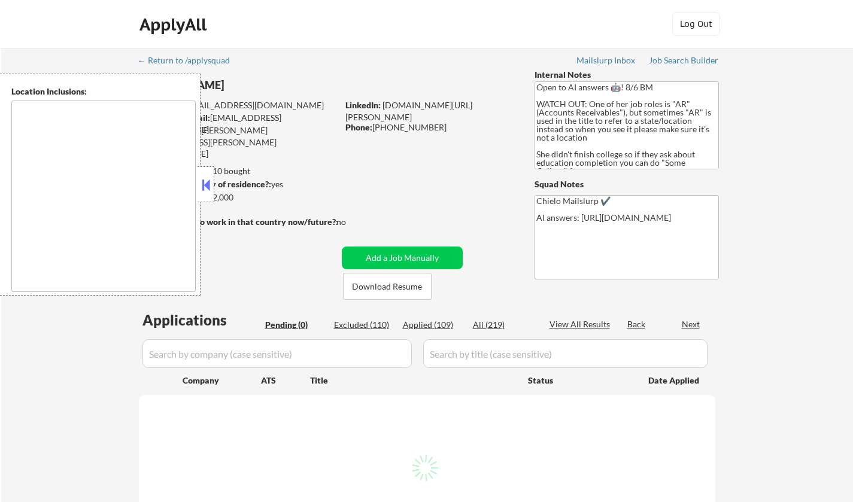
type textarea "Doraville, GA Chamblee, GA Brookhaven, GA Decatur, GA Sandy Springs, GA Dunwood…"
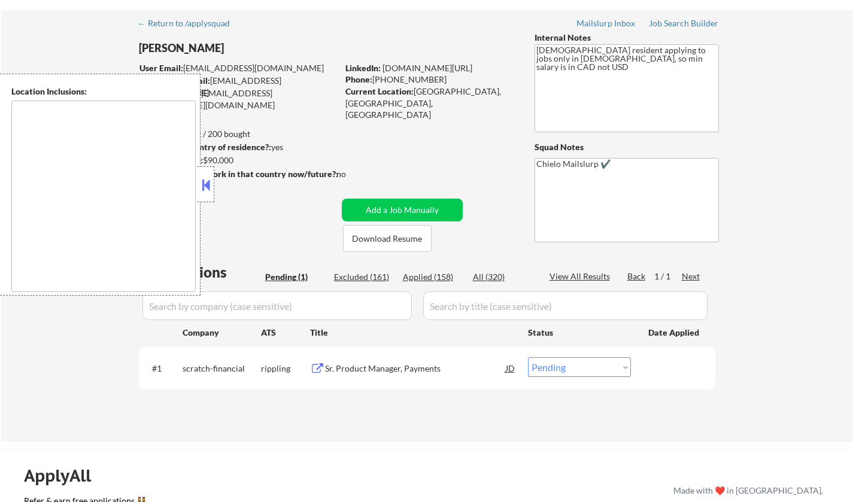
scroll to position [60, 0]
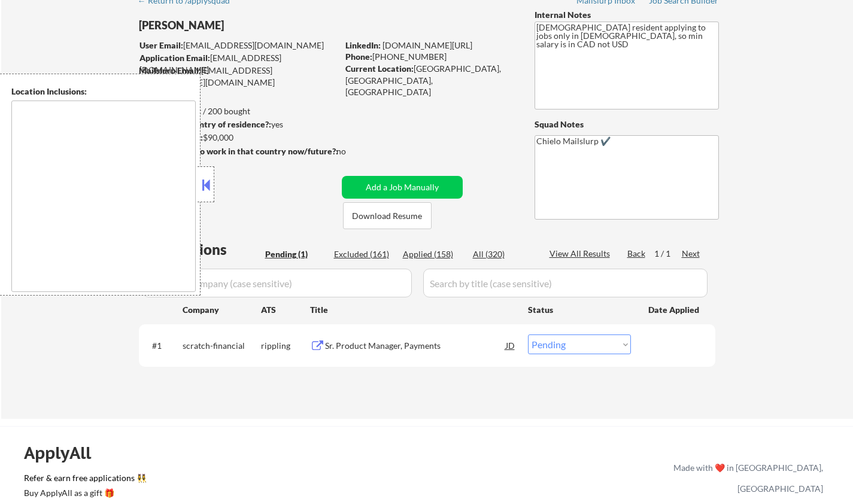
click at [205, 178] on button at bounding box center [205, 185] width 13 height 18
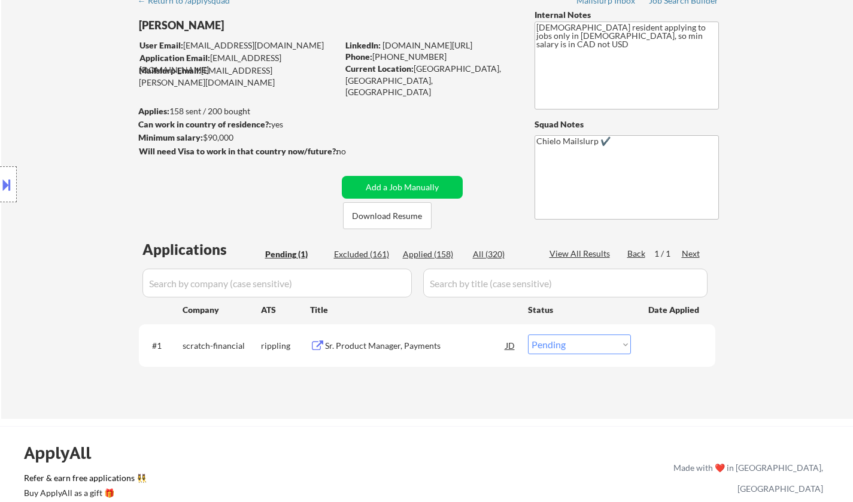
click at [408, 342] on div "Sr. Product Manager, Payments" at bounding box center [415, 346] width 181 height 12
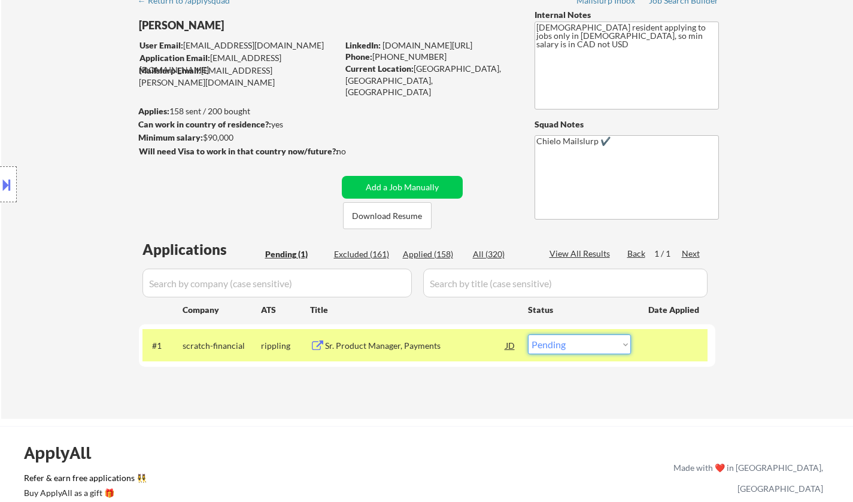
drag, startPoint x: 606, startPoint y: 345, endPoint x: 608, endPoint y: 357, distance: 12.7
click at [606, 345] on select "Choose an option... Pending Applied Excluded (Questions) Excluded (Expired) Exc…" at bounding box center [579, 345] width 103 height 20
select select ""excluded""
click at [528, 335] on select "Choose an option... Pending Applied Excluded (Questions) Excluded (Expired) Exc…" at bounding box center [579, 345] width 103 height 20
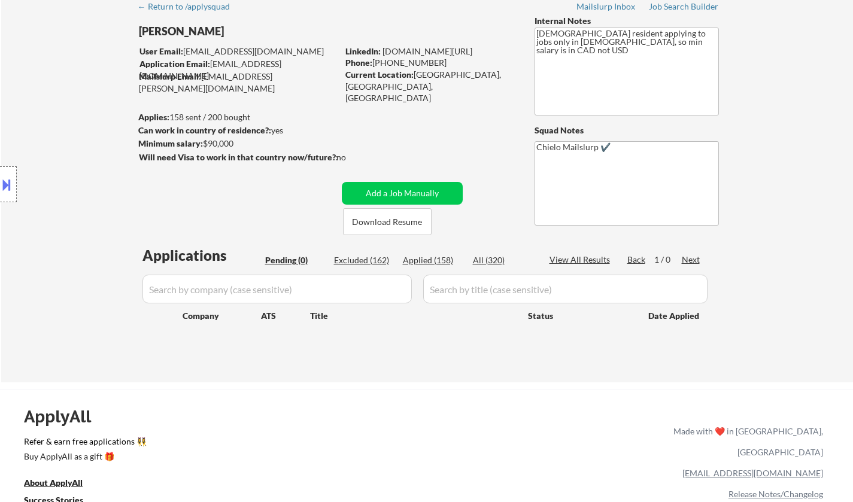
scroll to position [0, 0]
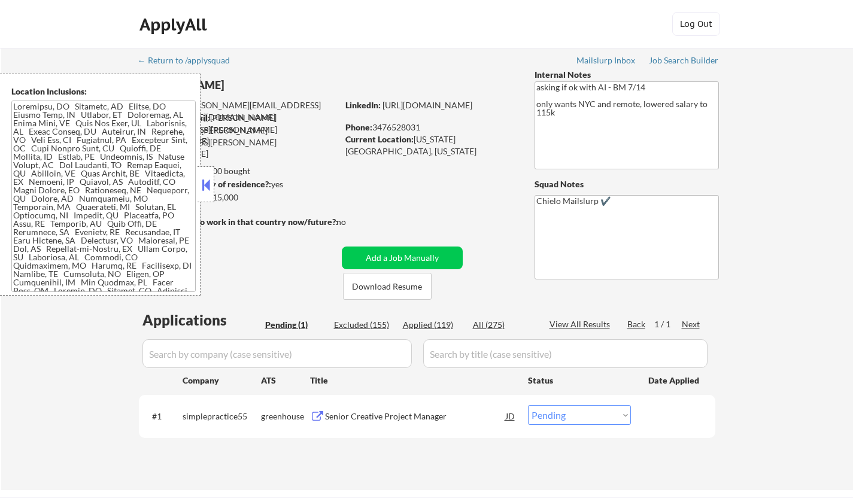
click at [203, 183] on button at bounding box center [205, 185] width 13 height 18
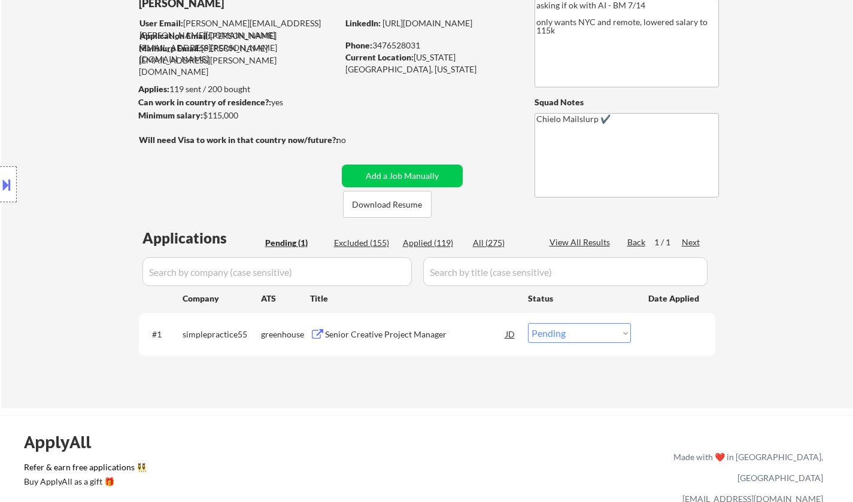
scroll to position [120, 0]
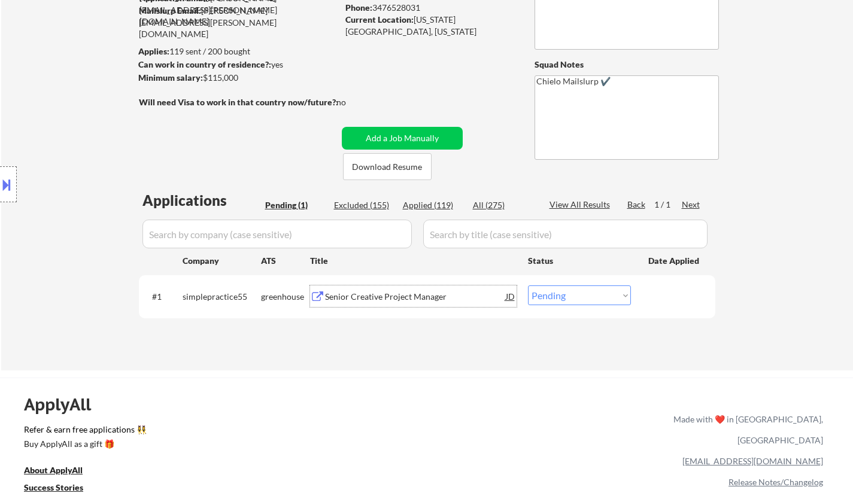
click at [380, 293] on div "Senior Creative Project Manager" at bounding box center [415, 297] width 181 height 12
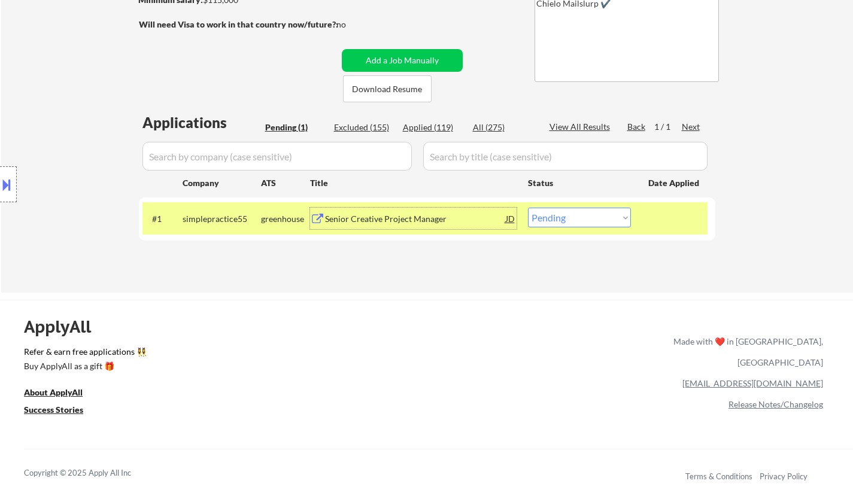
scroll to position [299, 0]
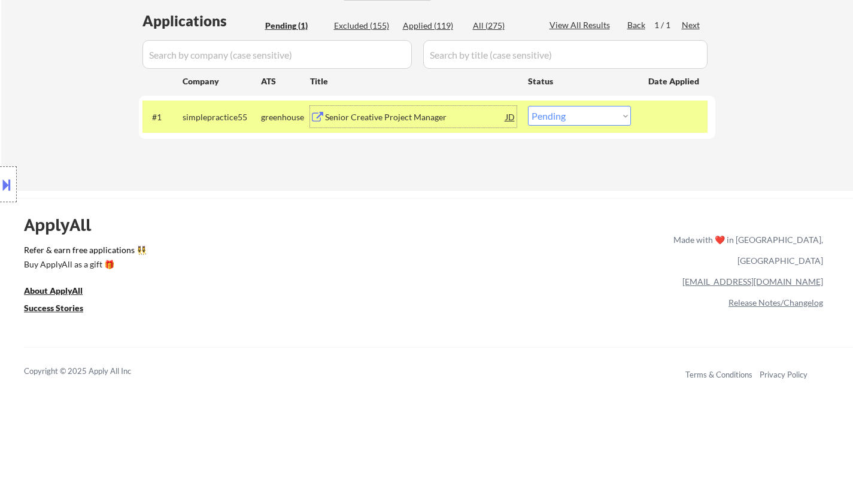
click at [586, 108] on select "Choose an option... Pending Applied Excluded (Questions) Excluded (Expired) Exc…" at bounding box center [579, 116] width 103 height 20
select select ""applied""
click at [528, 106] on select "Choose an option... Pending Applied Excluded (Questions) Excluded (Expired) Exc…" at bounding box center [579, 116] width 103 height 20
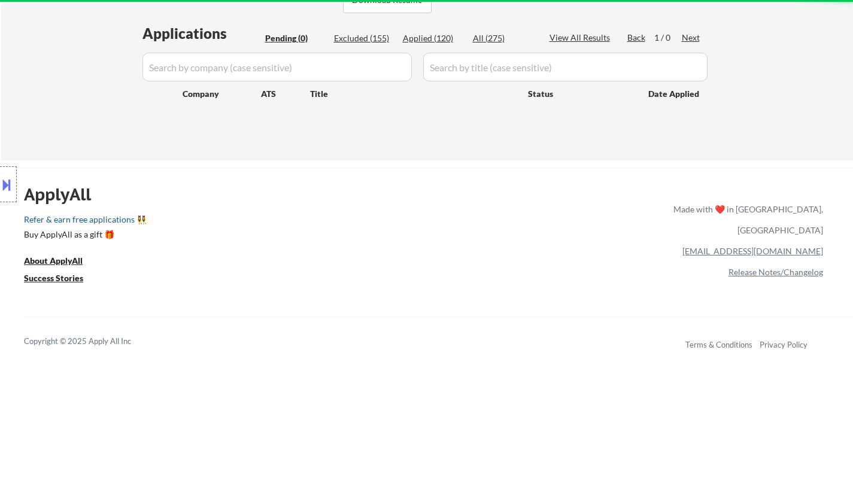
scroll to position [120, 0]
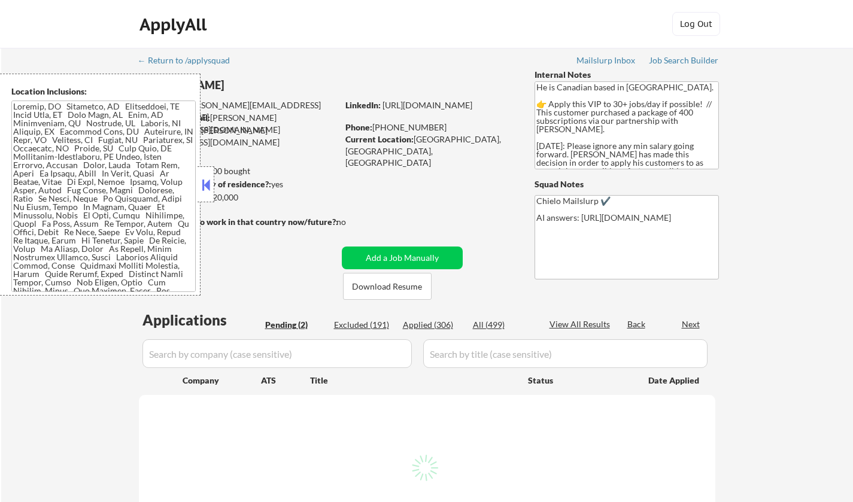
select select ""pending""
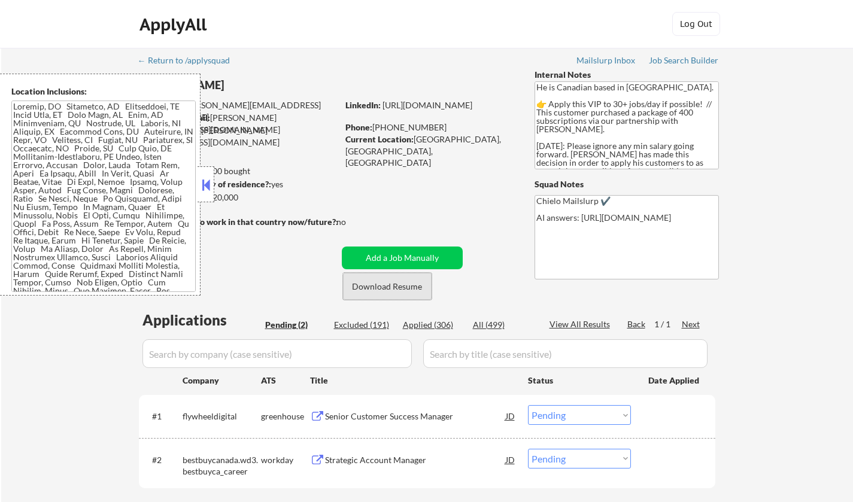
click at [371, 289] on button "Download Resume" at bounding box center [387, 286] width 89 height 27
click at [209, 182] on button at bounding box center [205, 185] width 13 height 18
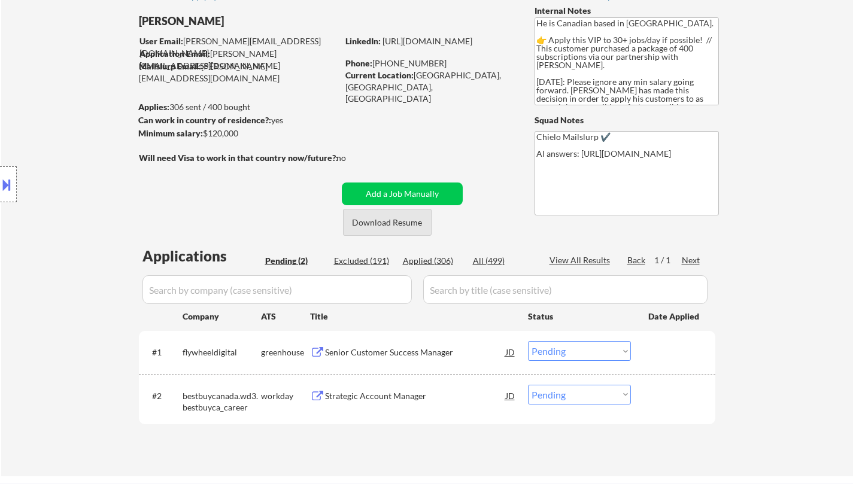
scroll to position [120, 0]
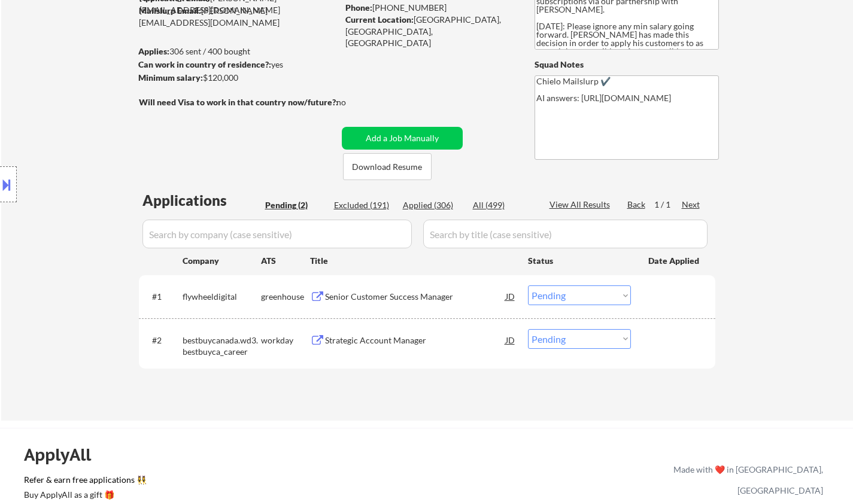
click at [356, 306] on div "Senior Customer Success Manager" at bounding box center [415, 296] width 181 height 22
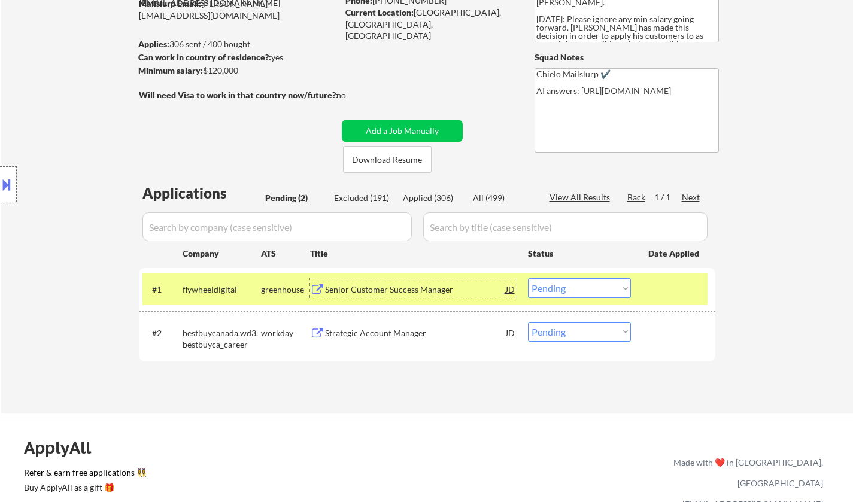
scroll to position [299, 0]
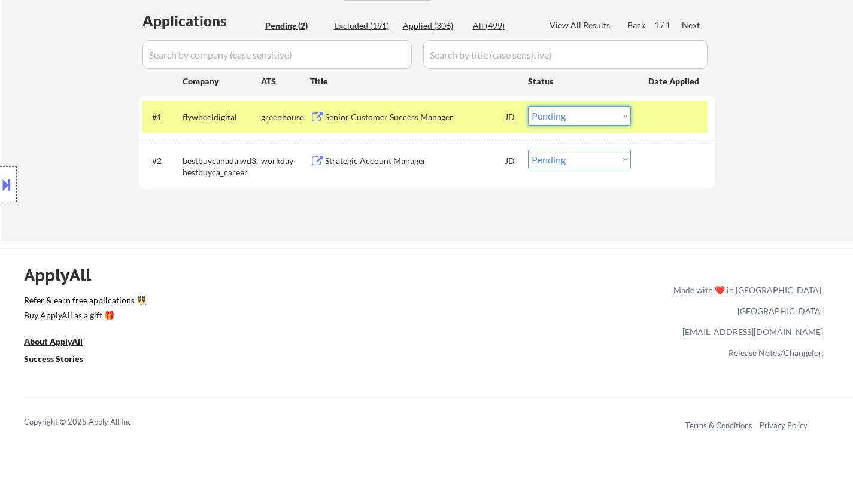
click at [570, 112] on select "Choose an option... Pending Applied Excluded (Questions) Excluded (Expired) Exc…" at bounding box center [579, 116] width 103 height 20
click at [528, 106] on select "Choose an option... Pending Applied Excluded (Questions) Excluded (Expired) Exc…" at bounding box center [579, 116] width 103 height 20
select select ""pending""
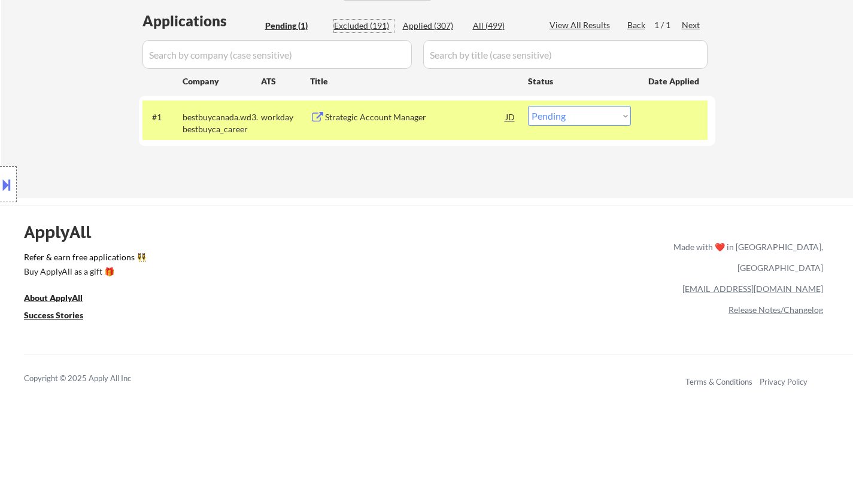
click at [353, 23] on div "Excluded (191)" at bounding box center [364, 26] width 60 height 12
select select ""excluded__expired_""
select select ""excluded__other_""
select select ""excluded__expired_""
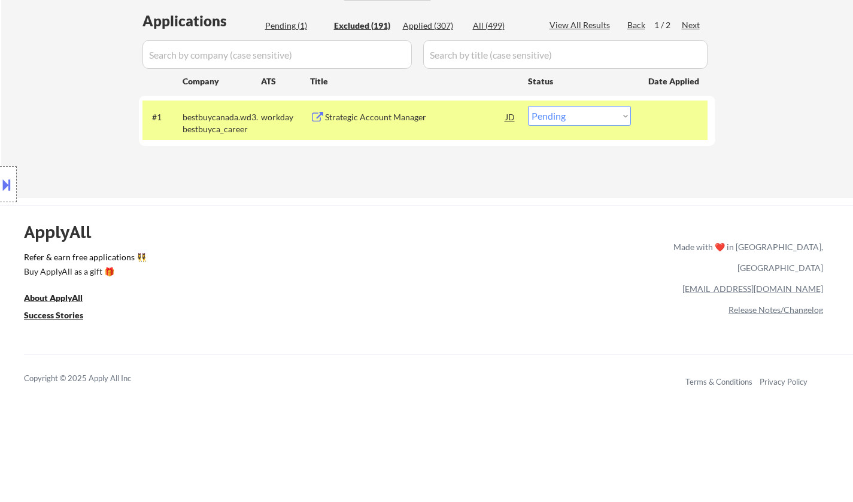
select select ""excluded__expired_""
select select ""excluded__location_""
select select ""excluded__expired_""
select select ""excluded__other_""
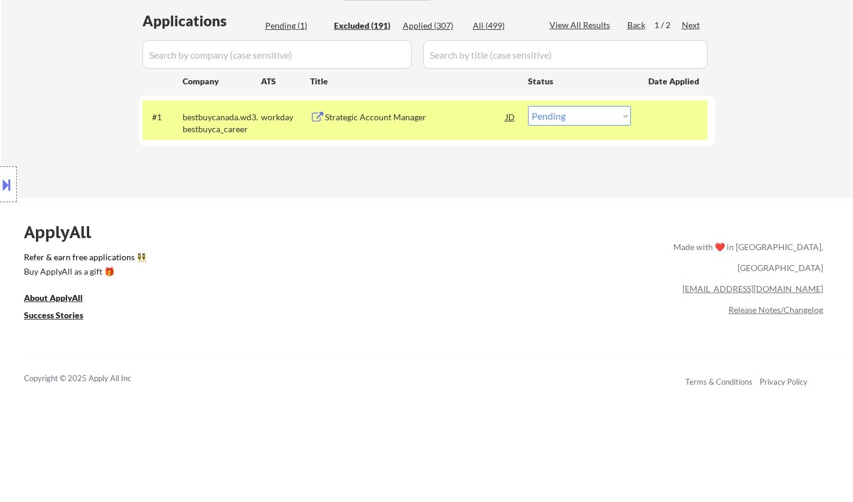
select select ""excluded__expired_""
select select ""excluded__other_""
select select ""excluded__expired_""
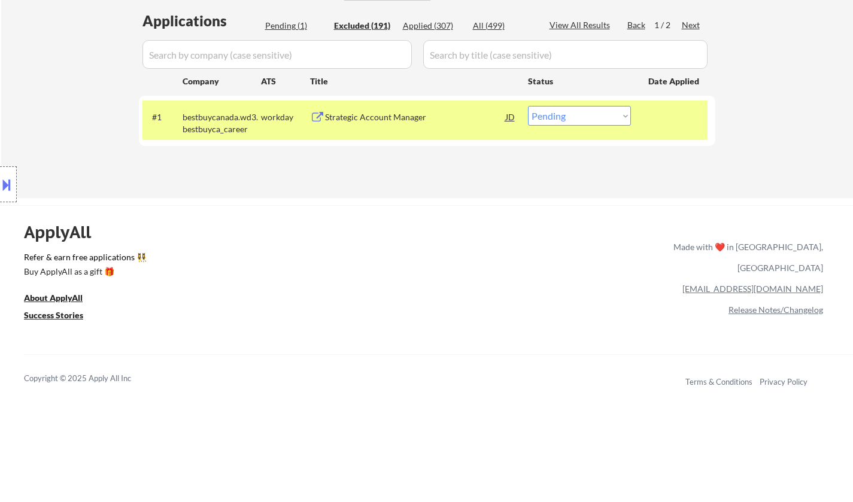
select select ""excluded__expired_""
select select ""excluded__location_""
select select ""excluded__expired_""
select select ""excluded__other_""
select select ""excluded__expired_""
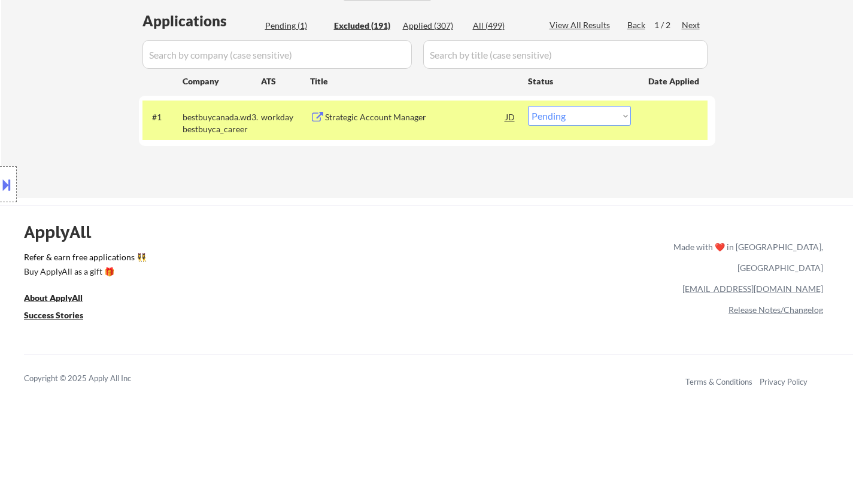
select select ""excluded__location_""
select select ""excluded__expired_""
select select ""excluded__other_""
select select ""excluded__expired_""
select select ""excluded__other_""
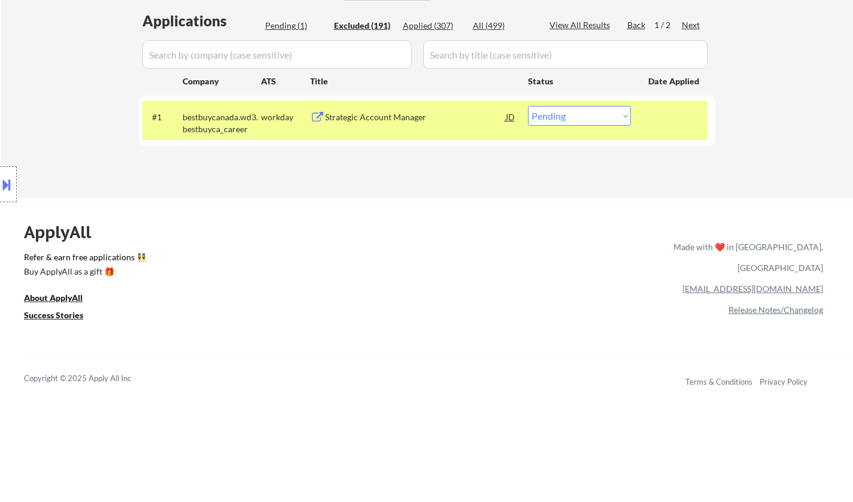
select select ""excluded__expired_""
select select ""excluded__salary_""
select select ""excluded__location_""
select select ""excluded""
select select ""excluded__expired_""
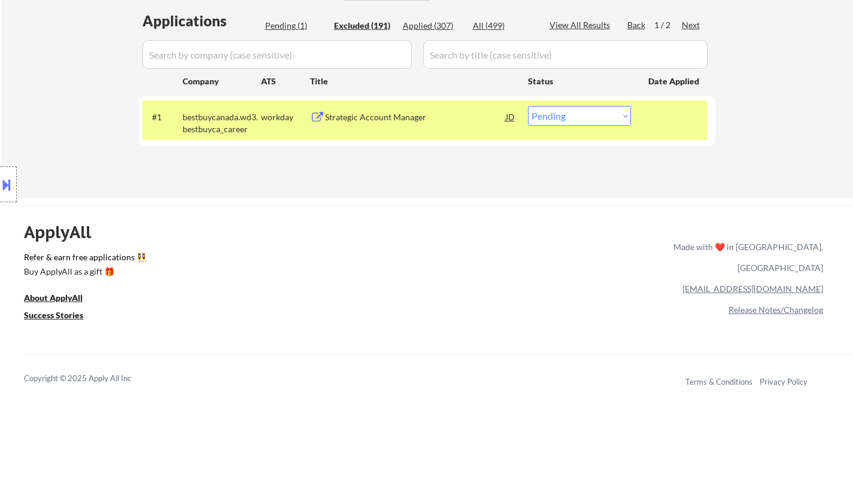
select select ""excluded__location_""
select select ""excluded__expired_""
select select ""excluded__location_""
select select ""excluded__other_""
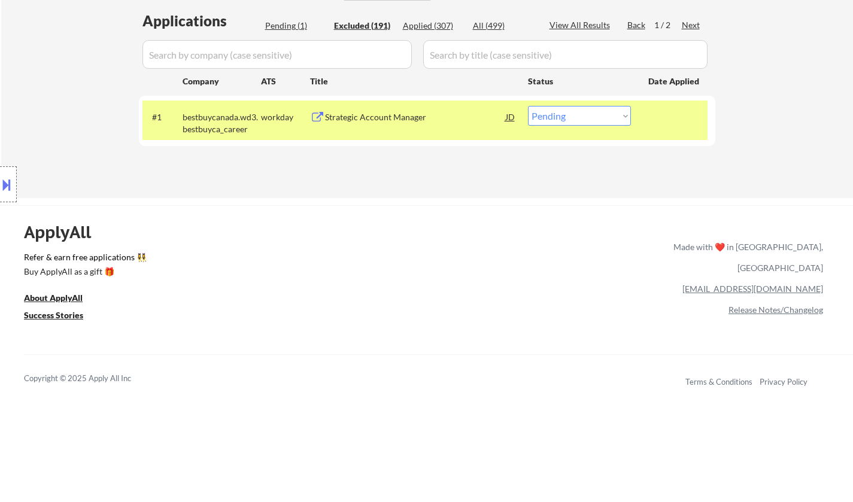
select select ""excluded__expired_""
select select ""excluded__location_""
select select ""excluded__expired_""
select select ""excluded__other_""
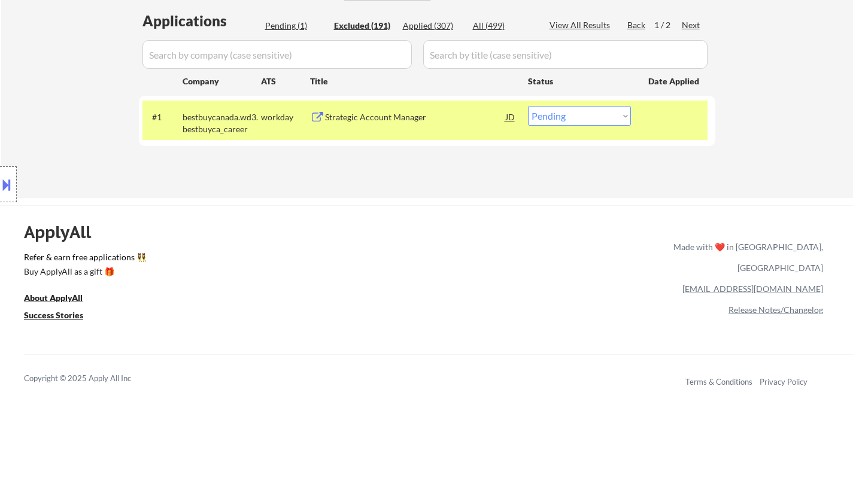
select select ""excluded__expired_""
select select ""excluded__other_""
select select ""excluded__location_""
select select ""excluded__expired_""
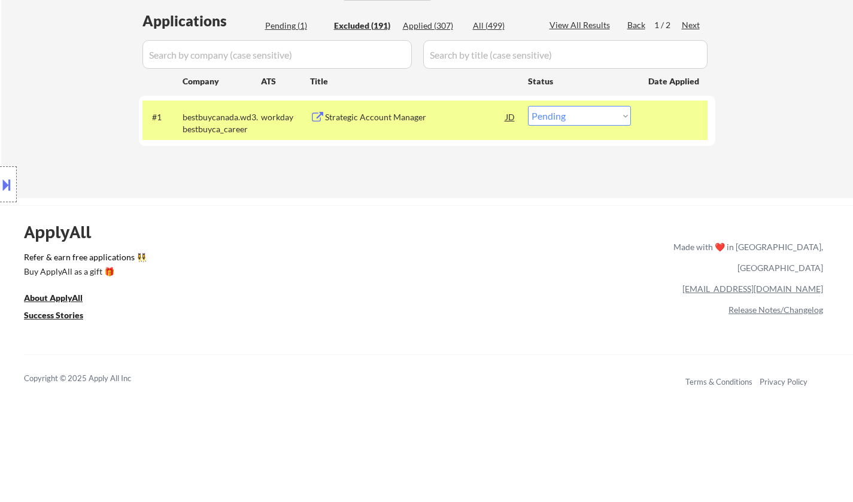
select select ""excluded__other_""
select select ""excluded__location_""
select select ""excluded__other_""
select select ""excluded__expired_""
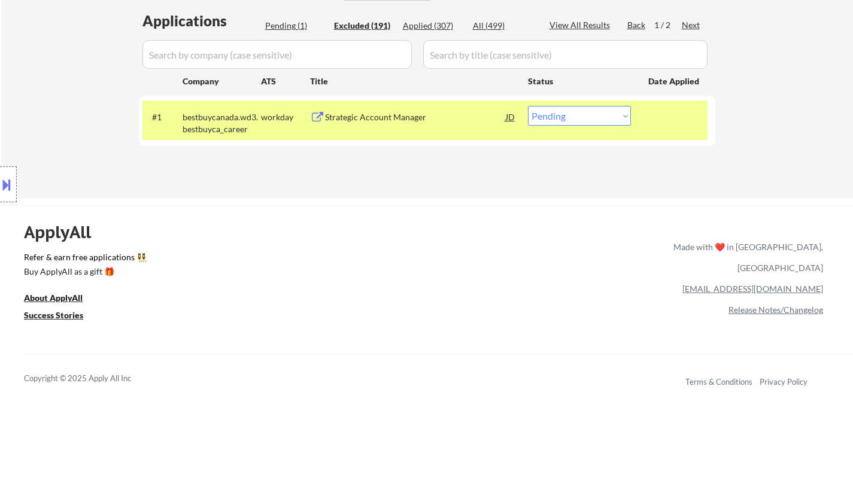
select select ""excluded__expired_""
select select ""excluded__location_""
select select ""excluded__other_""
select select ""excluded__expired_""
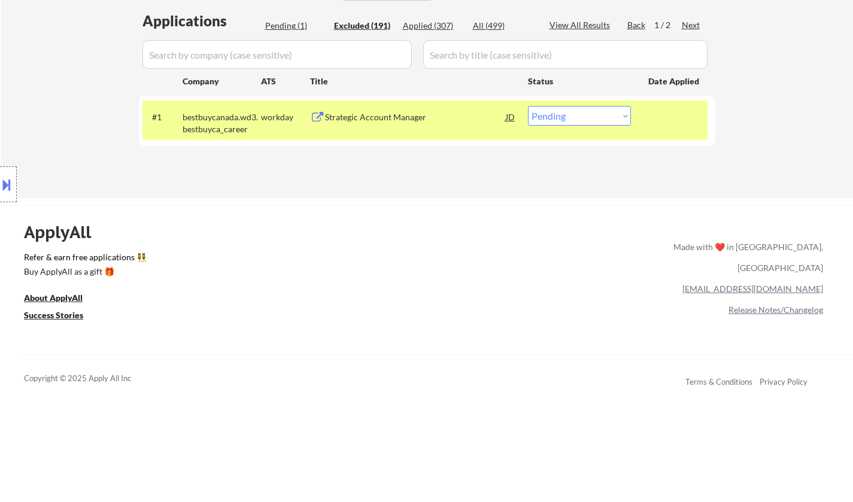
select select ""excluded__expired_""
select select ""excluded__location_""
select select ""excluded__expired_""
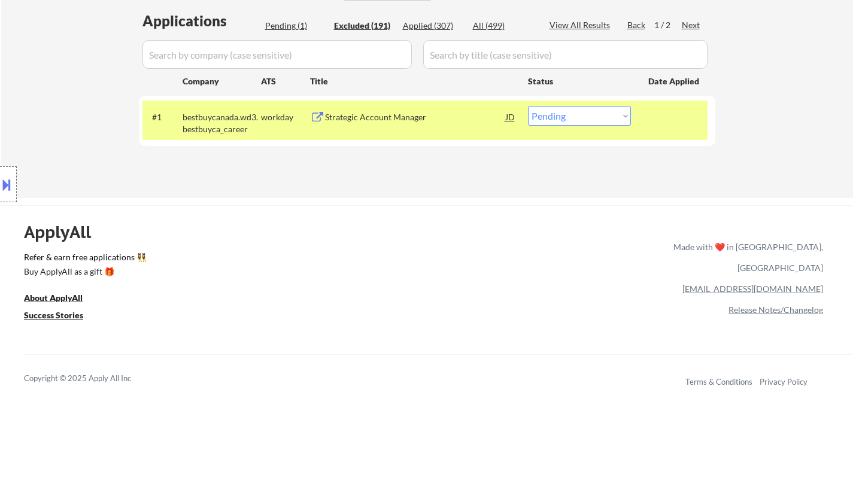
select select ""excluded__bad_match_""
select select ""excluded__location_""
select select ""excluded__expired_""
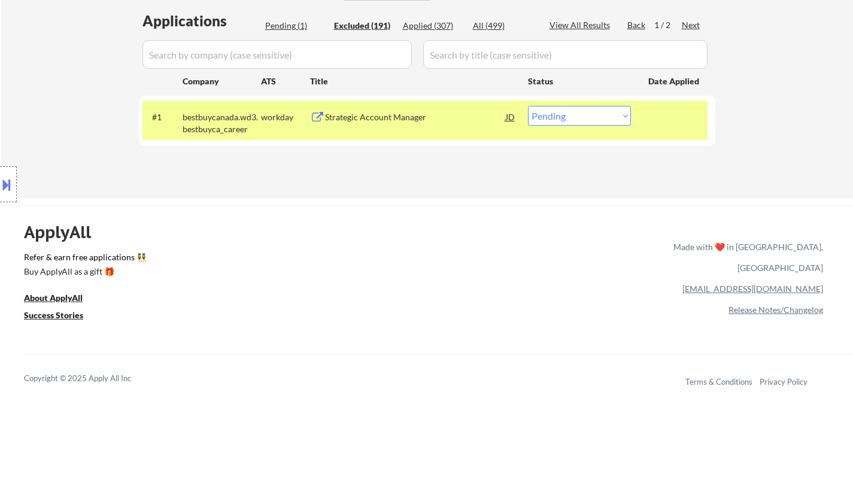
select select ""excluded__location_""
select select ""excluded__expired_""
select select ""excluded__other_""
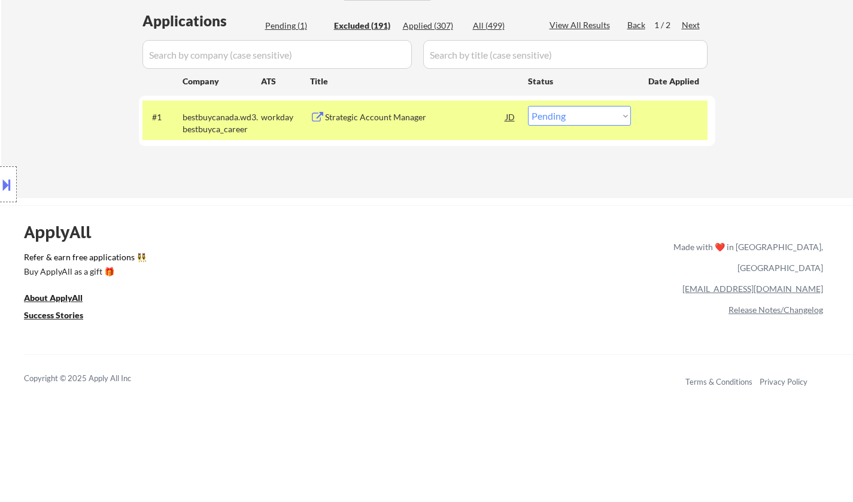
select select ""excluded__expired_""
select select ""excluded__blocklist_""
select select ""excluded__location_""
select select ""excluded__expired_""
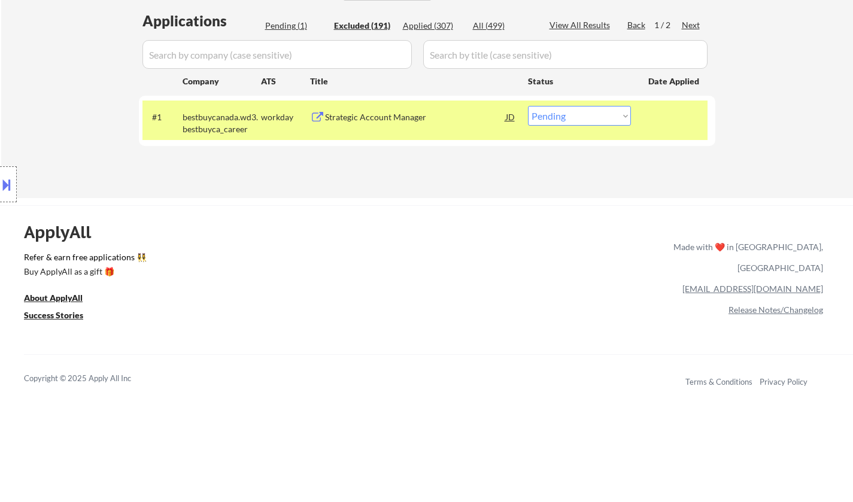
select select ""excluded__expired_""
select select ""excluded__other_""
select select ""excluded__expired_""
select select ""excluded__bad_match_""
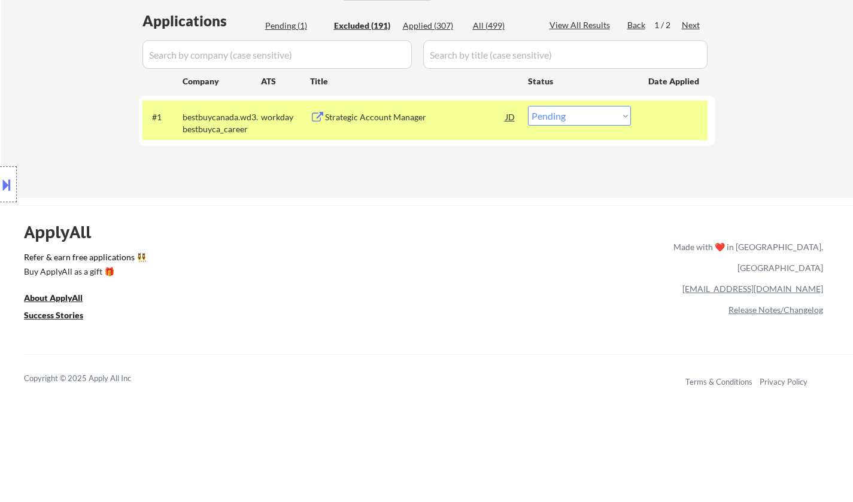
select select ""excluded__other_""
select select ""excluded__expired_""
select select ""excluded__bad_match_""
select select ""excluded__expired_""
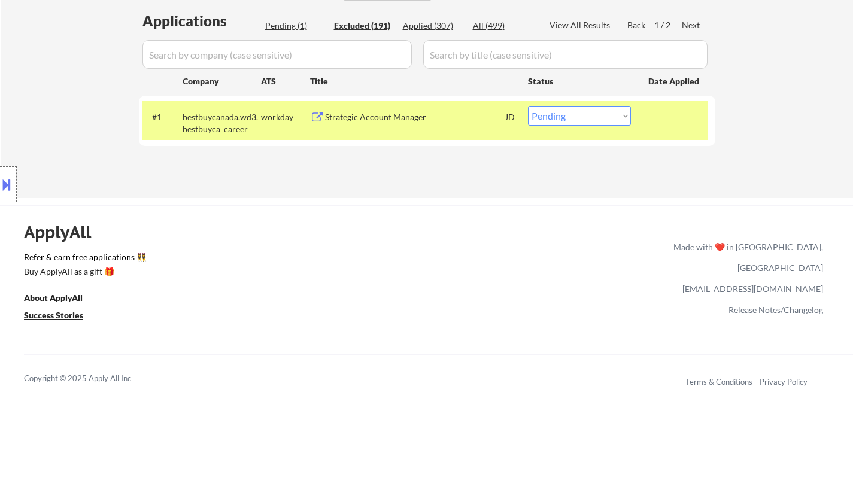
select select ""excluded__expired_""
select select ""excluded__location_""
select select ""excluded__bad_match_""
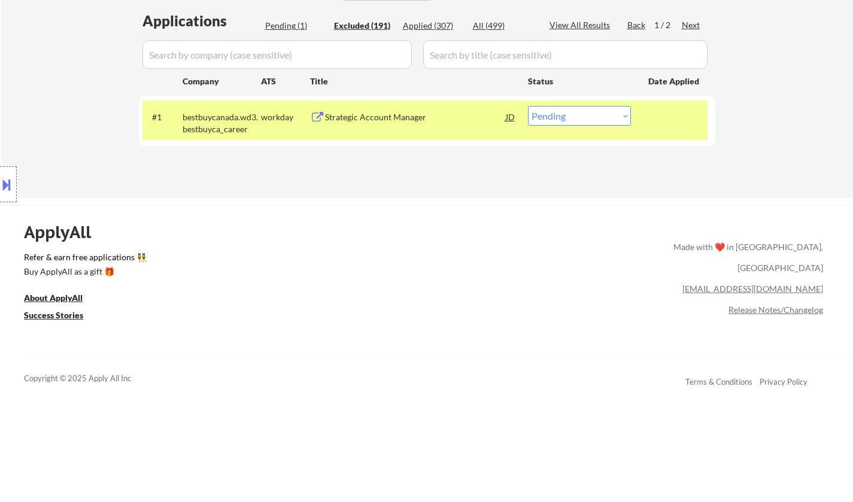
select select ""excluded__location_""
select select ""excluded__expired_""
select select ""excluded__other_""
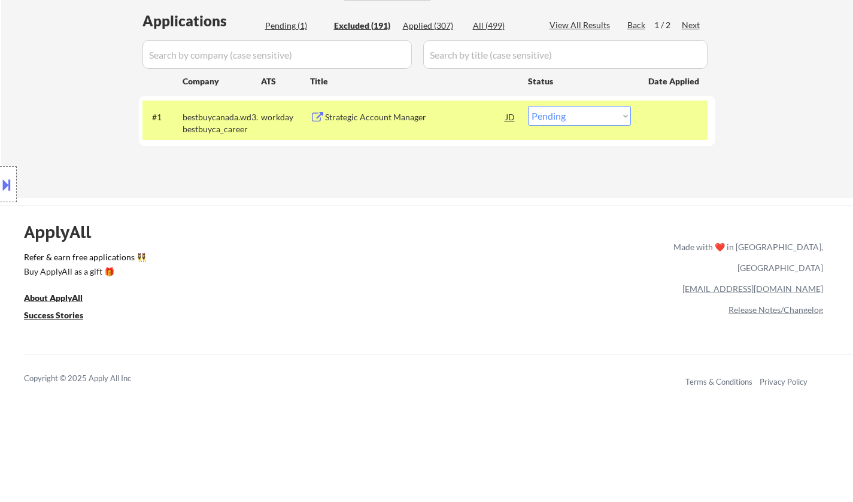
select select ""excluded__other_""
select select ""excluded__location_""
select select ""excluded__bad_match_""
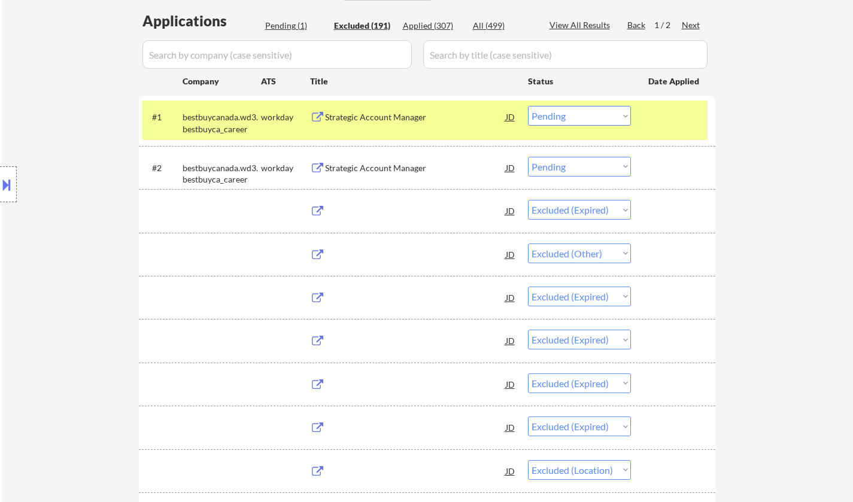
select select ""excluded__location_""
select select ""excluded__expired_""
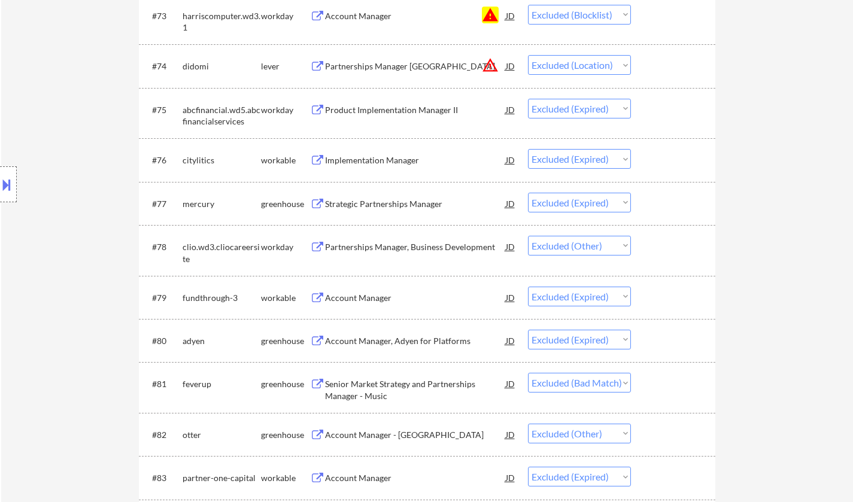
scroll to position [3950, 0]
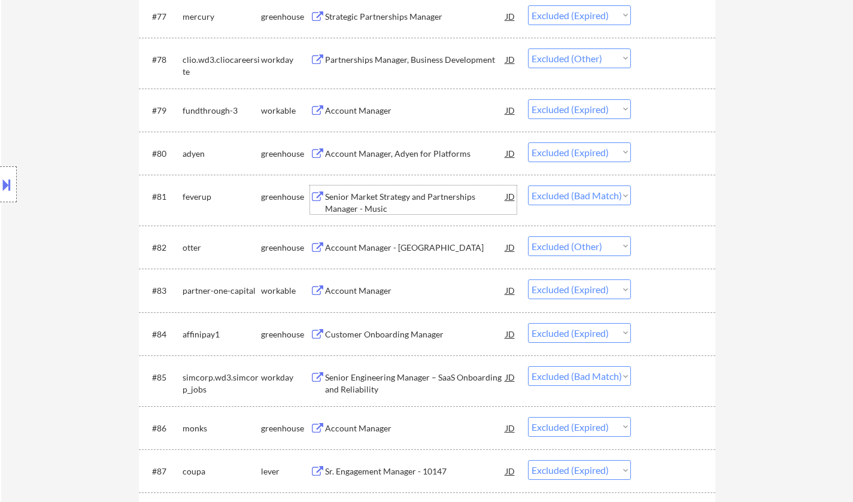
click at [374, 195] on div "Senior Market Strategy and Partnerships Manager - Music" at bounding box center [415, 202] width 181 height 23
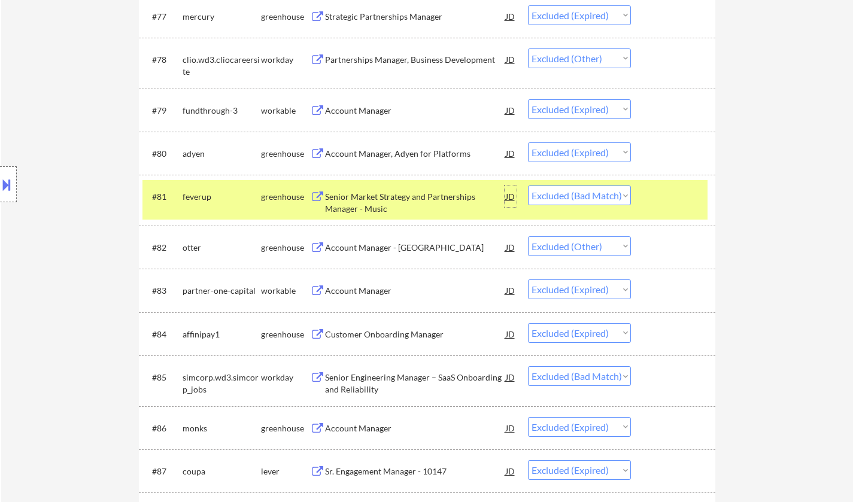
click at [510, 198] on div "JD" at bounding box center [511, 197] width 12 height 22
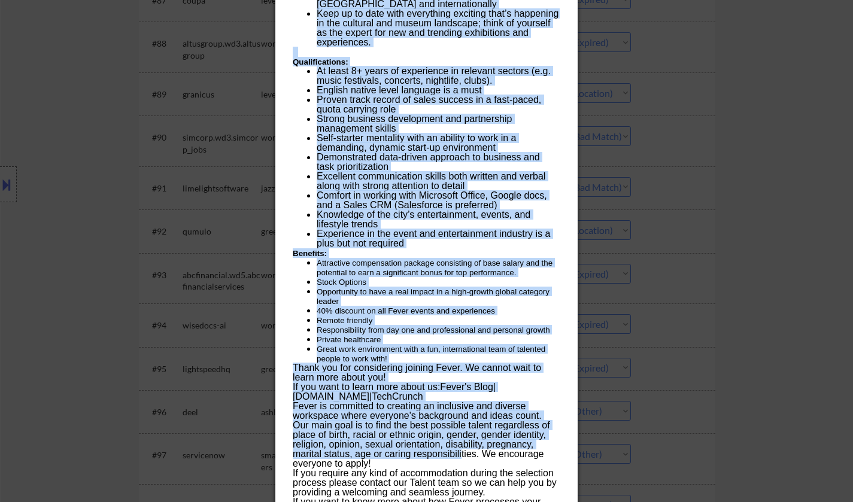
scroll to position [4548, 0]
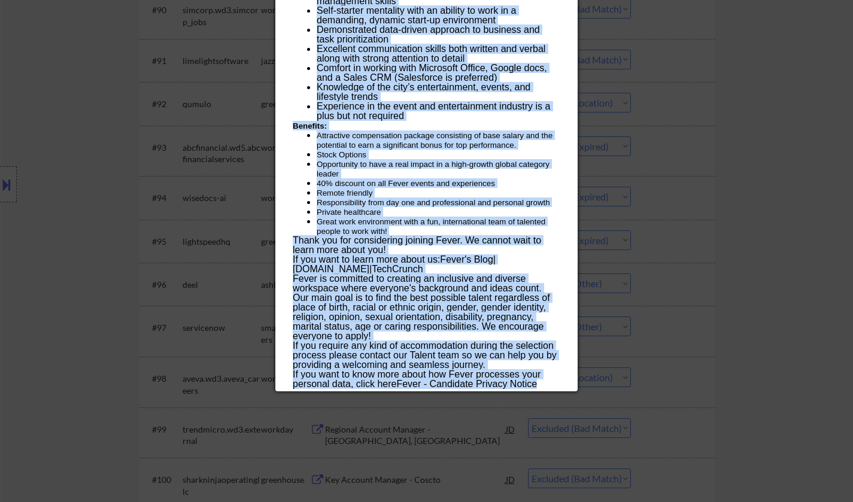
drag, startPoint x: 291, startPoint y: 51, endPoint x: 470, endPoint y: 357, distance: 354.0
copy div "Senior Market Strategy and Partnerships Manager - Music feverup Toronto AI Loca…"
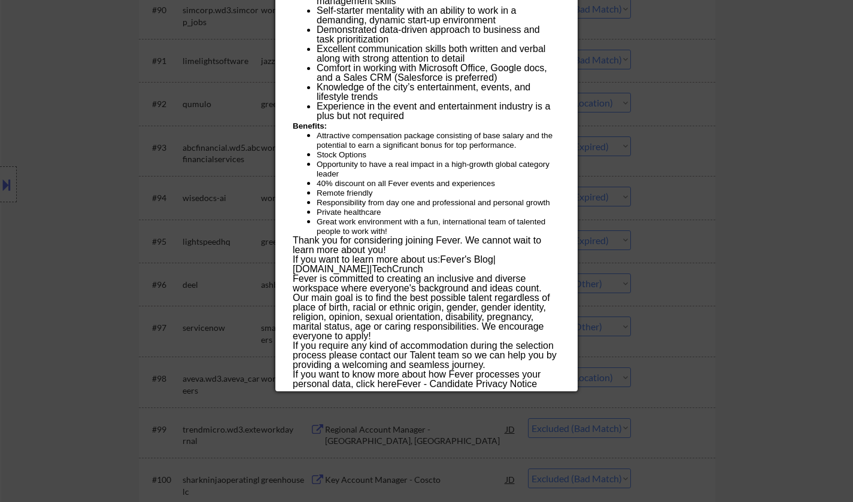
click at [728, 184] on div at bounding box center [426, 251] width 853 height 502
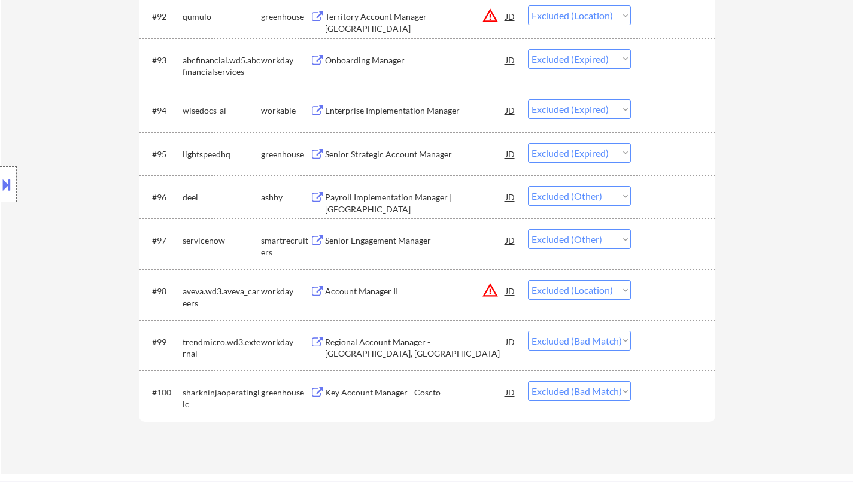
scroll to position [4728, 0]
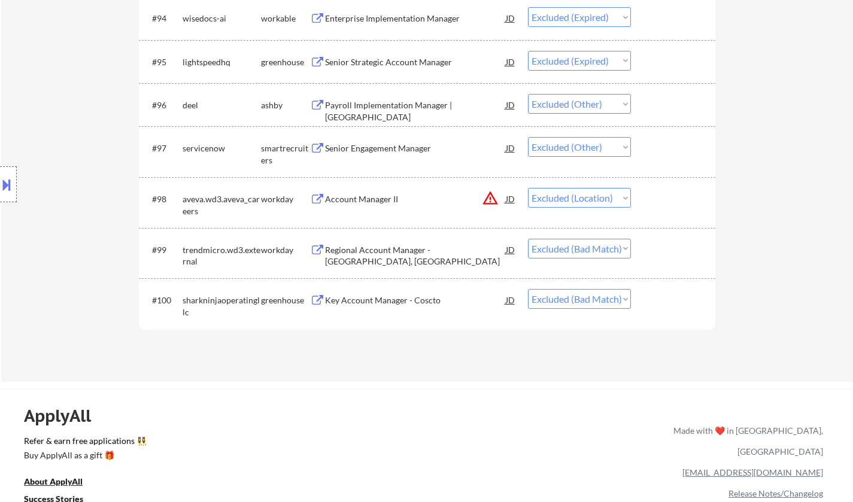
click at [402, 251] on div "Regional Account Manager - Toronto, ON" at bounding box center [415, 255] width 181 height 23
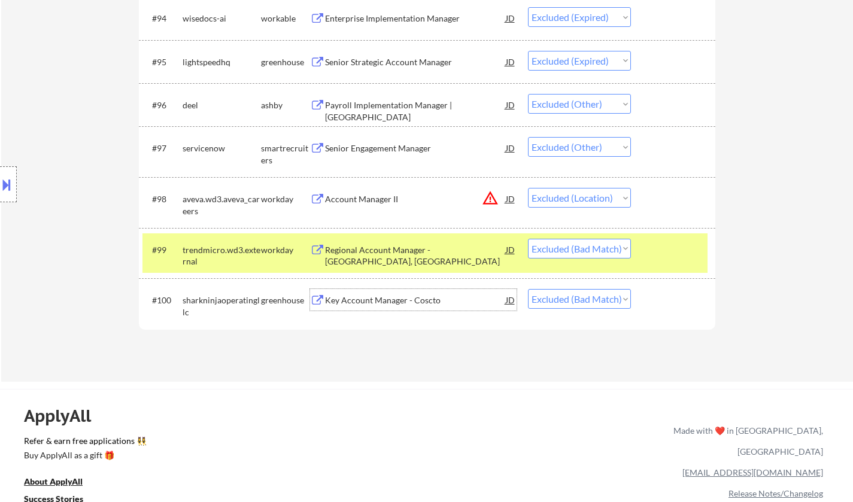
click at [399, 306] on div "Key Account Manager - Coscto" at bounding box center [415, 300] width 181 height 12
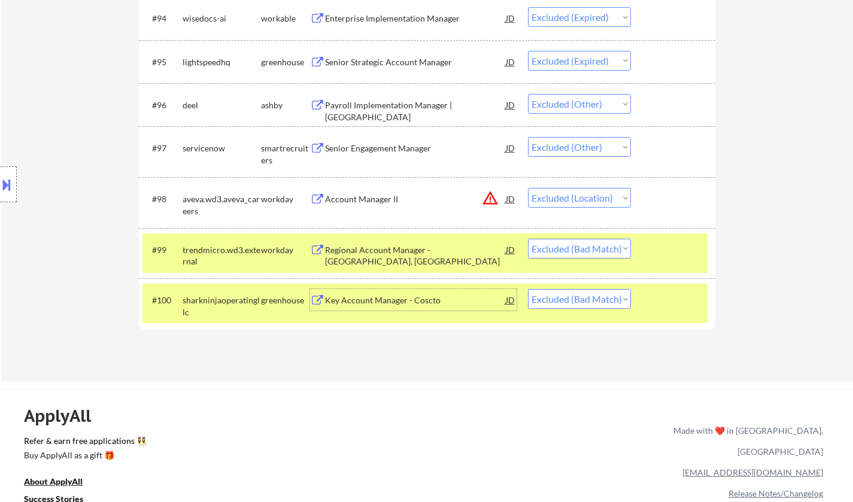
drag, startPoint x: 600, startPoint y: 250, endPoint x: 604, endPoint y: 256, distance: 7.8
click at [600, 250] on select "Choose an option... Pending Applied Excluded (Questions) Excluded (Expired) Exc…" at bounding box center [579, 249] width 103 height 20
select select ""excluded__expired_""
click at [528, 239] on select "Choose an option... Pending Applied Excluded (Questions) Excluded (Expired) Exc…" at bounding box center [579, 249] width 103 height 20
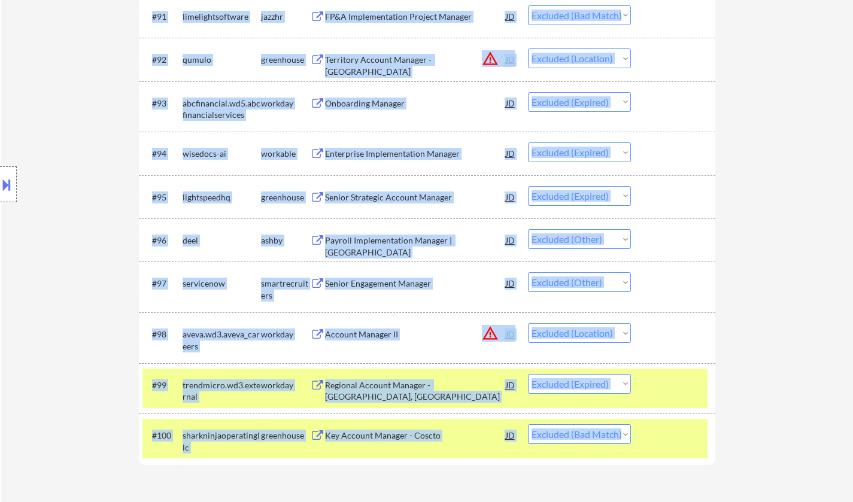
drag, startPoint x: 861, startPoint y: 44, endPoint x: 861, endPoint y: -23, distance: 67.0
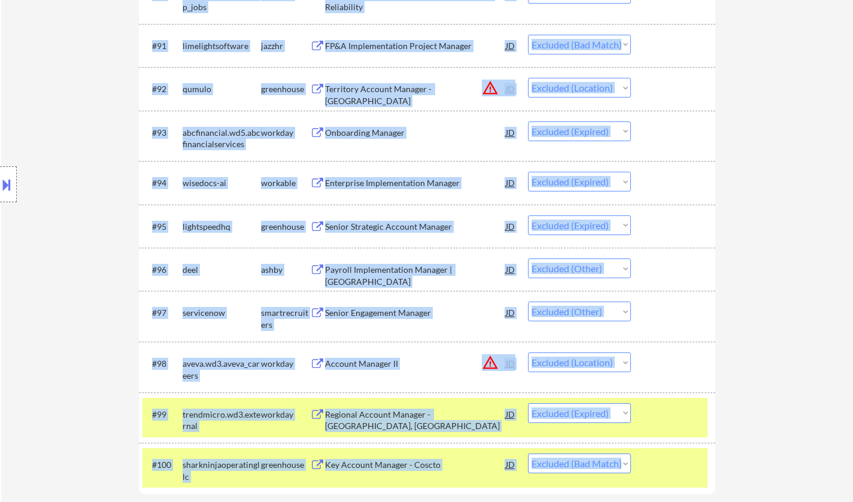
scroll to position [0, 0]
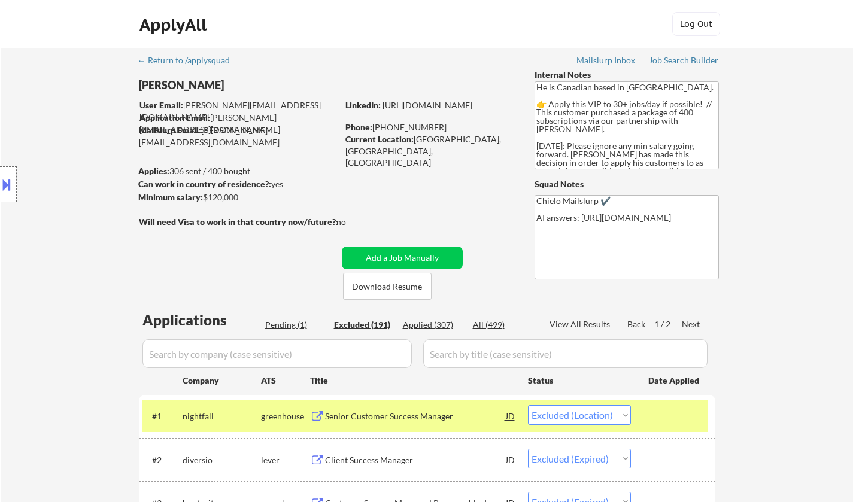
click at [700, 325] on div "Next" at bounding box center [691, 324] width 19 height 12
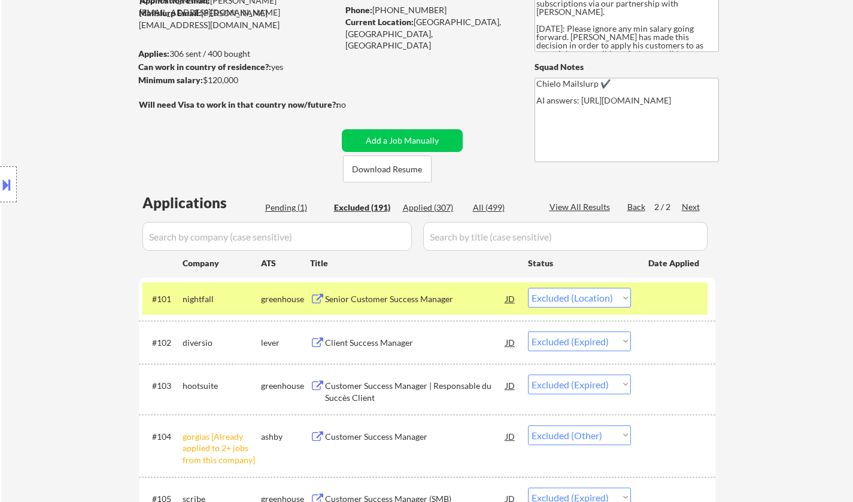
scroll to position [239, 0]
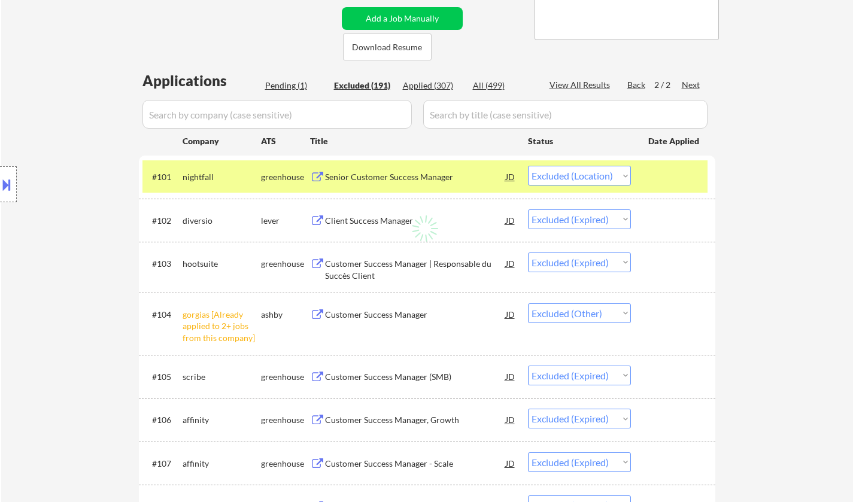
select select ""excluded__expired_""
select select ""excluded__other_""
select select ""excluded__bad_match_""
select select ""excluded__location_""
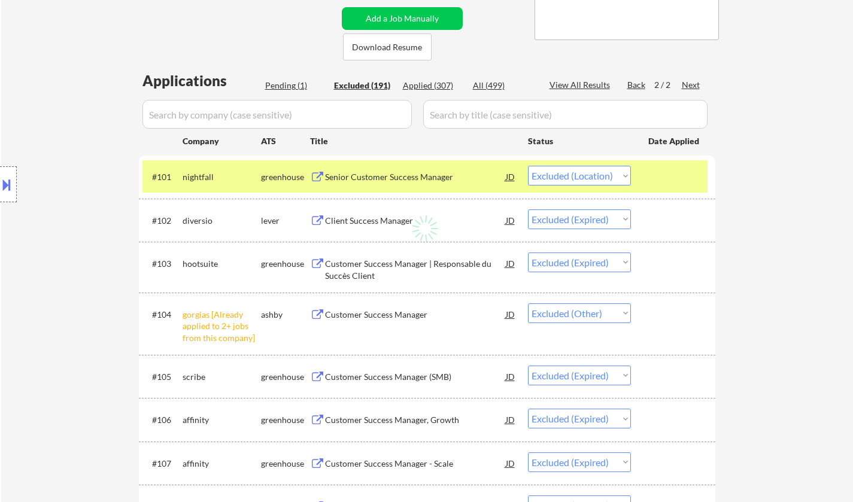
select select ""excluded__expired_""
select select ""excluded""
select select ""excluded__expired_""
select select ""excluded__location_""
select select ""excluded__bad_match_""
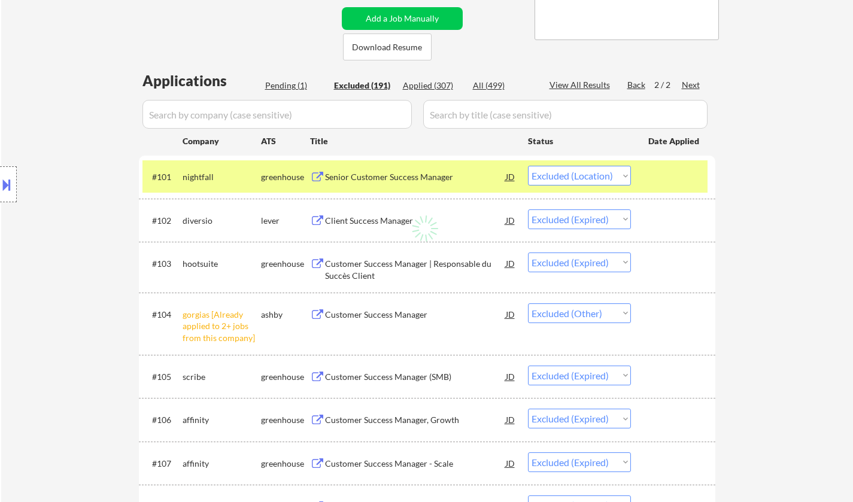
select select ""excluded__expired_""
select select ""excluded__location_""
select select ""excluded__expired_""
select select ""excluded__bad_match_""
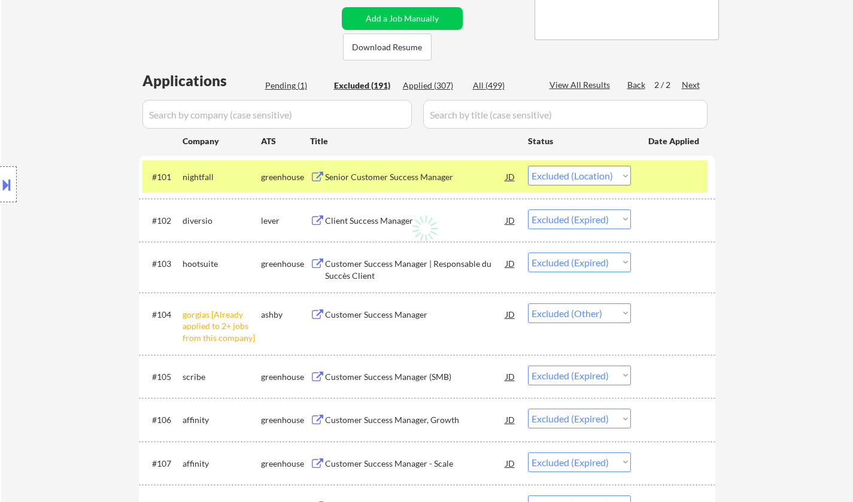
select select ""excluded__location_""
select select ""excluded__expired_""
select select ""excluded__other_""
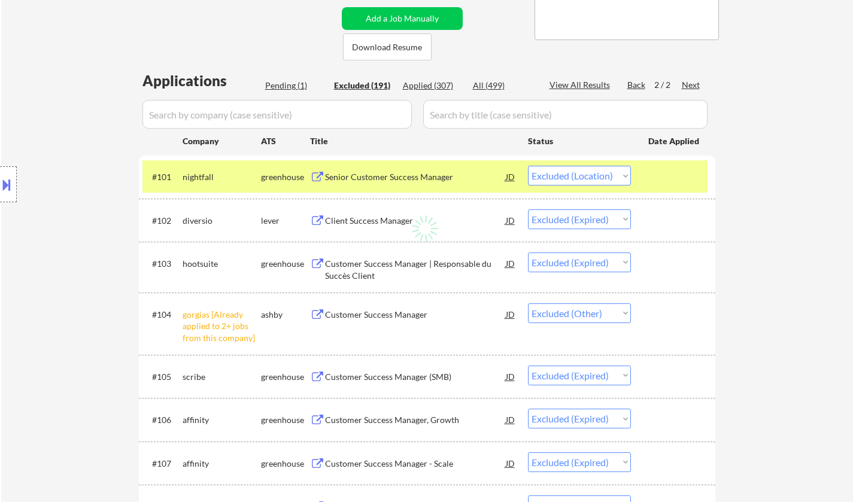
select select ""excluded__expired_""
select select ""excluded__location_""
select select ""excluded__expired_""
select select ""excluded__other_""
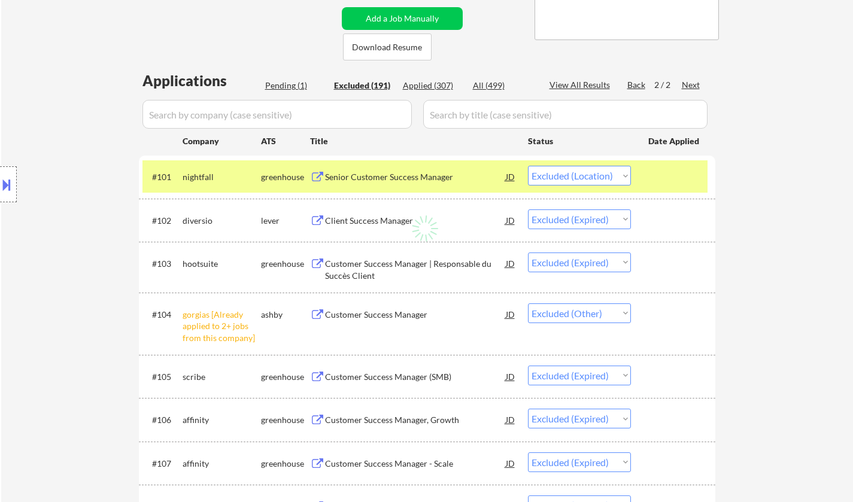
select select ""excluded__bad_match_""
select select ""excluded__other_""
select select ""excluded__bad_match_""
select select ""excluded__expired_""
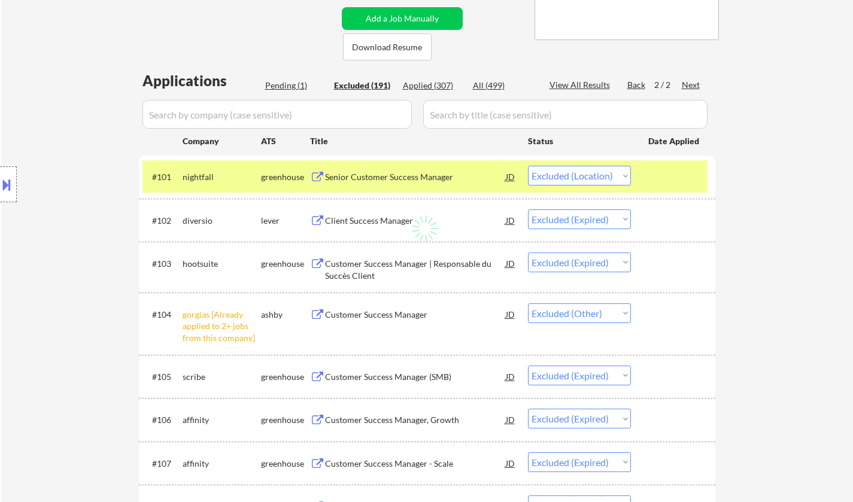
select select ""excluded__location_""
select select ""excluded__expired_""
select select ""excluded__bad_match_""
select select ""excluded__other_""
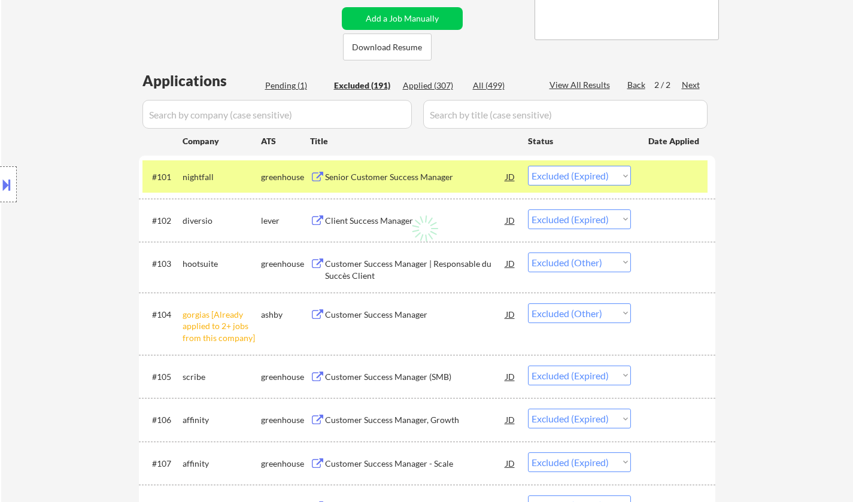
select select ""excluded__other_""
select select ""excluded__location_""
select select ""excluded__expired_""
select select ""excluded__bad_match_""
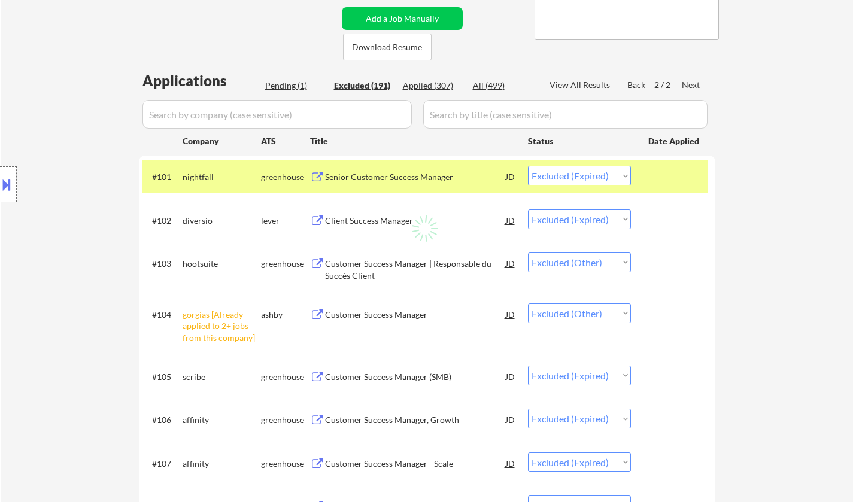
select select ""excluded__bad_match_""
select select ""excluded__expired_""
select select ""excluded__location_""
select select ""excluded__expired_""
select select ""excluded__other_""
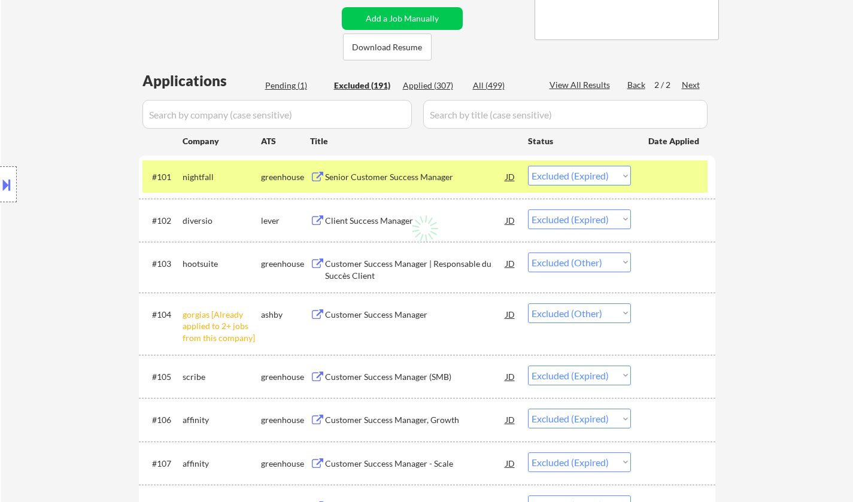
select select ""excluded__expired_""
select select ""excluded__other_""
select select ""excluded__location_""
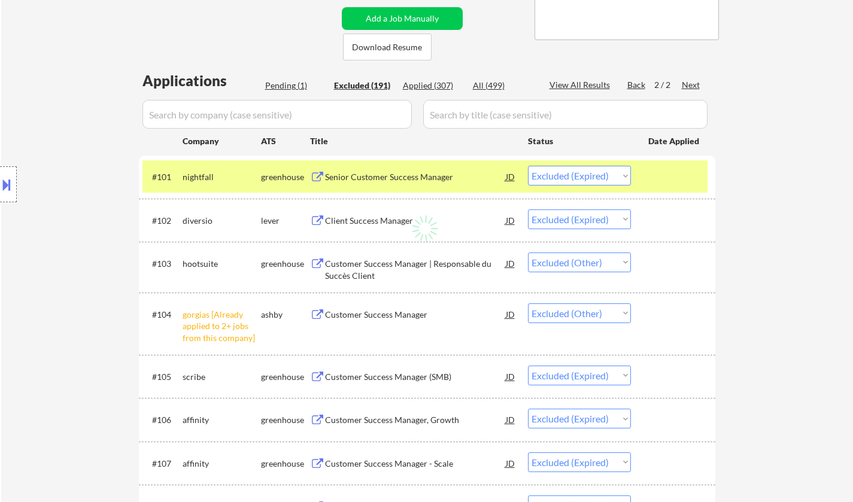
select select ""excluded__bad_match_""
select select ""excluded__expired_""
select select ""excluded__location_""
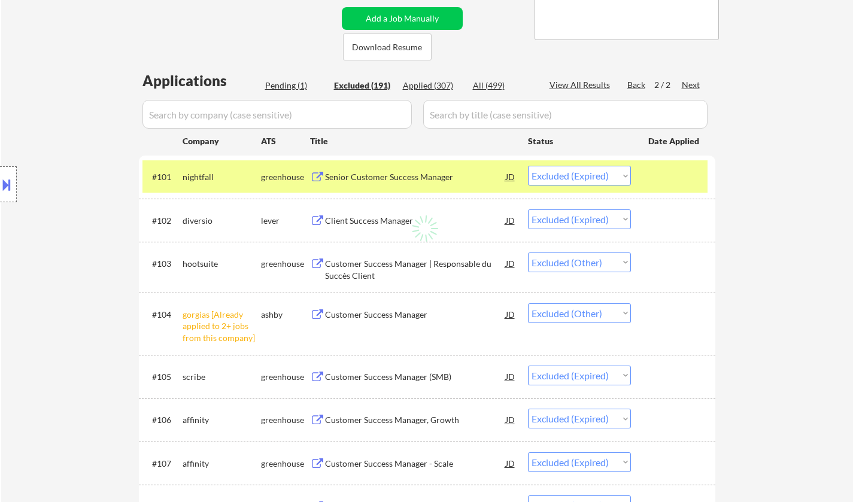
select select ""excluded__expired_""
select select ""excluded__location_""
select select ""excluded__other_""
select select ""excluded""
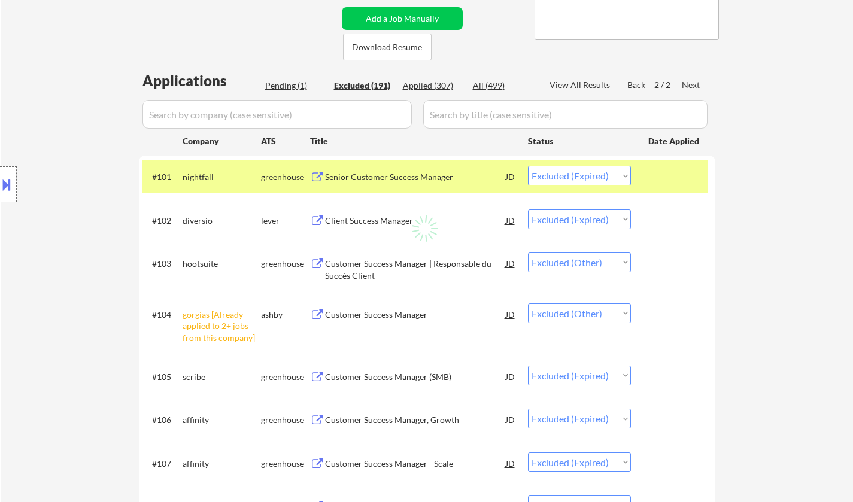
select select ""excluded__bad_match_""
select select ""excluded__other_""
select select ""excluded__location_""
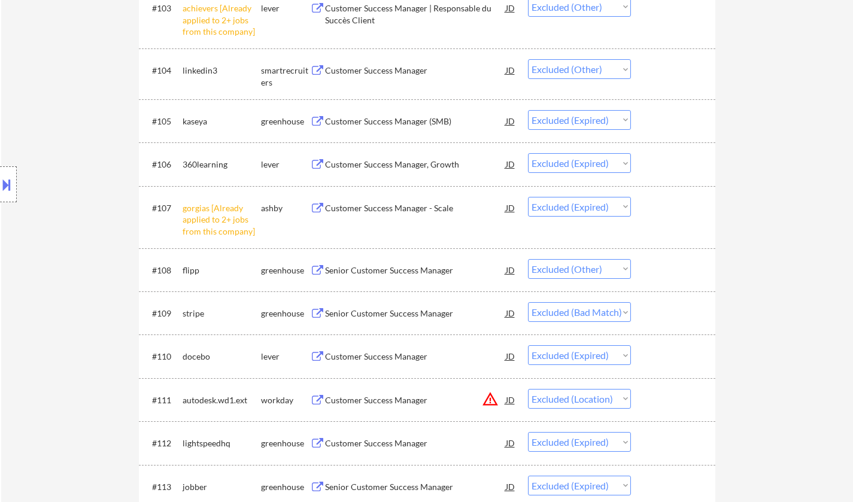
scroll to position [539, 0]
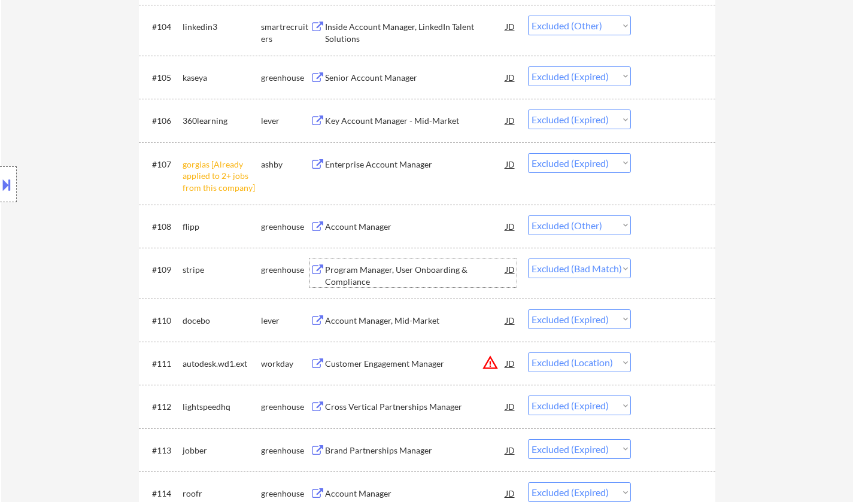
click at [363, 271] on div "Program Manager, User Onboarding & Compliance" at bounding box center [415, 275] width 181 height 23
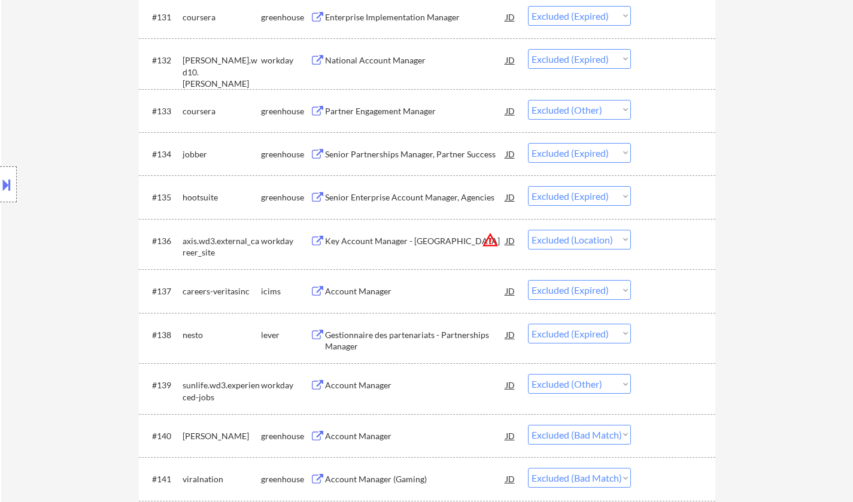
scroll to position [1915, 0]
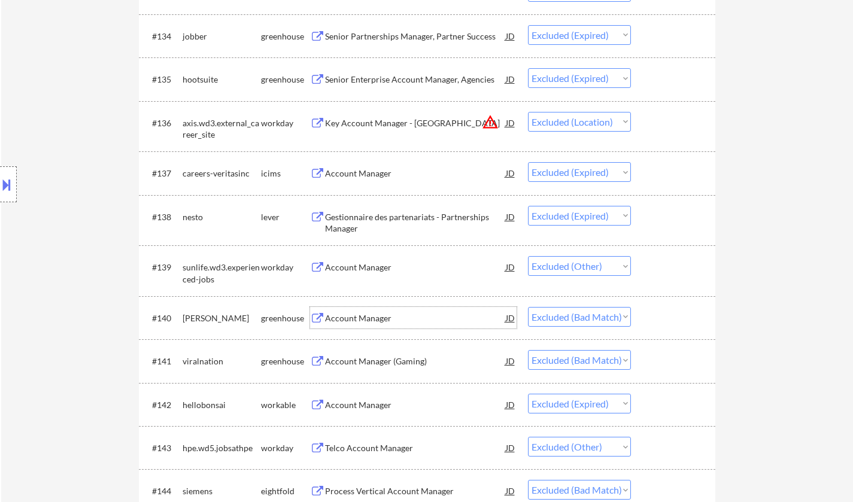
click at [363, 316] on div "Account Manager" at bounding box center [415, 318] width 181 height 12
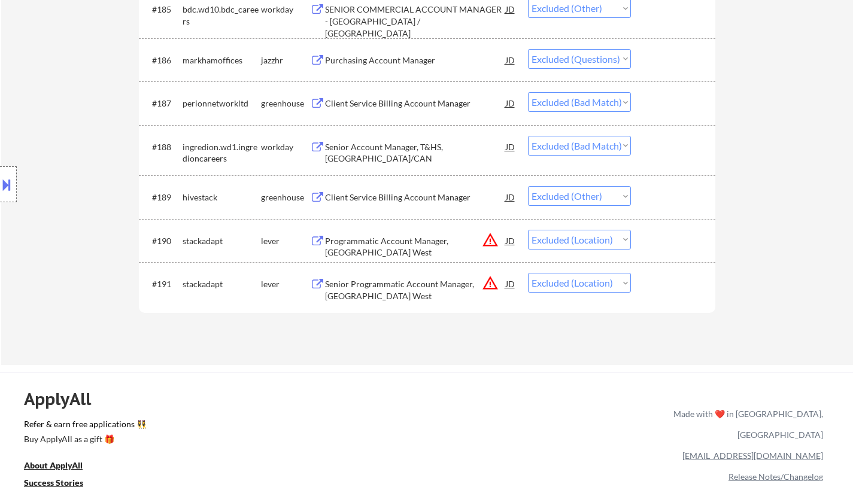
scroll to position [0, 0]
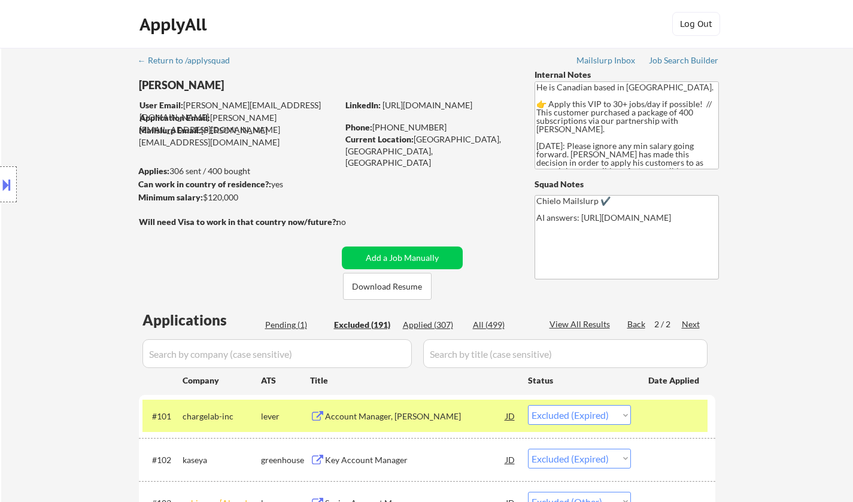
drag, startPoint x: 279, startPoint y: 324, endPoint x: 321, endPoint y: 330, distance: 41.7
click at [279, 324] on div "Pending (1)" at bounding box center [295, 325] width 60 height 12
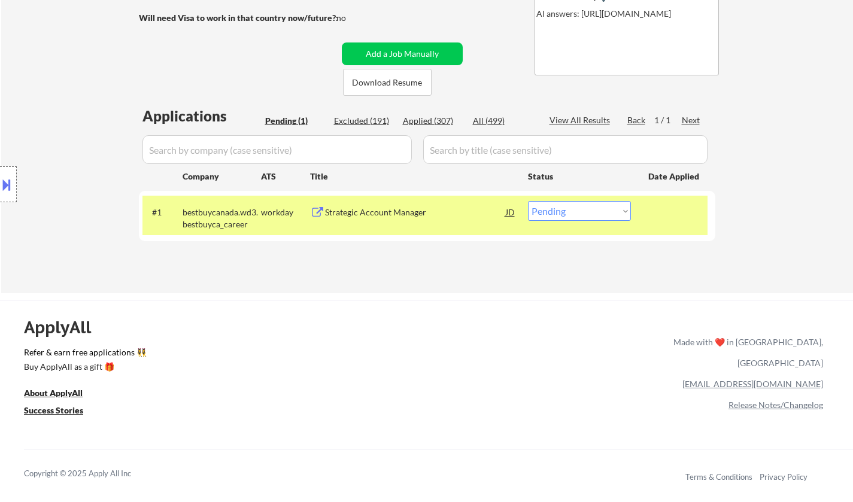
scroll to position [239, 0]
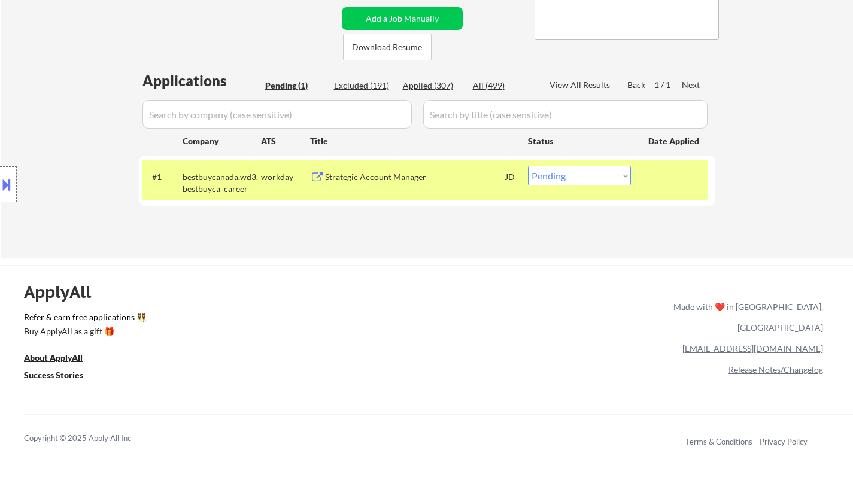
click at [368, 180] on div "Strategic Account Manager" at bounding box center [415, 177] width 181 height 12
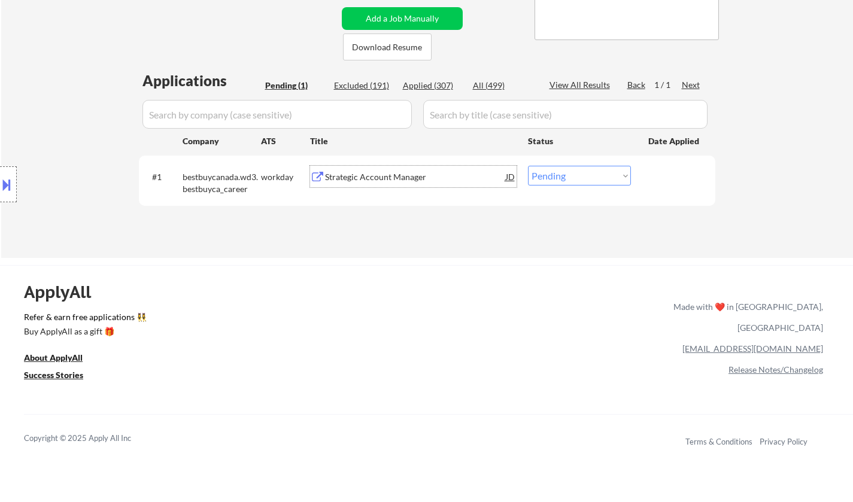
drag, startPoint x: 591, startPoint y: 171, endPoint x: 595, endPoint y: 181, distance: 11.4
click at [591, 171] on select "Choose an option... Pending Applied Excluded (Questions) Excluded (Expired) Exc…" at bounding box center [579, 176] width 103 height 20
select select ""excluded__bad_match_""
click at [528, 166] on select "Choose an option... Pending Applied Excluded (Questions) Excluded (Expired) Exc…" at bounding box center [579, 176] width 103 height 20
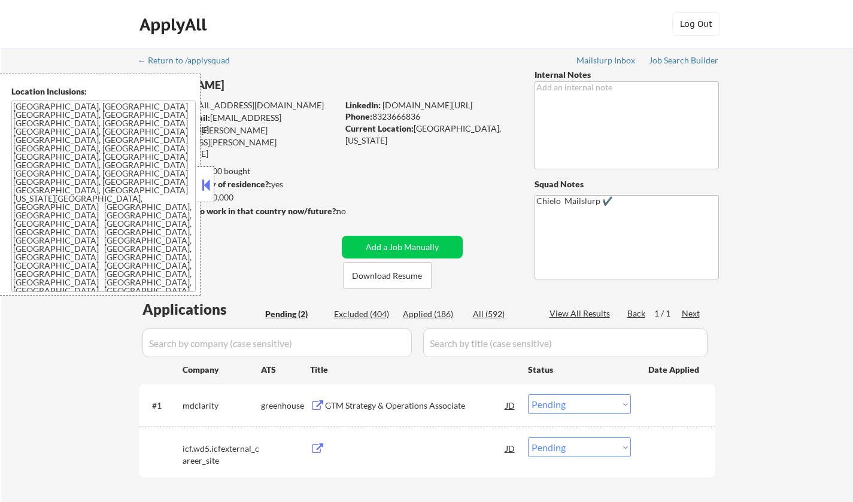
select select ""pending""
click at [207, 192] on button at bounding box center [205, 185] width 13 height 18
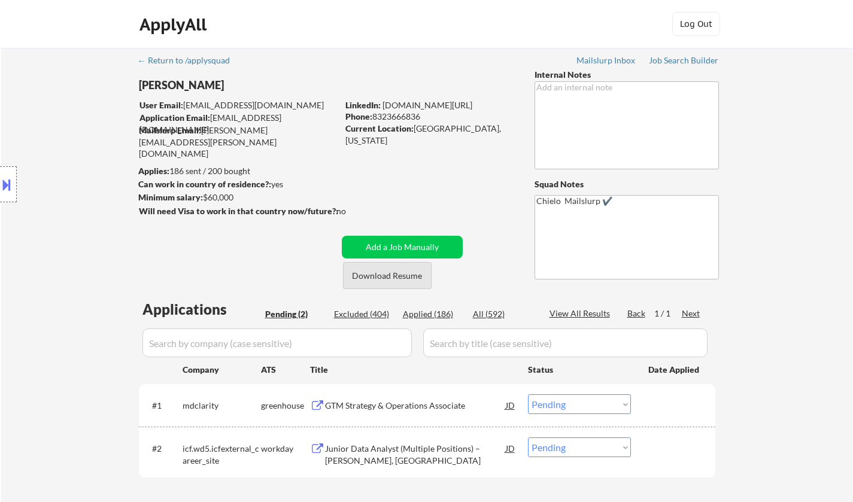
click at [402, 277] on button "Download Resume" at bounding box center [387, 275] width 89 height 27
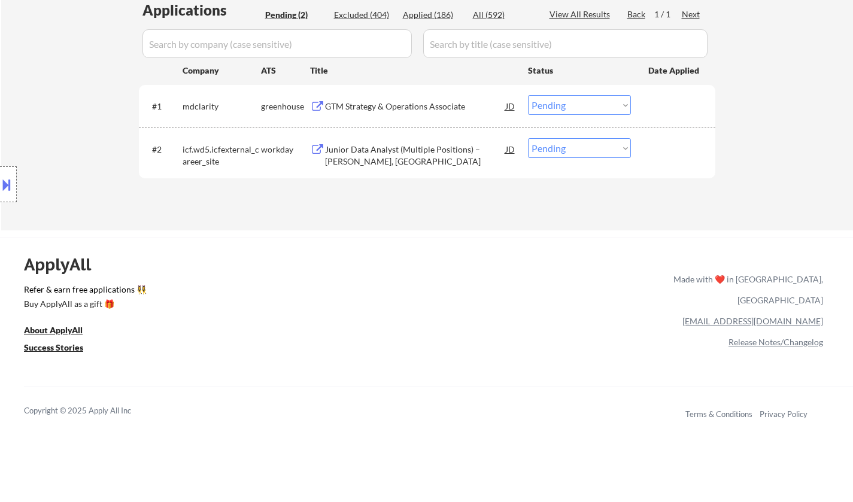
scroll to position [120, 0]
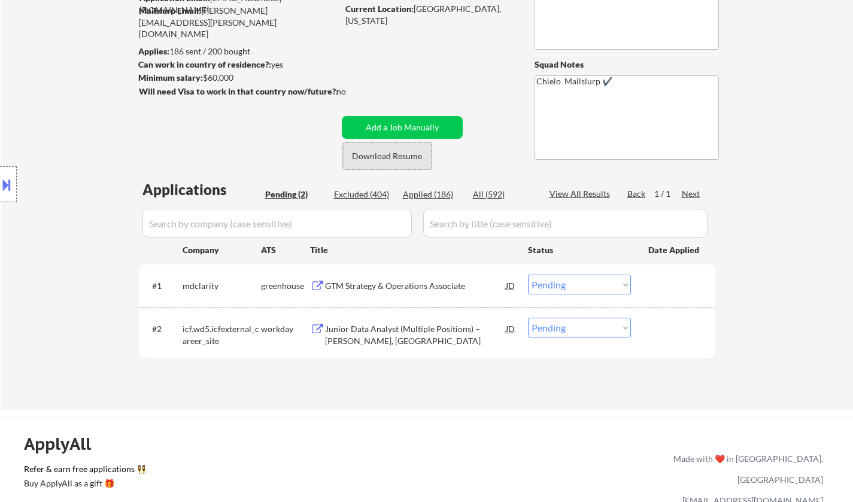
click at [381, 154] on button "Download Resume" at bounding box center [387, 155] width 89 height 27
click at [390, 282] on div "GTM Strategy & Operations Associate" at bounding box center [415, 286] width 181 height 12
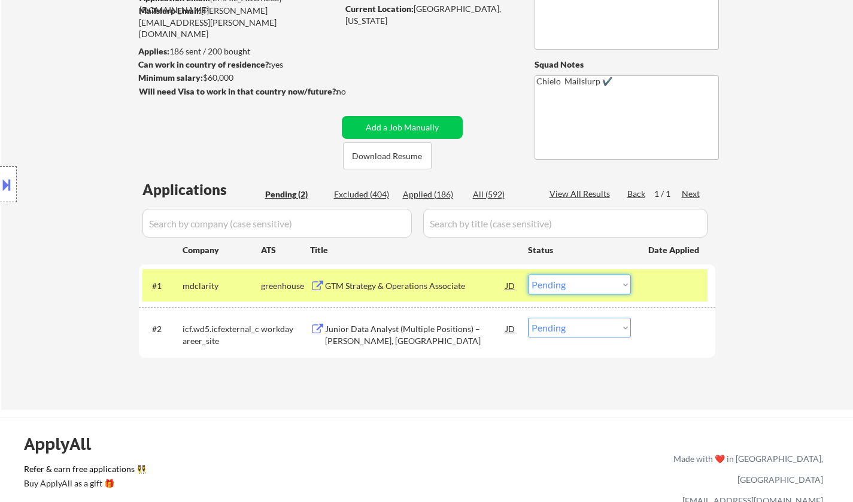
click at [578, 284] on select "Choose an option... Pending Applied Excluded (Questions) Excluded (Expired) Exc…" at bounding box center [579, 285] width 103 height 20
click at [528, 275] on select "Choose an option... Pending Applied Excluded (Questions) Excluded (Expired) Exc…" at bounding box center [579, 285] width 103 height 20
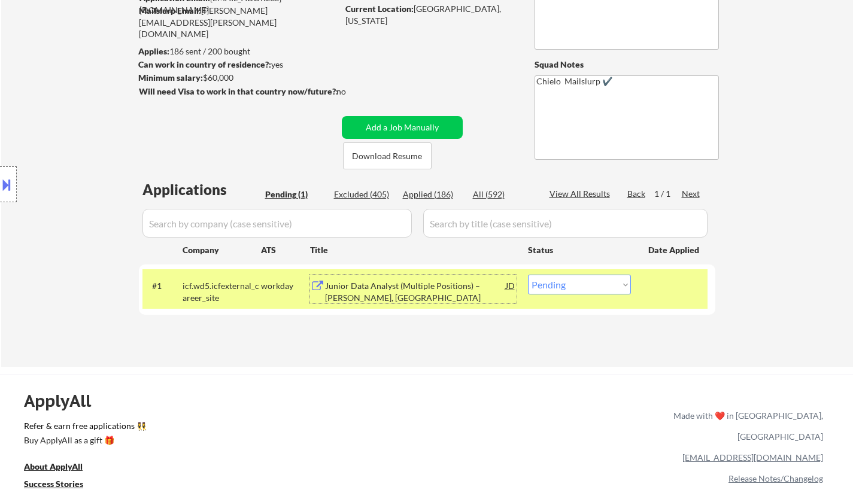
click at [405, 285] on div "Junior Data Analyst (Multiple Positions) – [PERSON_NAME], [GEOGRAPHIC_DATA]" at bounding box center [415, 291] width 181 height 23
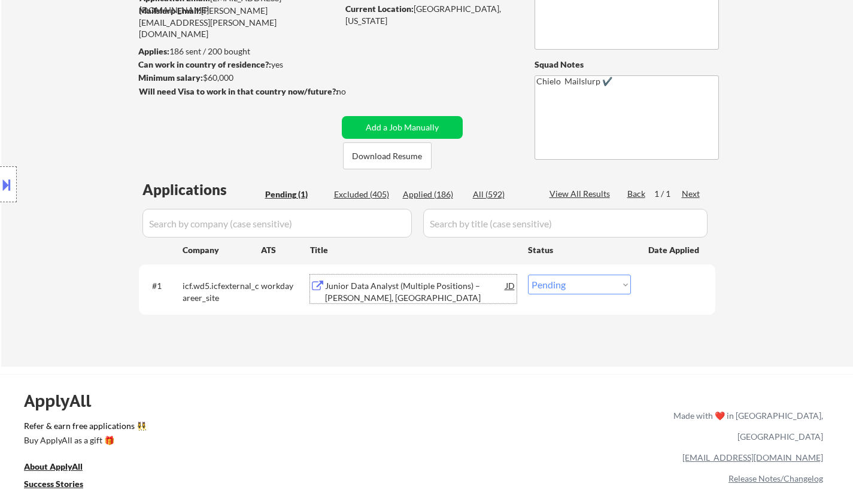
click at [4, 186] on button at bounding box center [6, 185] width 13 height 20
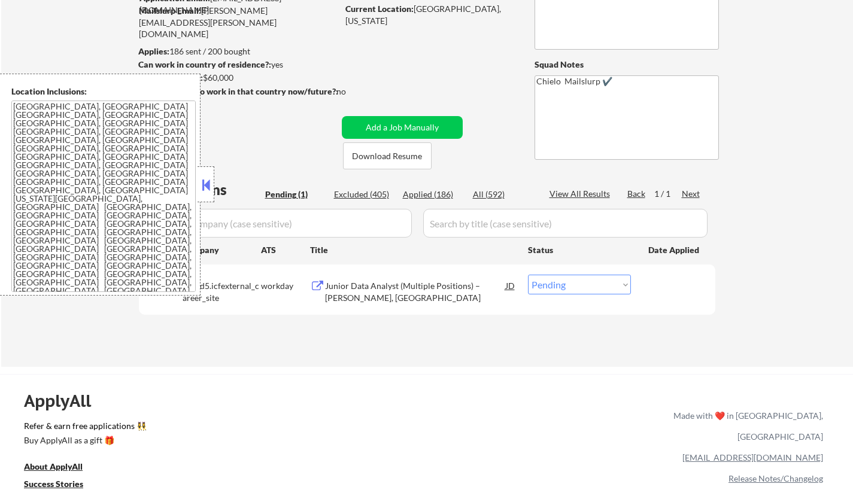
click at [206, 182] on button at bounding box center [205, 185] width 13 height 18
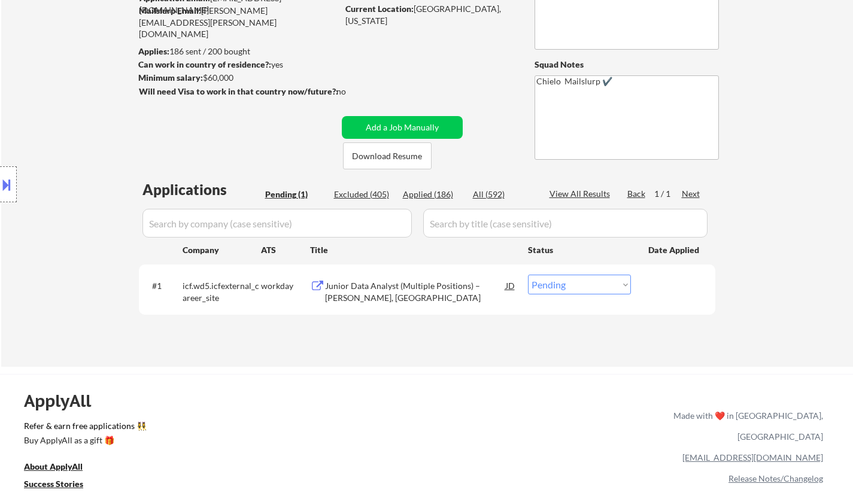
click at [387, 276] on div "Junior Data Analyst (Multiple Positions) – [PERSON_NAME], [GEOGRAPHIC_DATA]" at bounding box center [415, 289] width 181 height 29
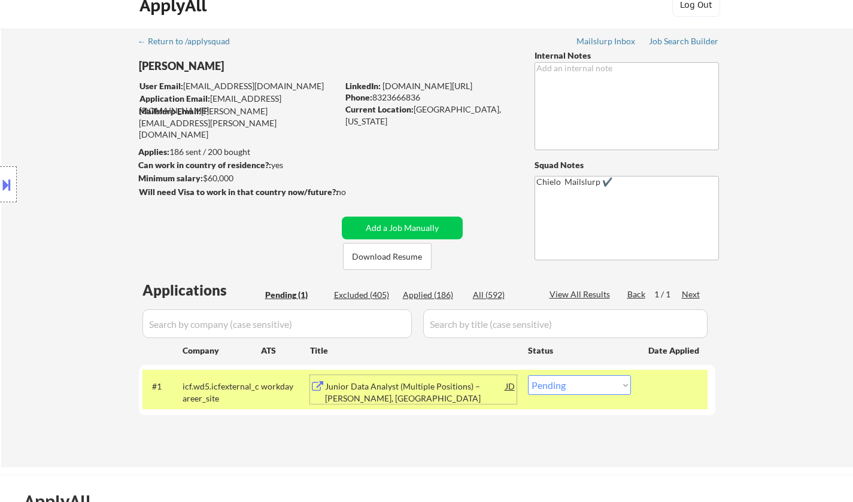
scroll to position [299, 0]
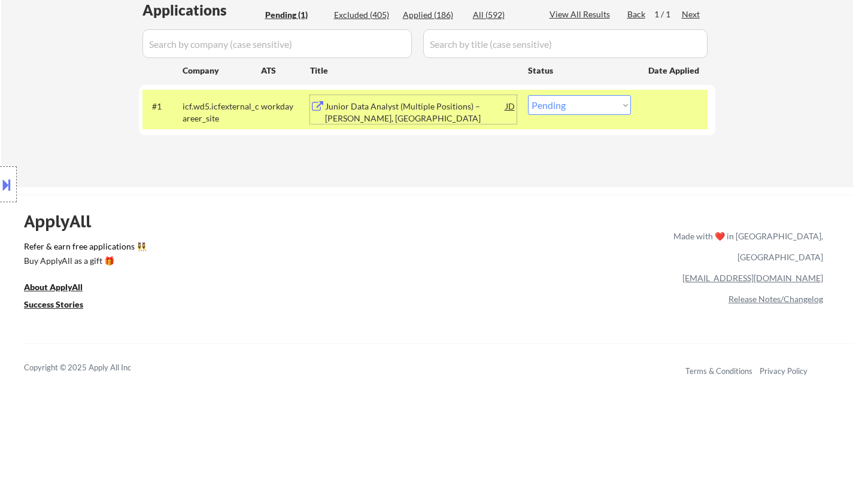
click at [592, 105] on select "Choose an option... Pending Applied Excluded (Questions) Excluded (Expired) Exc…" at bounding box center [579, 105] width 103 height 20
select select ""applied""
click at [528, 95] on select "Choose an option... Pending Applied Excluded (Questions) Excluded (Expired) Exc…" at bounding box center [579, 105] width 103 height 20
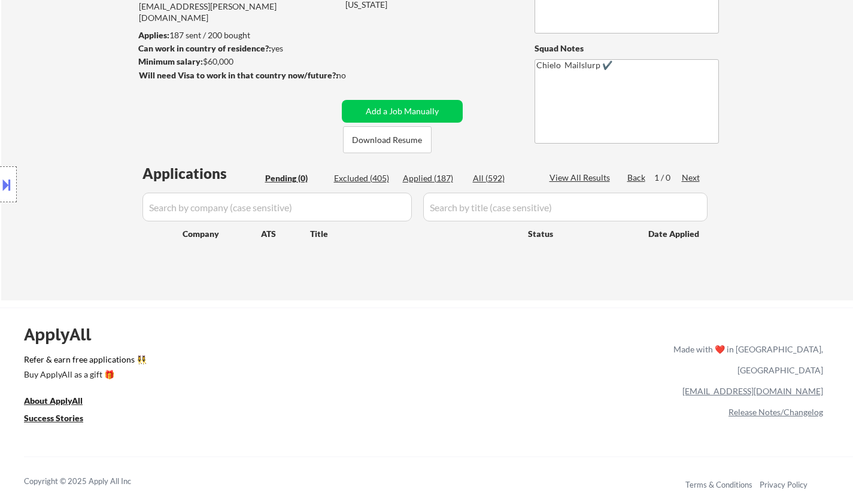
scroll to position [120, 0]
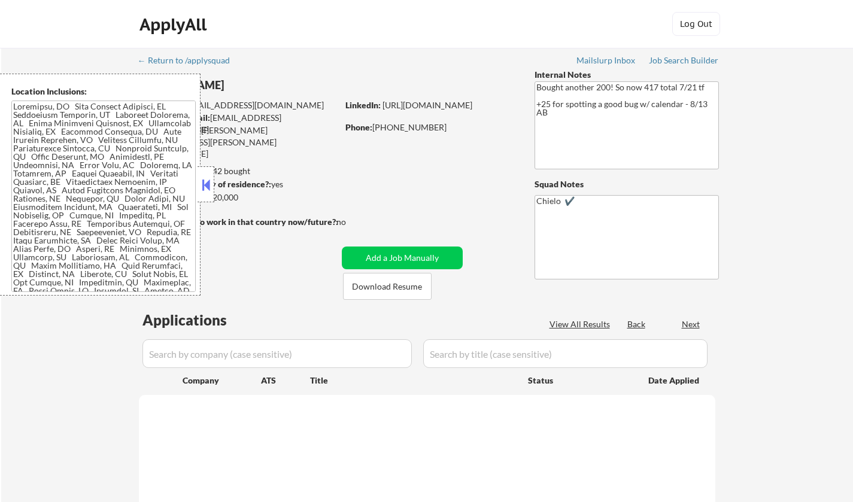
select select ""pending""
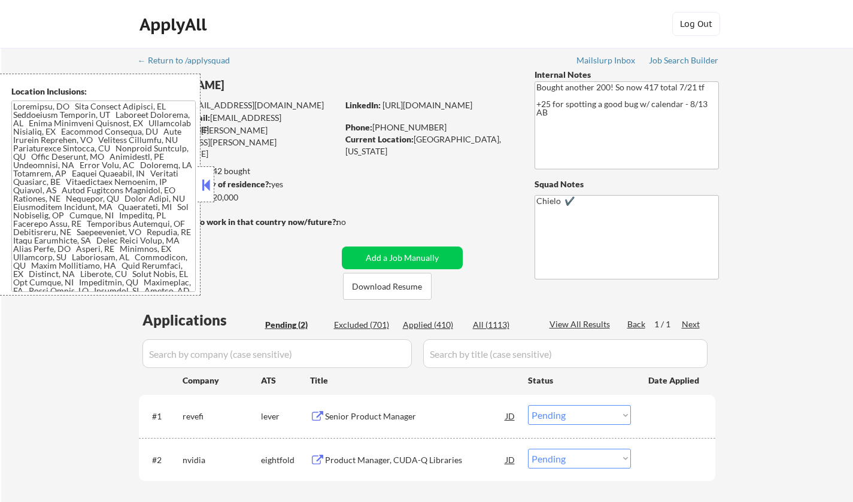
click at [202, 188] on button at bounding box center [205, 185] width 13 height 18
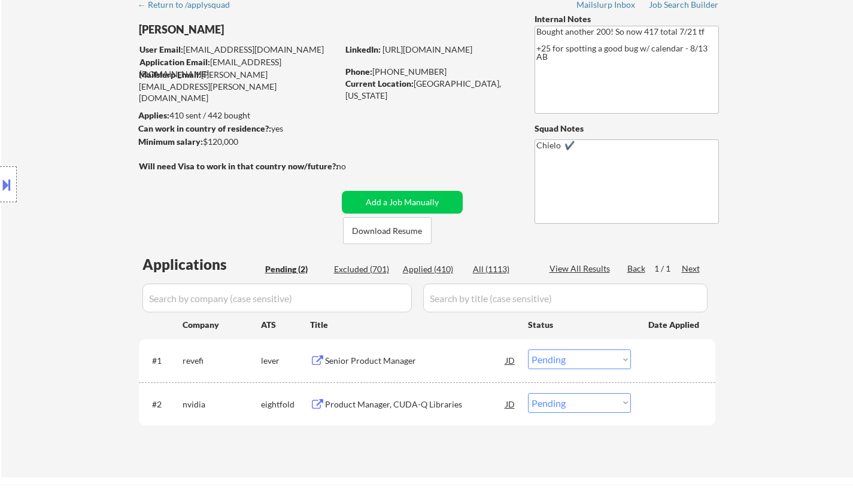
scroll to position [120, 0]
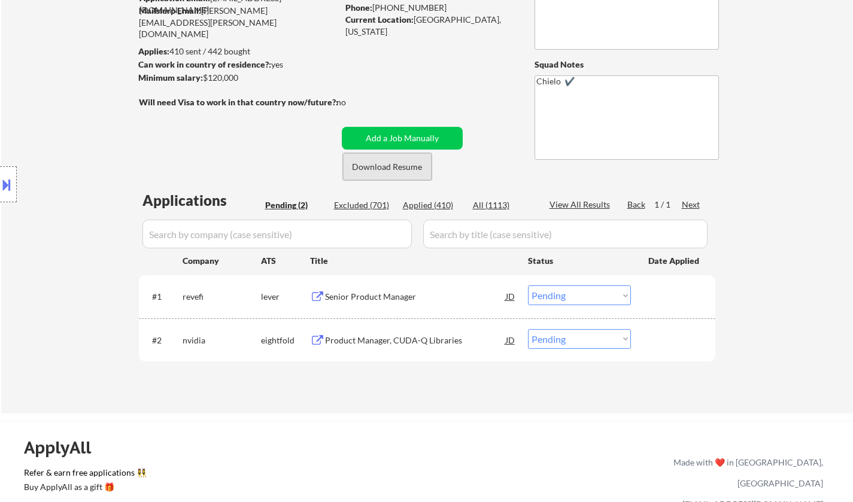
click at [384, 167] on button "Download Resume" at bounding box center [387, 166] width 89 height 27
click at [354, 297] on div "Senior Product Manager" at bounding box center [415, 297] width 181 height 12
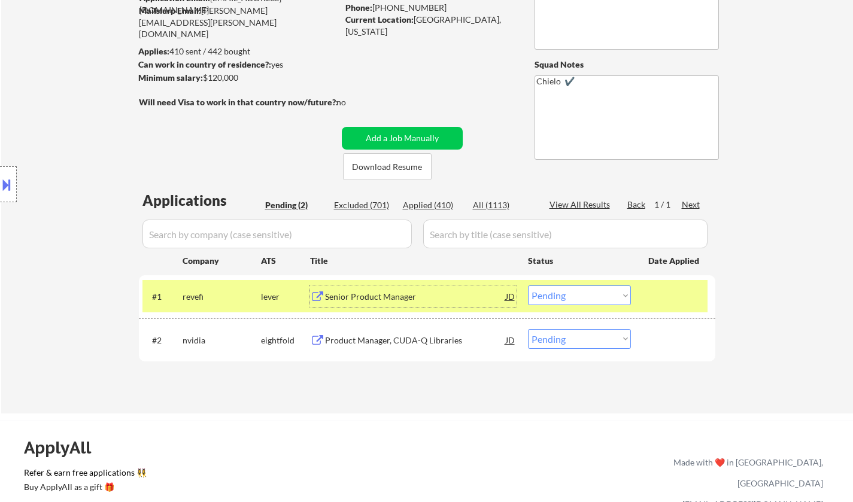
click at [410, 345] on div "Product Manager, CUDA-Q Libraries" at bounding box center [415, 341] width 181 height 12
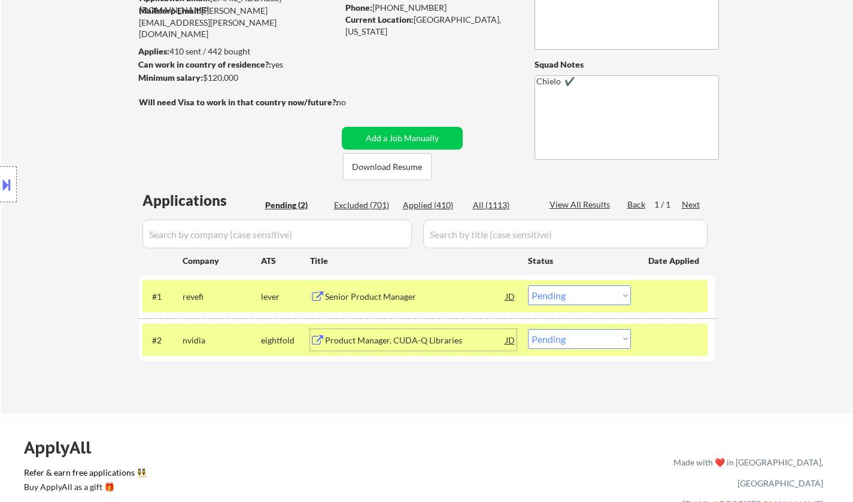
drag, startPoint x: 558, startPoint y: 333, endPoint x: 570, endPoint y: 345, distance: 16.5
click at [560, 334] on select "Choose an option... Pending Applied Excluded (Questions) Excluded (Expired) Exc…" at bounding box center [579, 339] width 103 height 20
select select ""excluded__expired_""
click at [528, 329] on select "Choose an option... Pending Applied Excluded (Questions) Excluded (Expired) Exc…" at bounding box center [579, 339] width 103 height 20
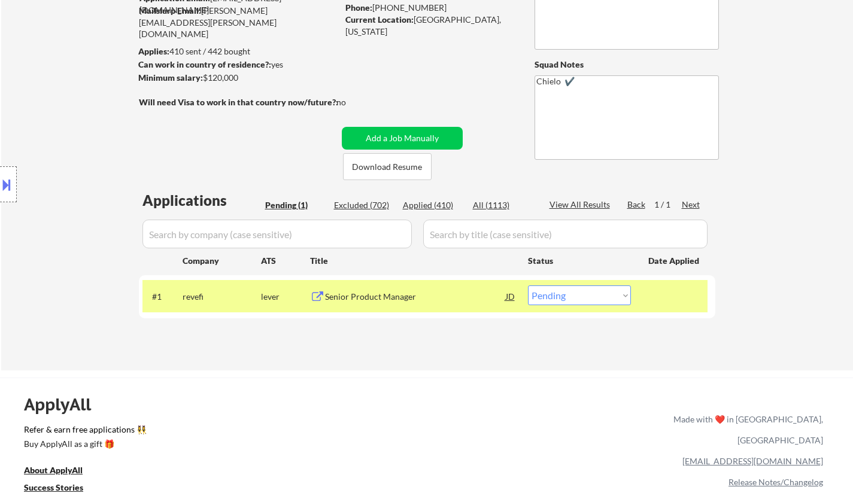
click at [0, 183] on button at bounding box center [6, 185] width 13 height 20
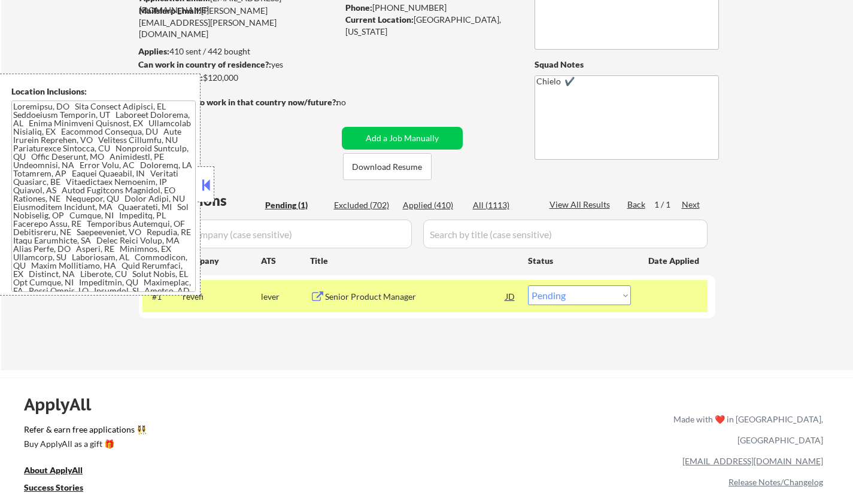
click at [210, 184] on button at bounding box center [205, 185] width 13 height 18
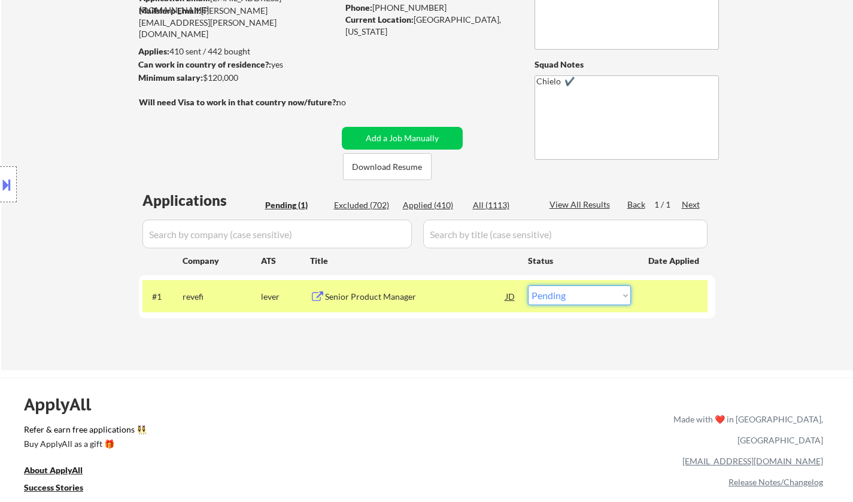
click at [581, 297] on select "Choose an option... Pending Applied Excluded (Questions) Excluded (Expired) Exc…" at bounding box center [579, 295] width 103 height 20
select select ""applied""
click at [528, 285] on select "Choose an option... Pending Applied Excluded (Questions) Excluded (Expired) Exc…" at bounding box center [579, 295] width 103 height 20
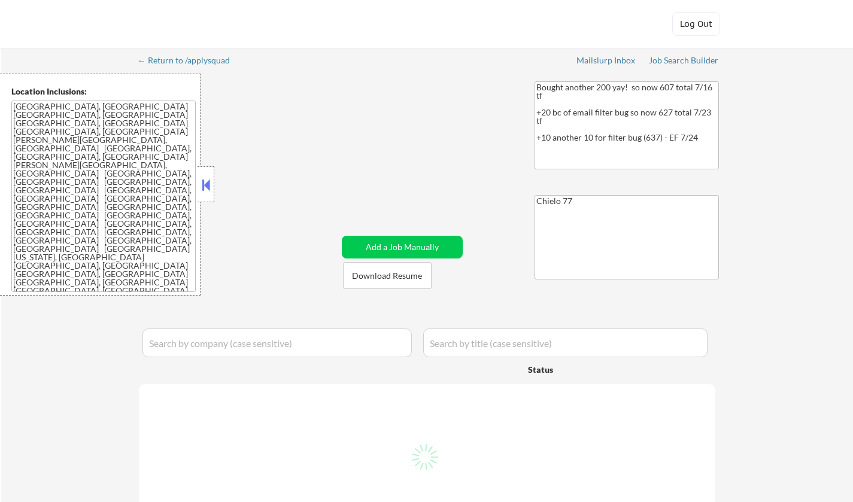
select select ""pending""
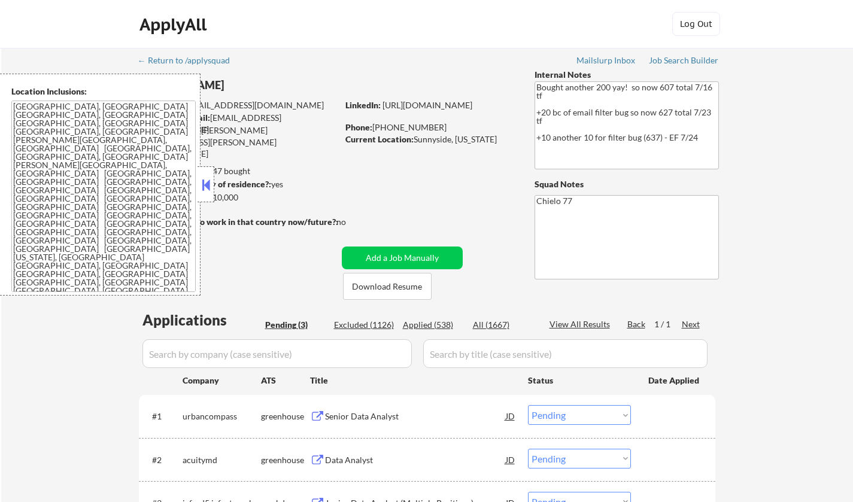
click at [208, 184] on button at bounding box center [205, 185] width 13 height 18
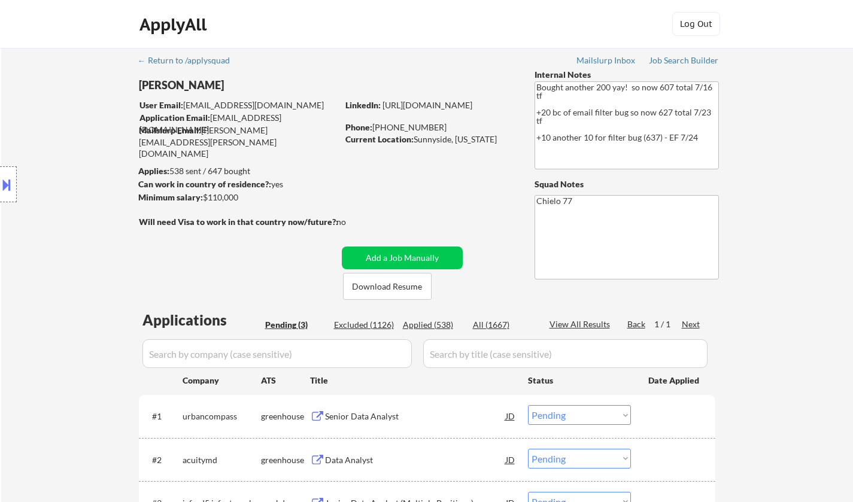
click at [346, 415] on div "Senior Data Analyst" at bounding box center [415, 417] width 181 height 12
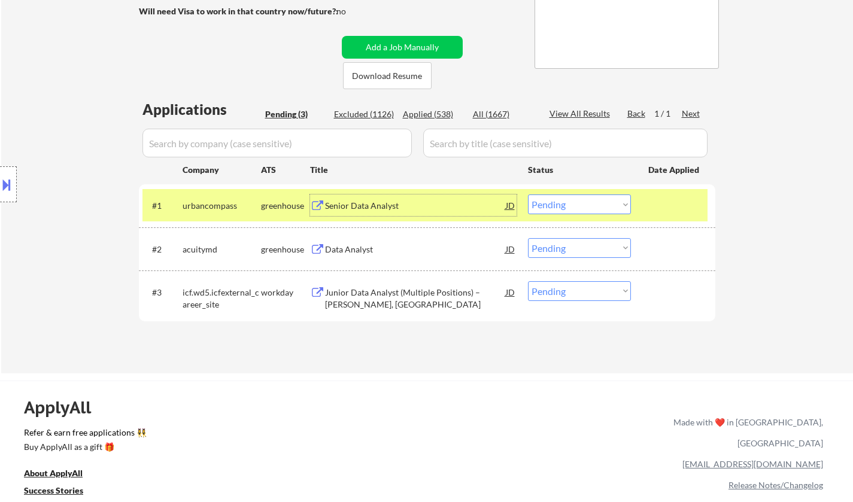
scroll to position [299, 0]
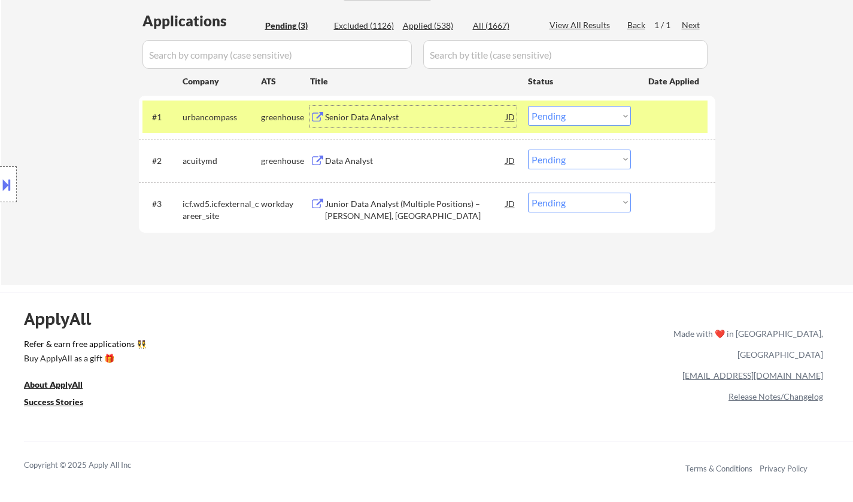
click at [585, 114] on select "Choose an option... Pending Applied Excluded (Questions) Excluded (Expired) Exc…" at bounding box center [579, 116] width 103 height 20
click at [528, 106] on select "Choose an option... Pending Applied Excluded (Questions) Excluded (Expired) Exc…" at bounding box center [579, 116] width 103 height 20
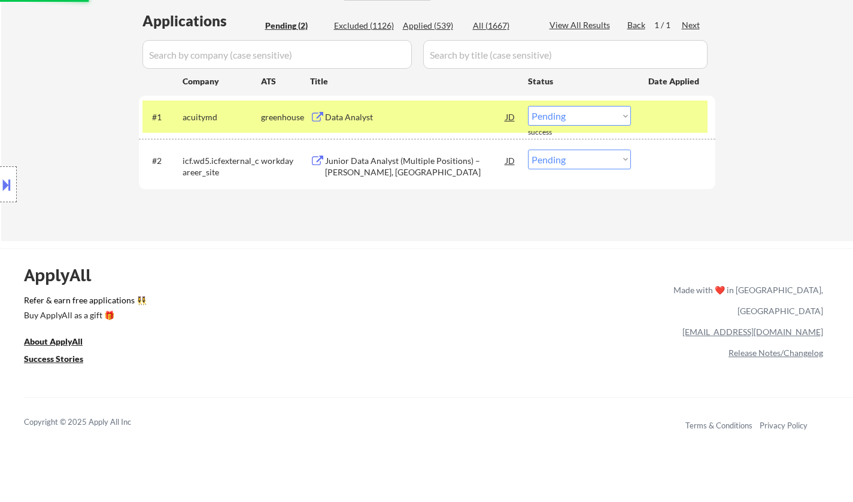
click at [346, 113] on div "Data Analyst" at bounding box center [415, 117] width 181 height 12
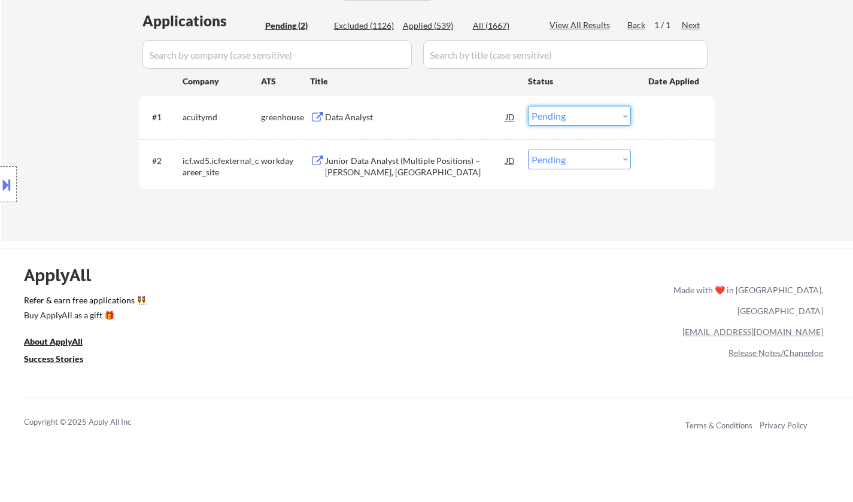
drag, startPoint x: 578, startPoint y: 114, endPoint x: 584, endPoint y: 124, distance: 12.0
click at [578, 114] on select "Choose an option... Pending Applied Excluded (Questions) Excluded (Expired) Exc…" at bounding box center [579, 116] width 103 height 20
click at [528, 106] on select "Choose an option... Pending Applied Excluded (Questions) Excluded (Expired) Exc…" at bounding box center [579, 116] width 103 height 20
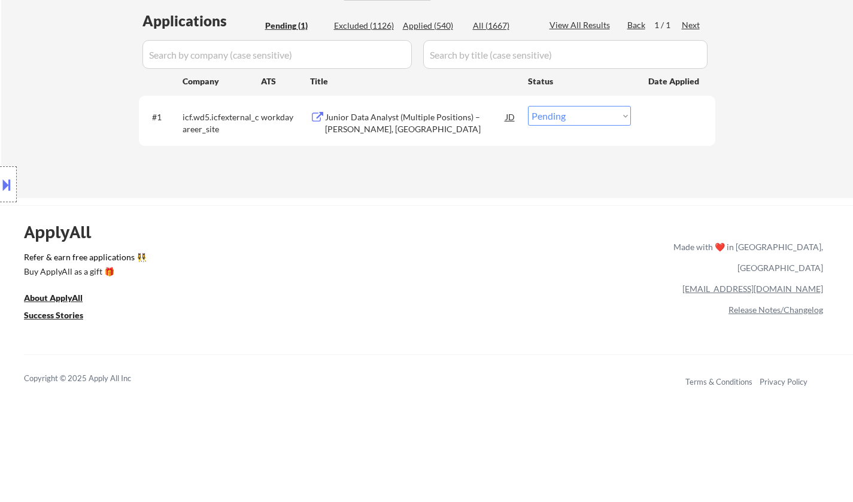
click at [369, 109] on div "Junior Data Analyst (Multiple Positions) – [PERSON_NAME], [GEOGRAPHIC_DATA]" at bounding box center [415, 120] width 181 height 29
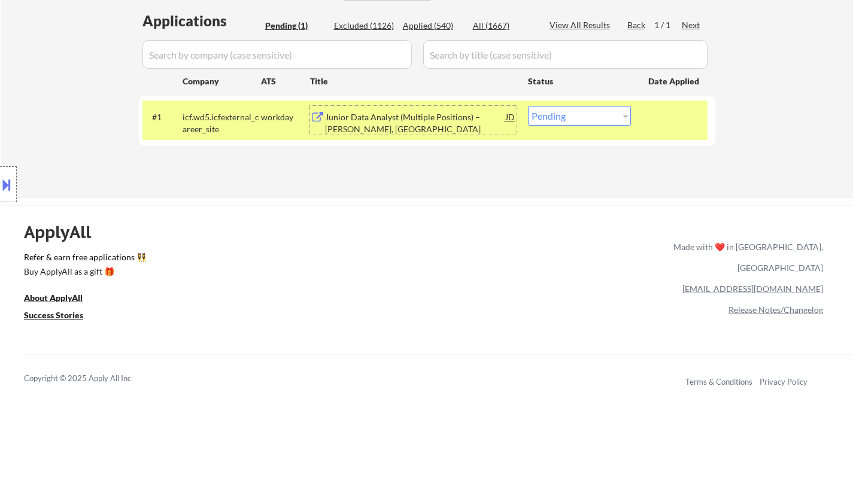
click at [360, 115] on div "Junior Data Analyst (Multiple Positions) – [PERSON_NAME], [GEOGRAPHIC_DATA]" at bounding box center [415, 122] width 181 height 23
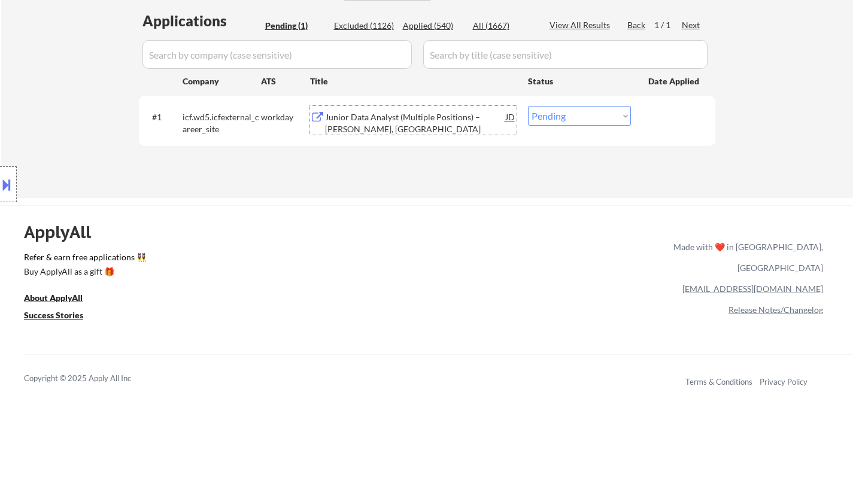
drag, startPoint x: 552, startPoint y: 113, endPoint x: 571, endPoint y: 122, distance: 20.9
click at [554, 113] on select "Choose an option... Pending Applied Excluded (Questions) Excluded (Expired) Exc…" at bounding box center [579, 116] width 103 height 20
select select ""excluded__bad_match_""
click at [528, 106] on select "Choose an option... Pending Applied Excluded (Questions) Excluded (Expired) Exc…" at bounding box center [579, 116] width 103 height 20
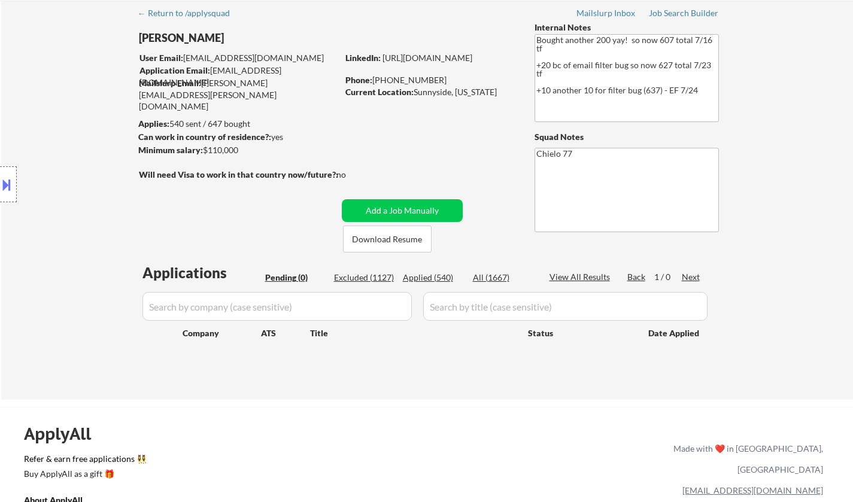
scroll to position [0, 0]
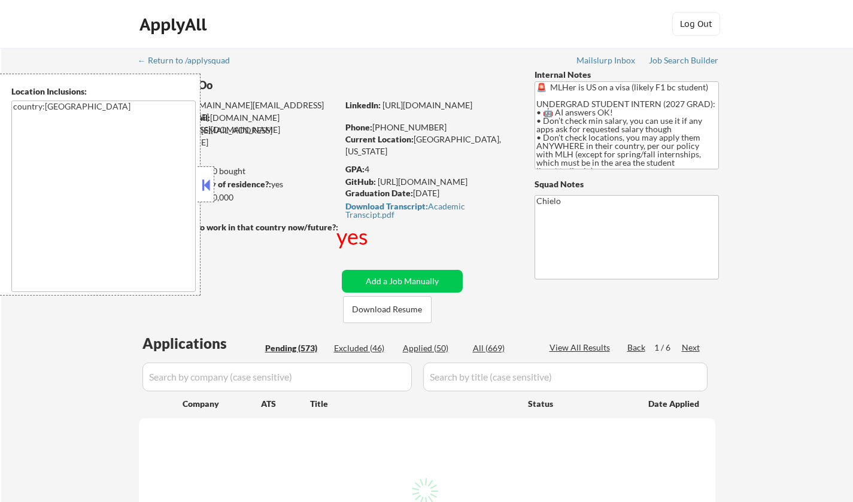
click at [206, 186] on button at bounding box center [205, 185] width 13 height 18
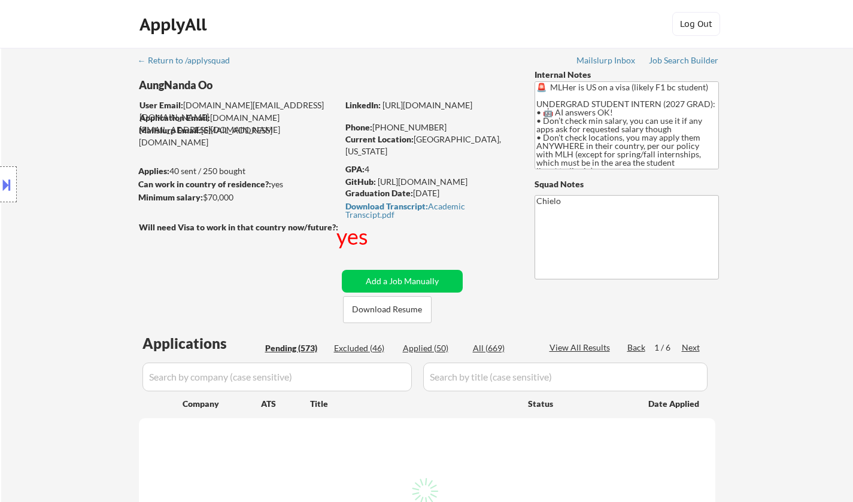
select select ""pending""
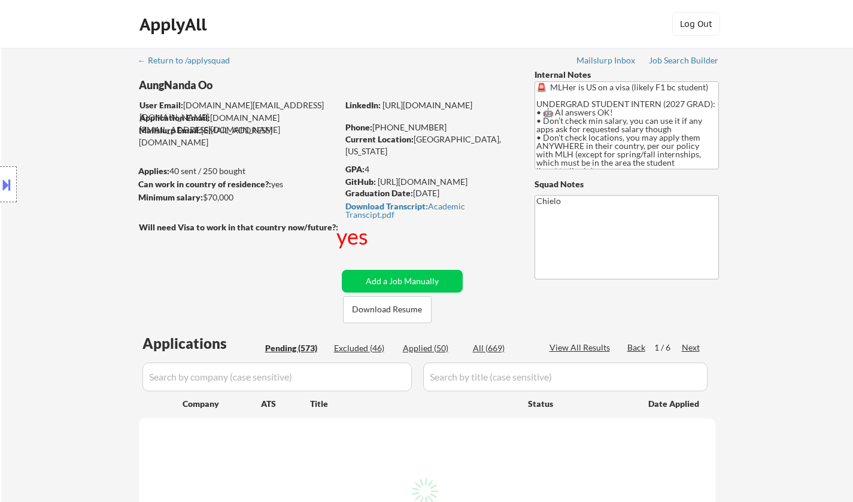
select select ""pending""
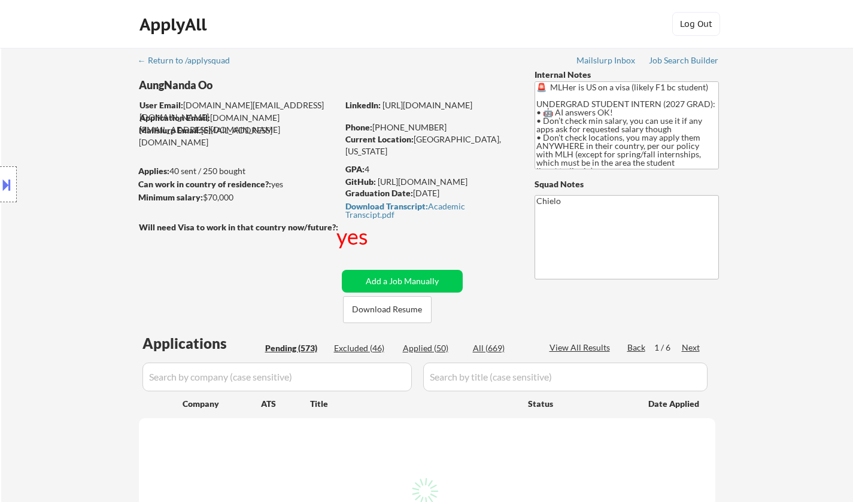
select select ""pending""
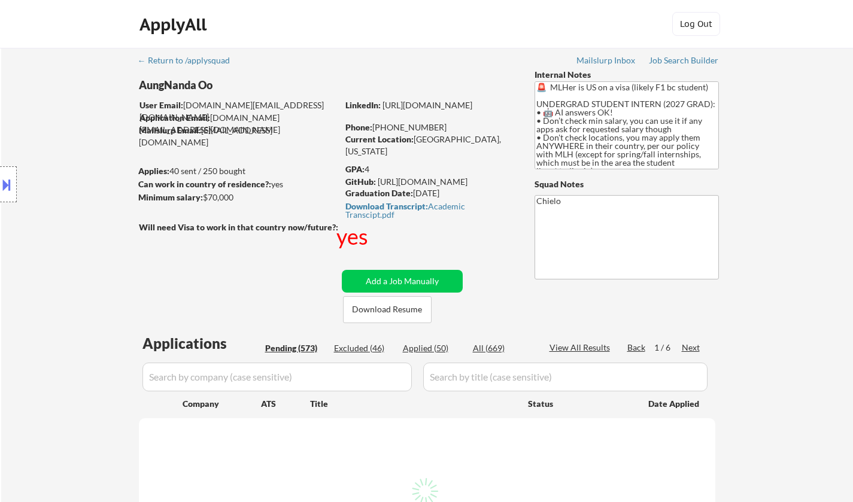
select select ""pending""
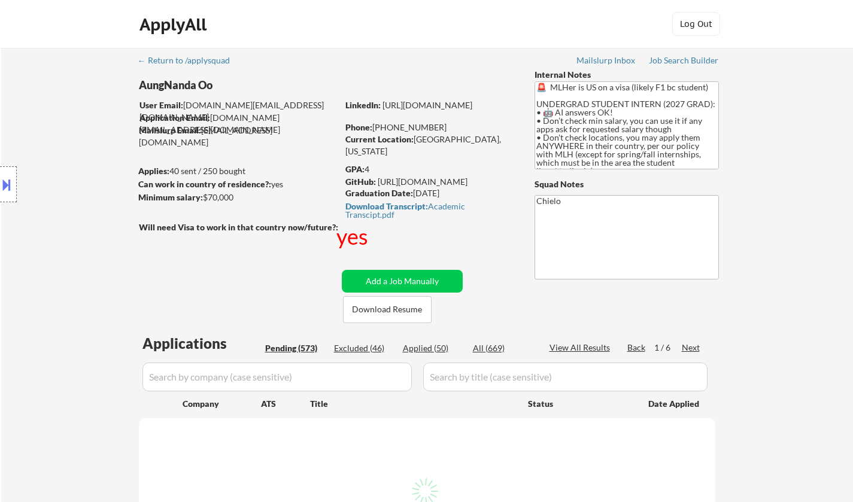
select select ""pending""
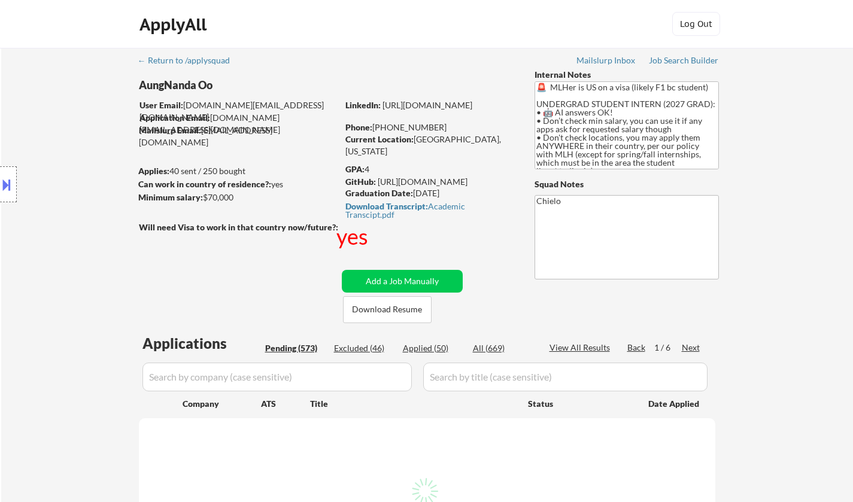
select select ""pending""
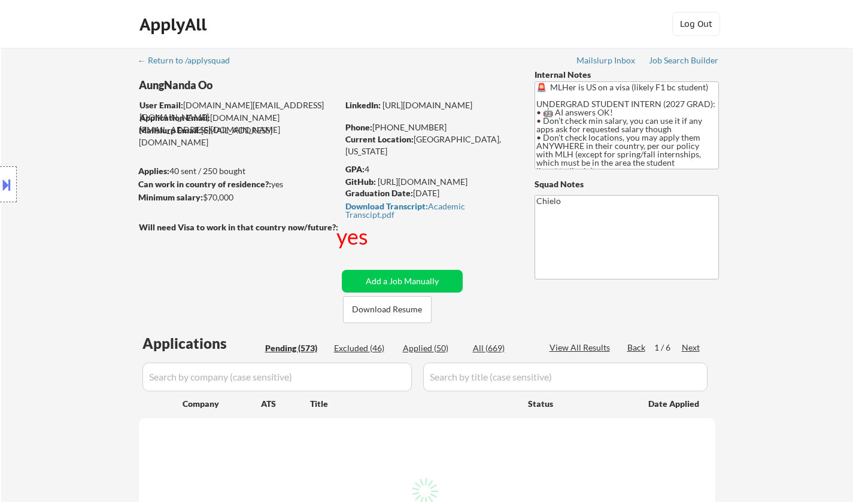
select select ""pending""
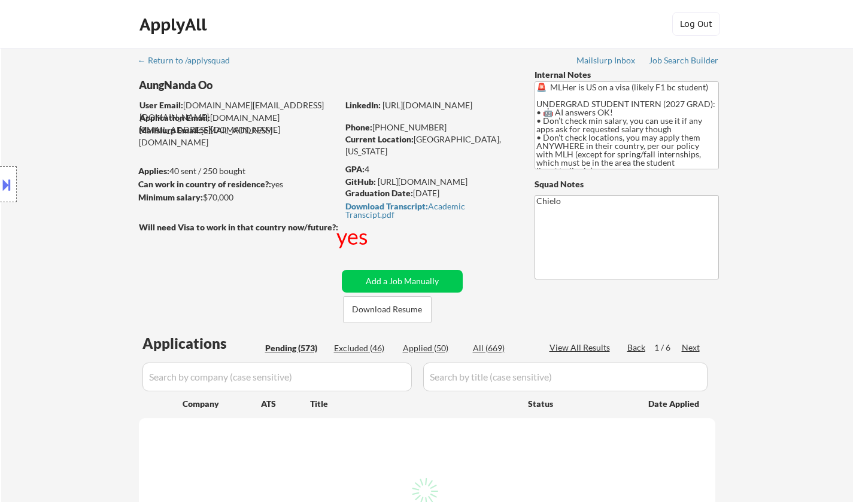
select select ""pending""
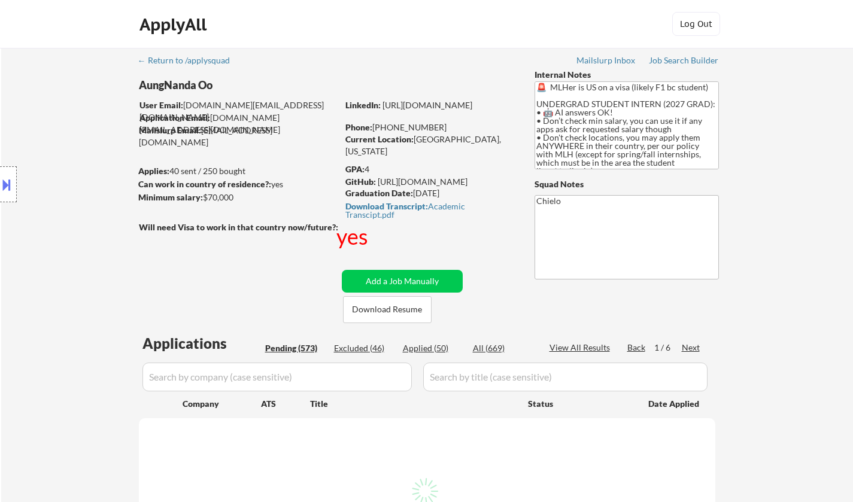
select select ""pending""
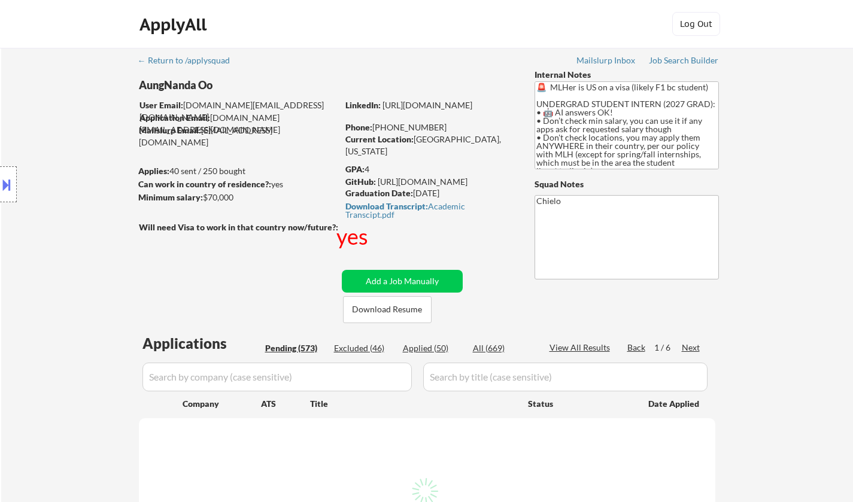
select select ""pending""
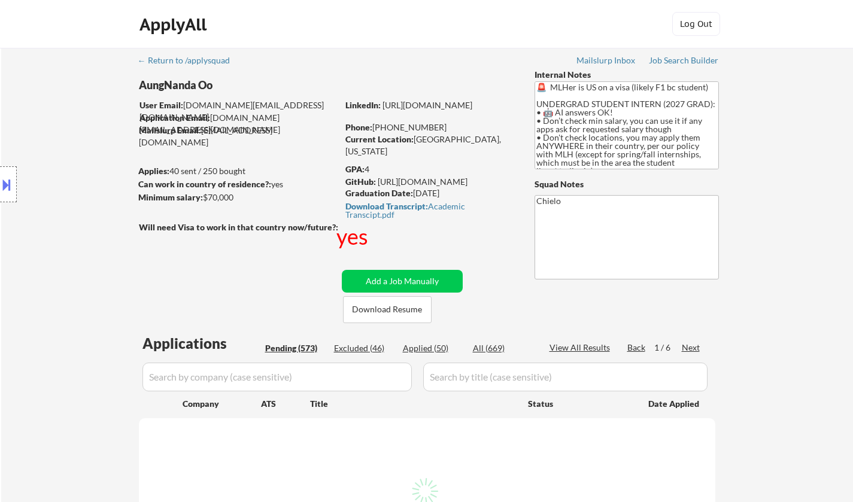
select select ""pending""
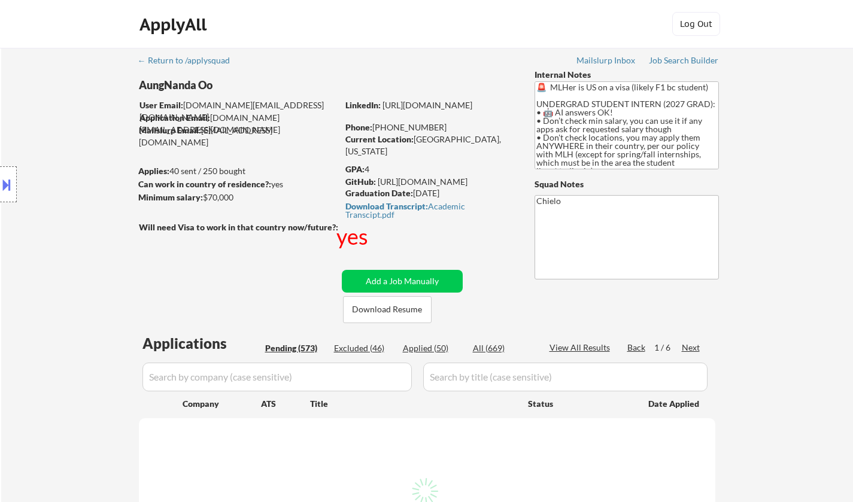
select select ""pending""
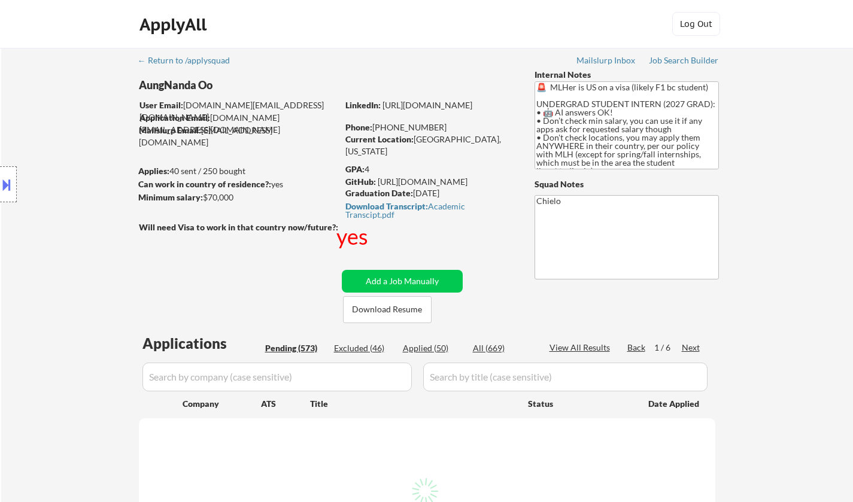
select select ""pending""
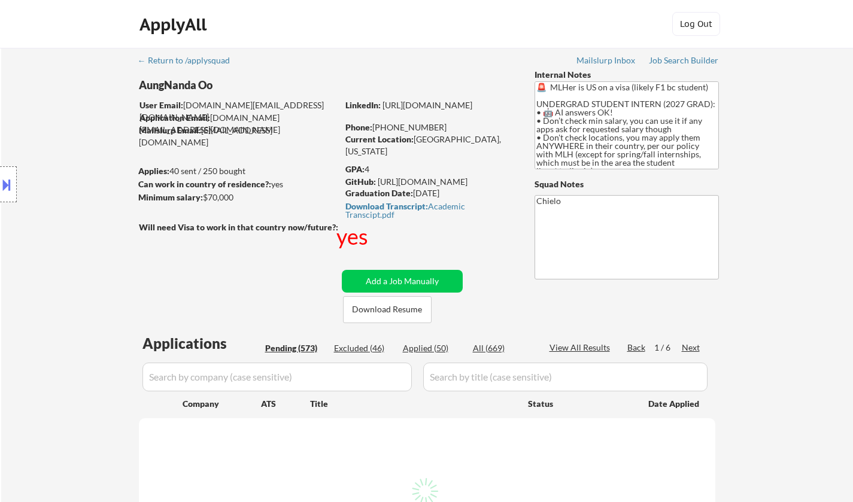
select select ""pending""
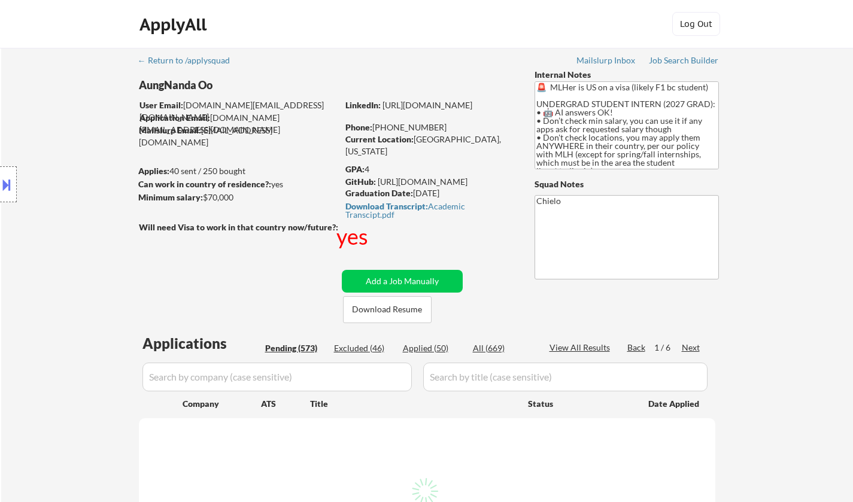
select select ""pending""
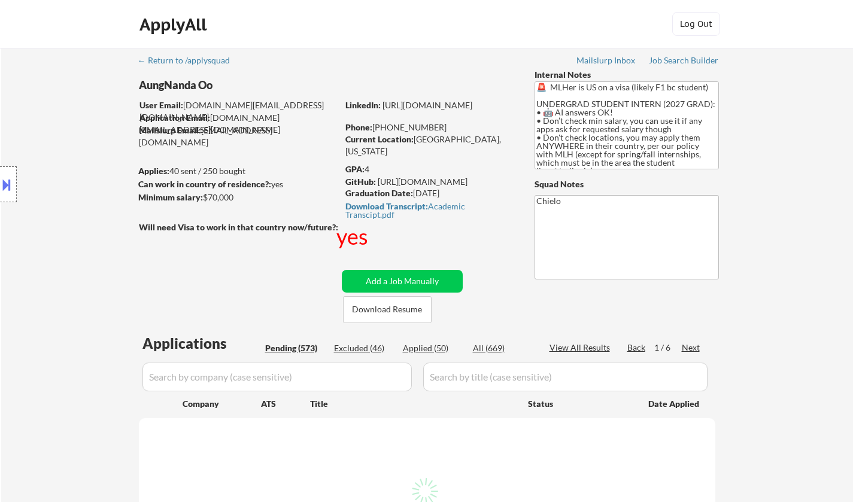
select select ""pending""
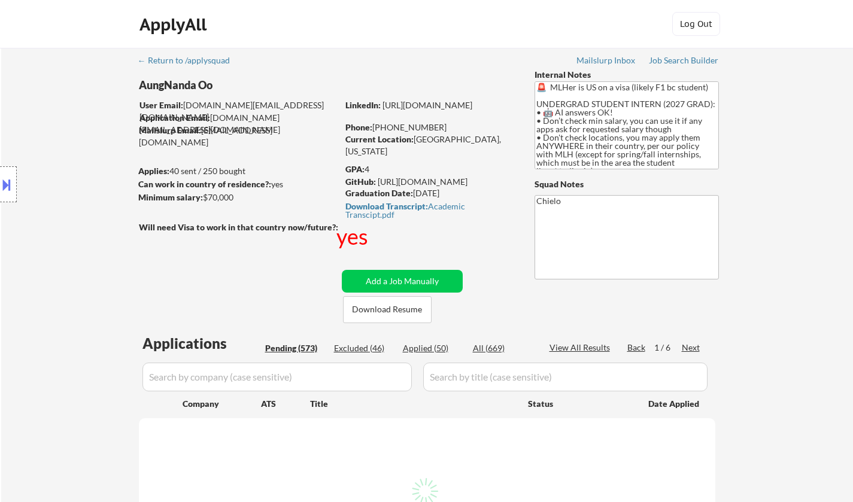
select select ""pending""
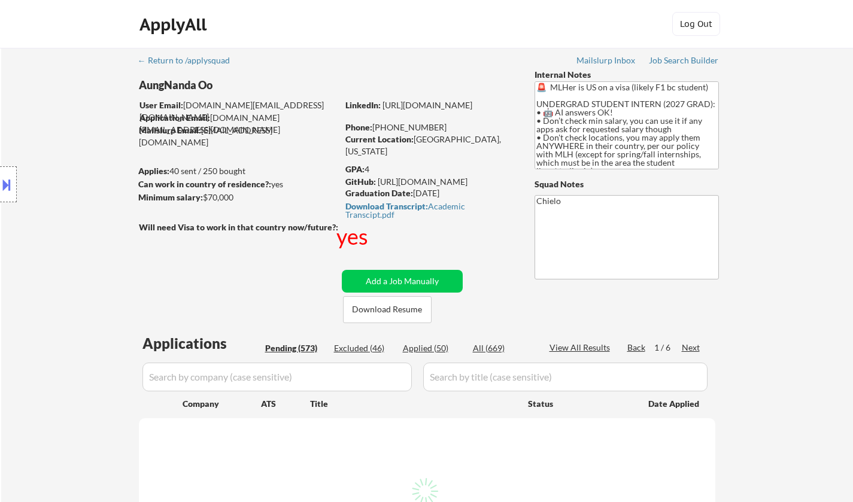
select select ""pending""
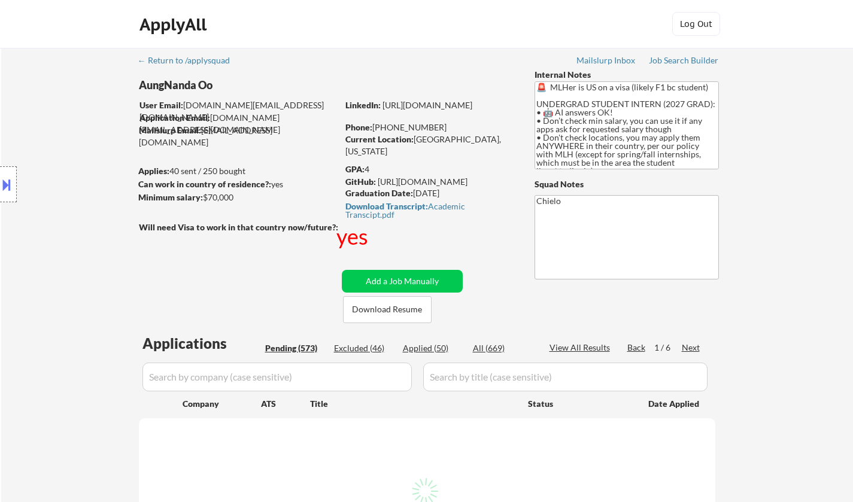
select select ""pending""
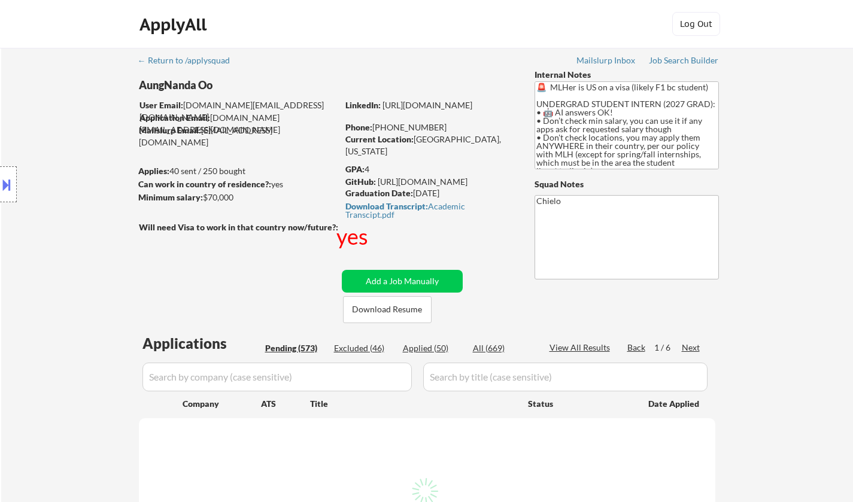
select select ""pending""
